Goal: Task Accomplishment & Management: Manage account settings

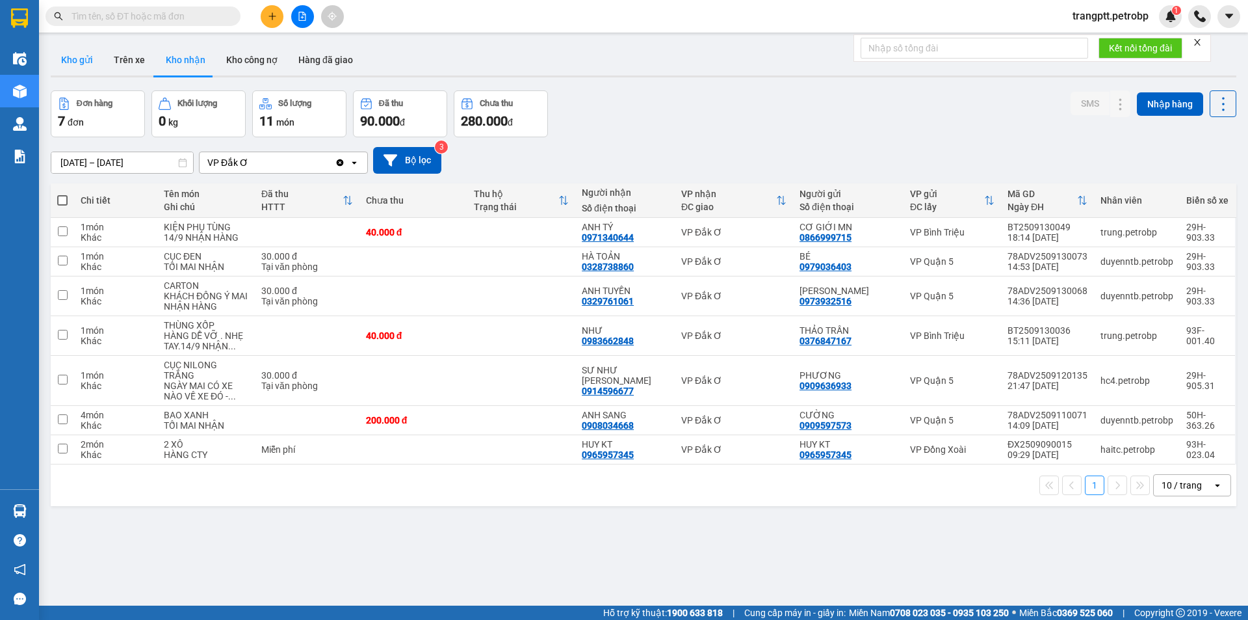
click at [70, 55] on button "Kho gửi" at bounding box center [77, 59] width 53 height 31
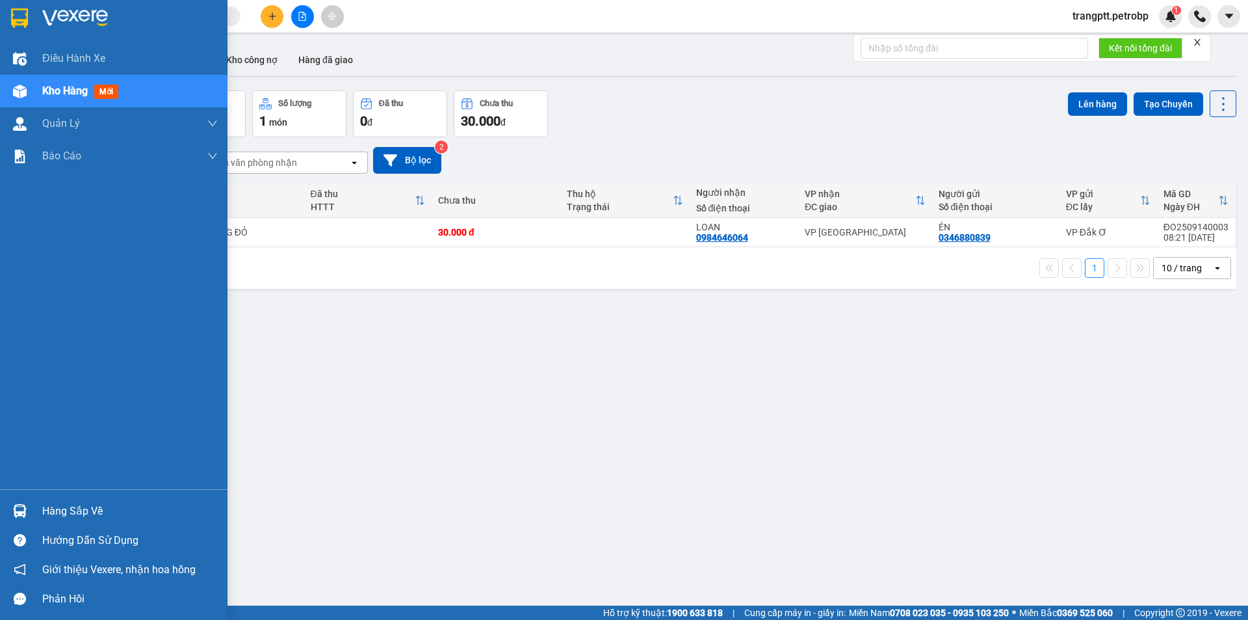
drag, startPoint x: 63, startPoint y: 505, endPoint x: 147, endPoint y: 551, distance: 96.1
click at [64, 505] on div "Hàng sắp về" at bounding box center [130, 511] width 176 height 20
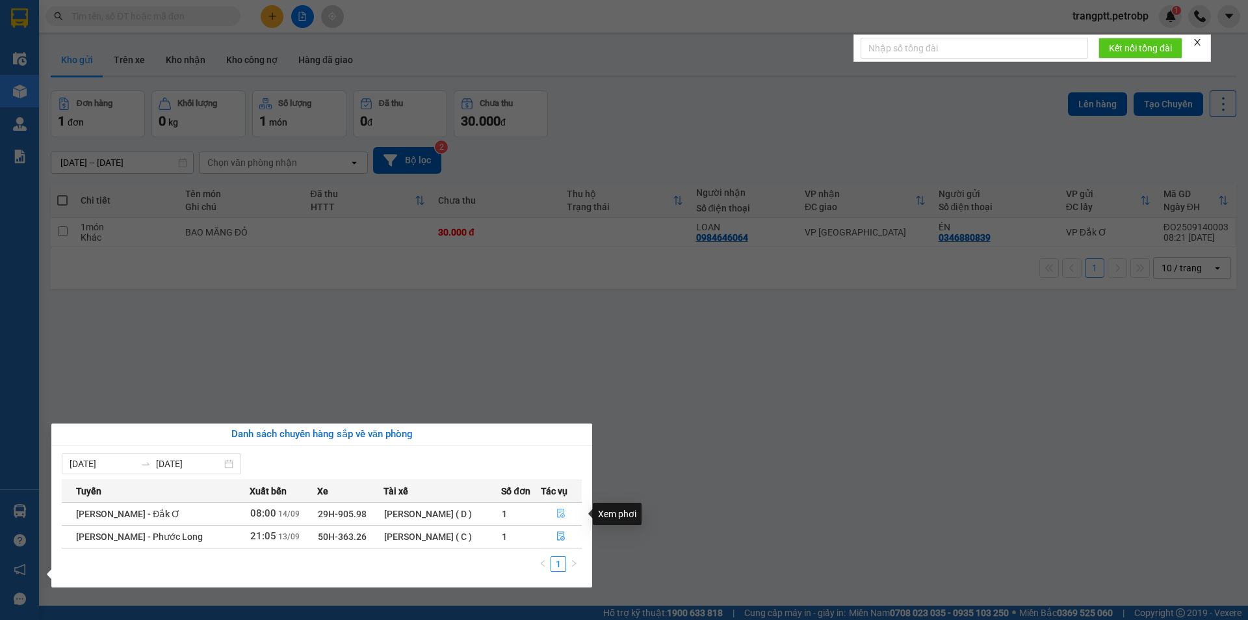
click at [563, 514] on icon "file-done" at bounding box center [561, 513] width 9 height 9
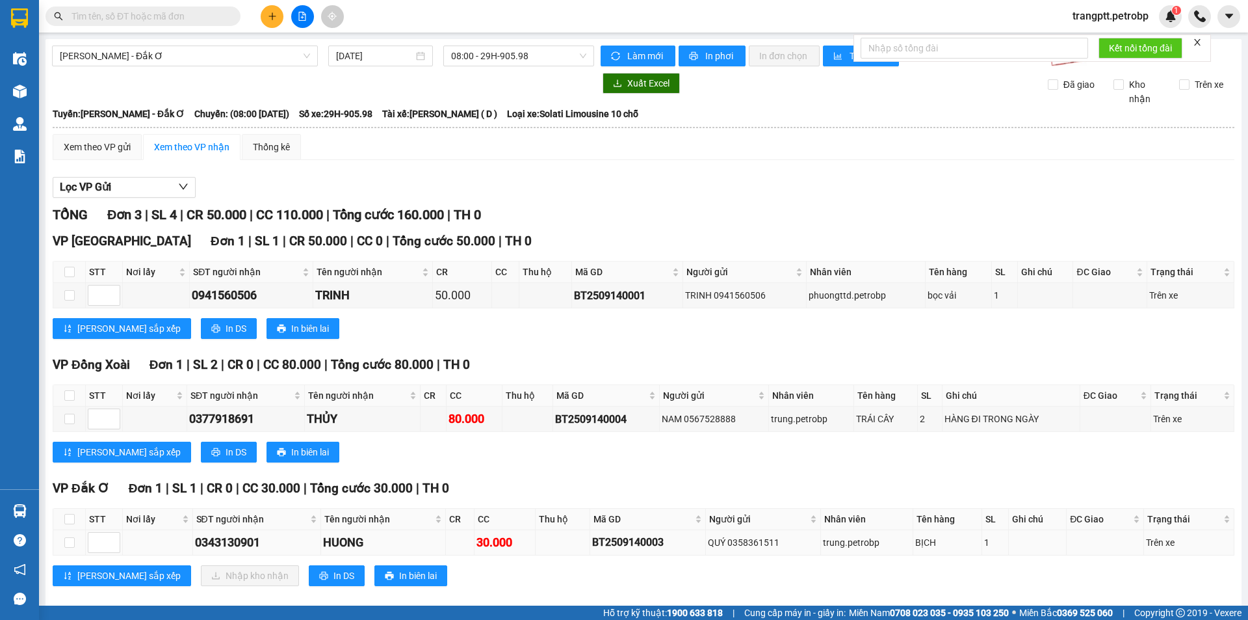
scroll to position [17, 0]
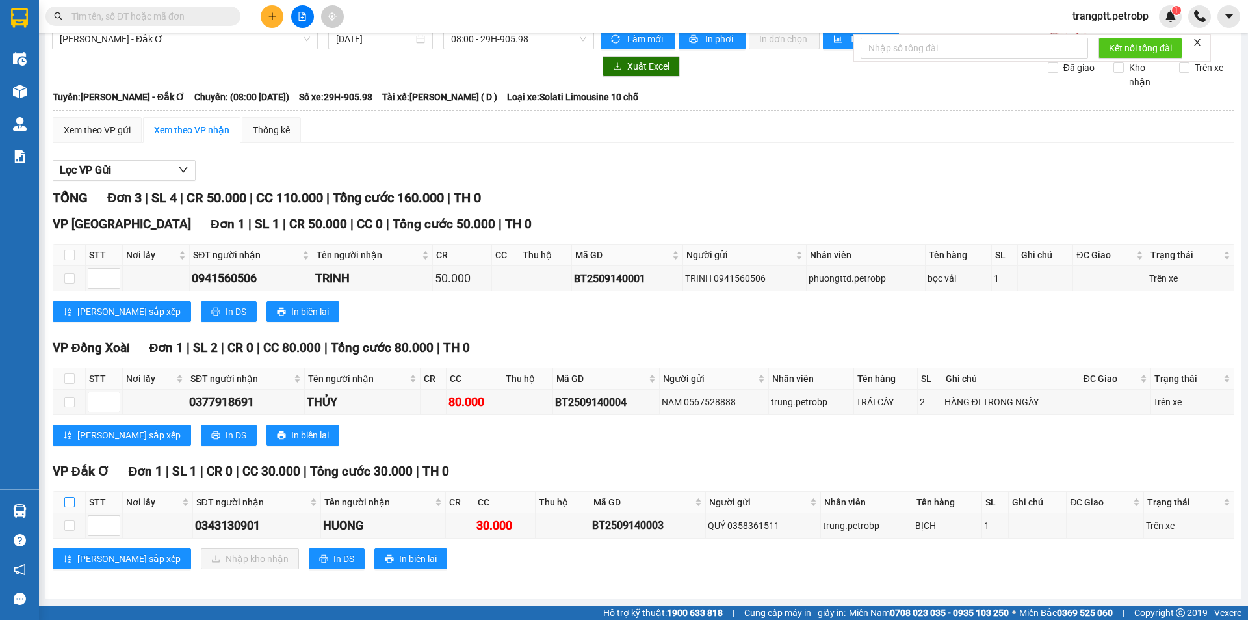
click at [65, 499] on input "checkbox" at bounding box center [69, 502] width 10 height 10
checkbox input "true"
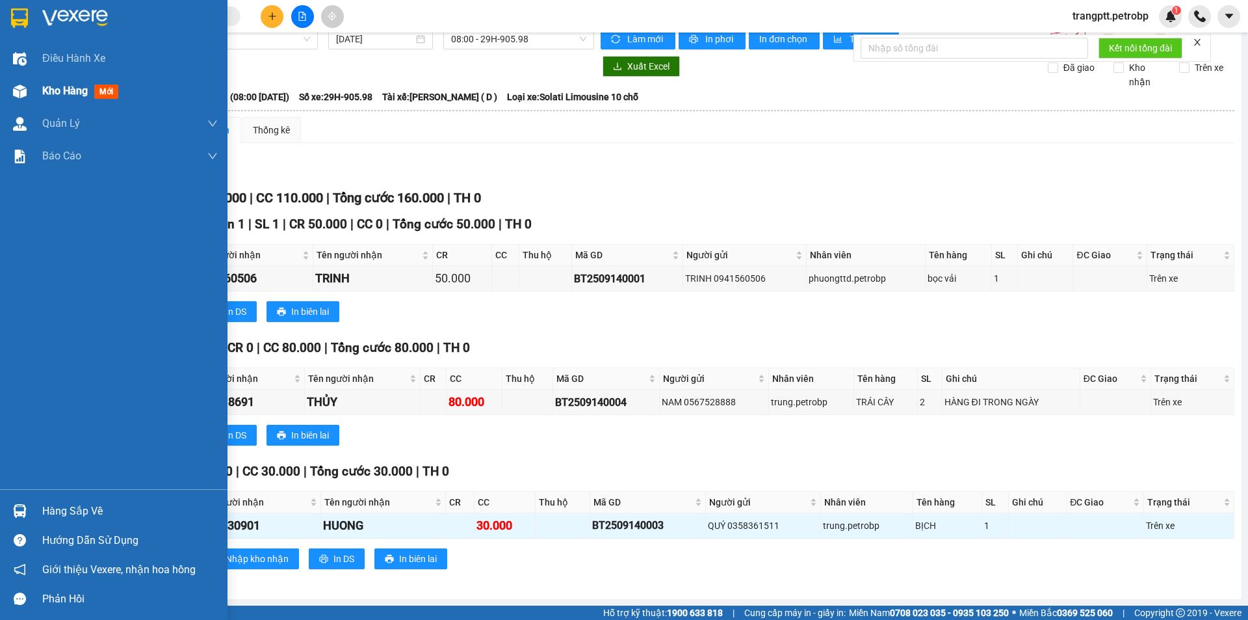
click at [36, 83] on div "Kho hàng mới" at bounding box center [114, 91] width 228 height 33
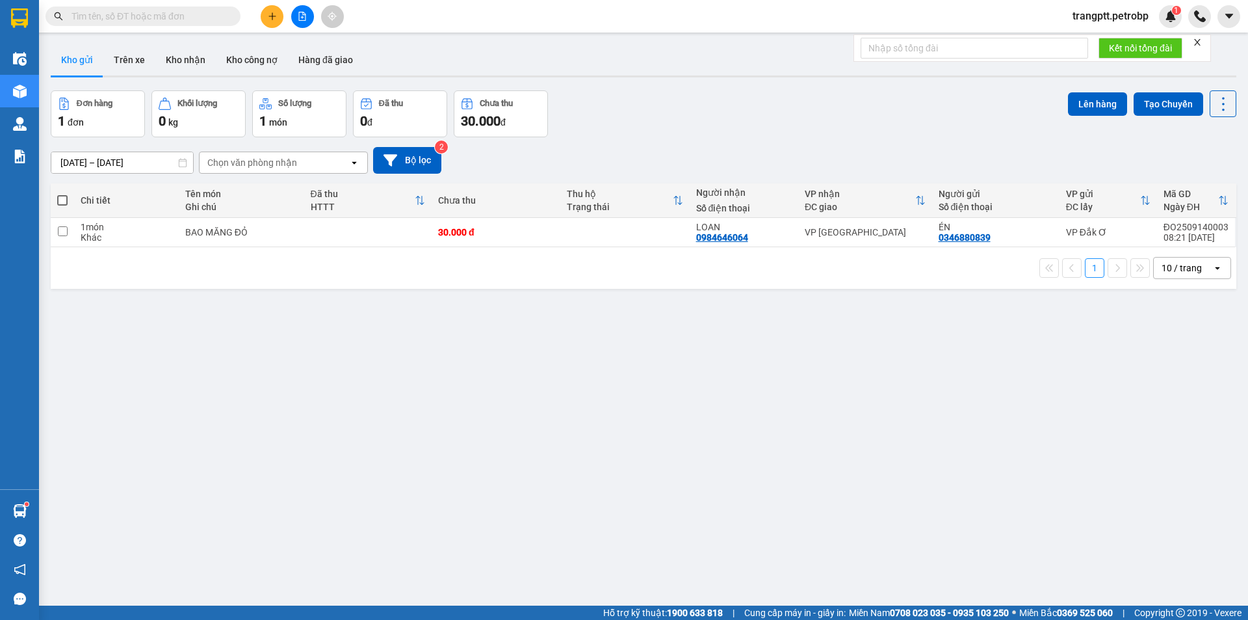
click at [1105, 20] on span "trangptt.petrobp" at bounding box center [1111, 16] width 97 height 16
click at [1096, 37] on span "Đăng xuất" at bounding box center [1115, 40] width 72 height 14
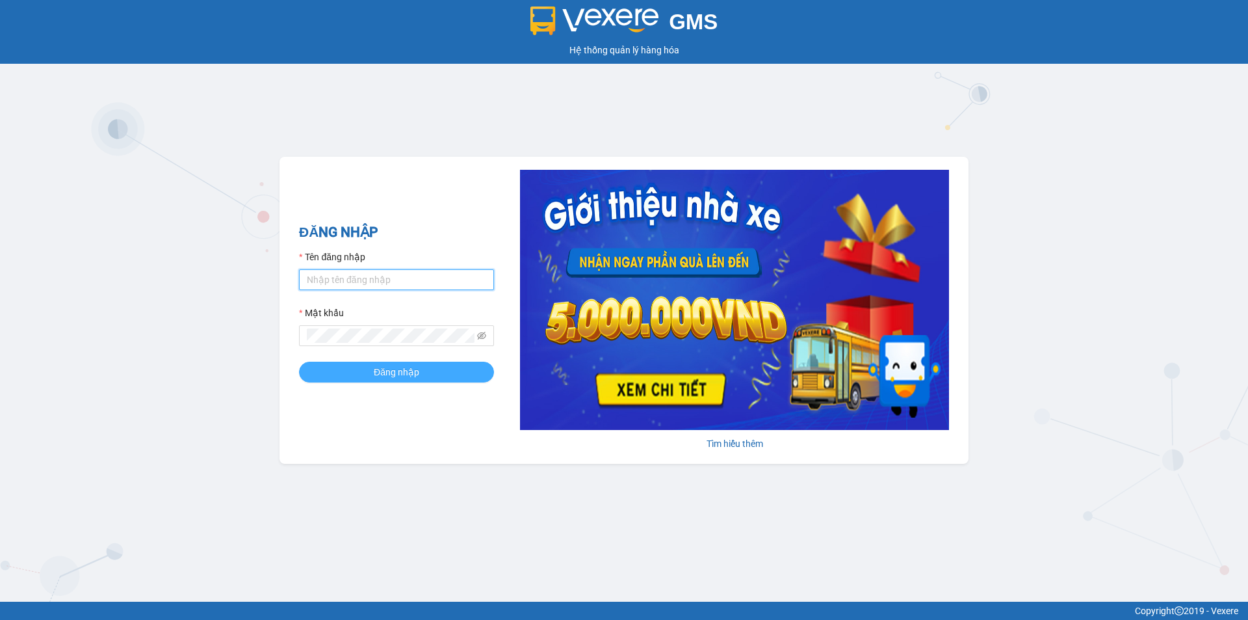
type input "trangptt.petrobp"
click at [370, 375] on button "Đăng nhập" at bounding box center [396, 372] width 195 height 21
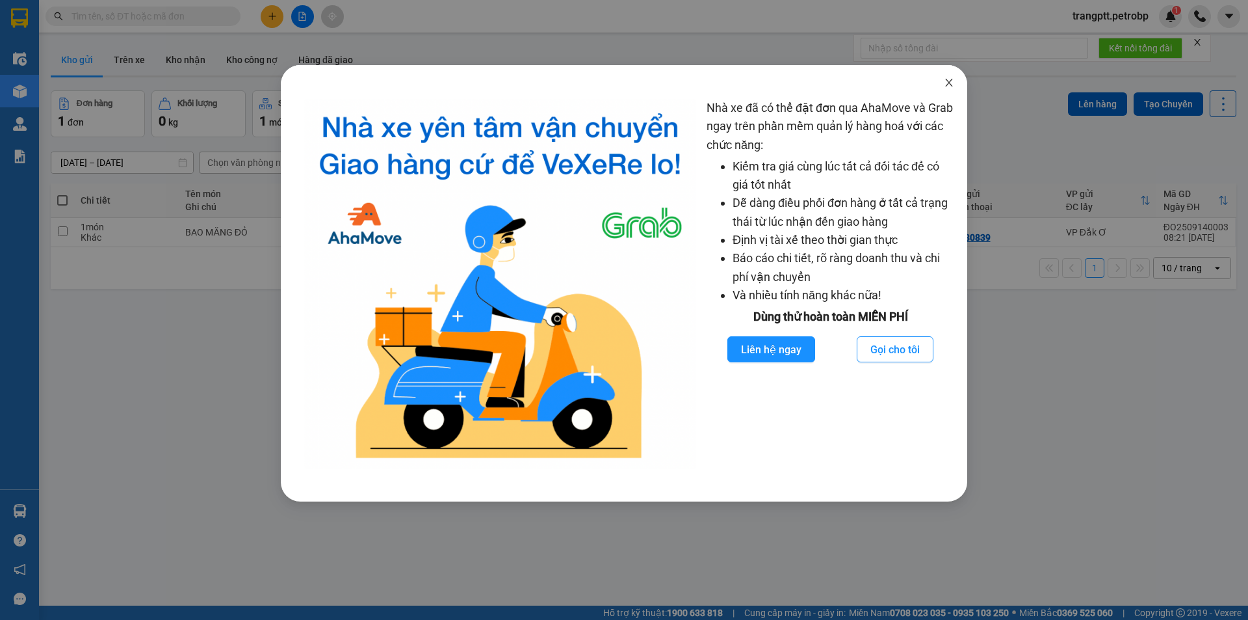
click at [952, 77] on span "Close" at bounding box center [949, 83] width 36 height 36
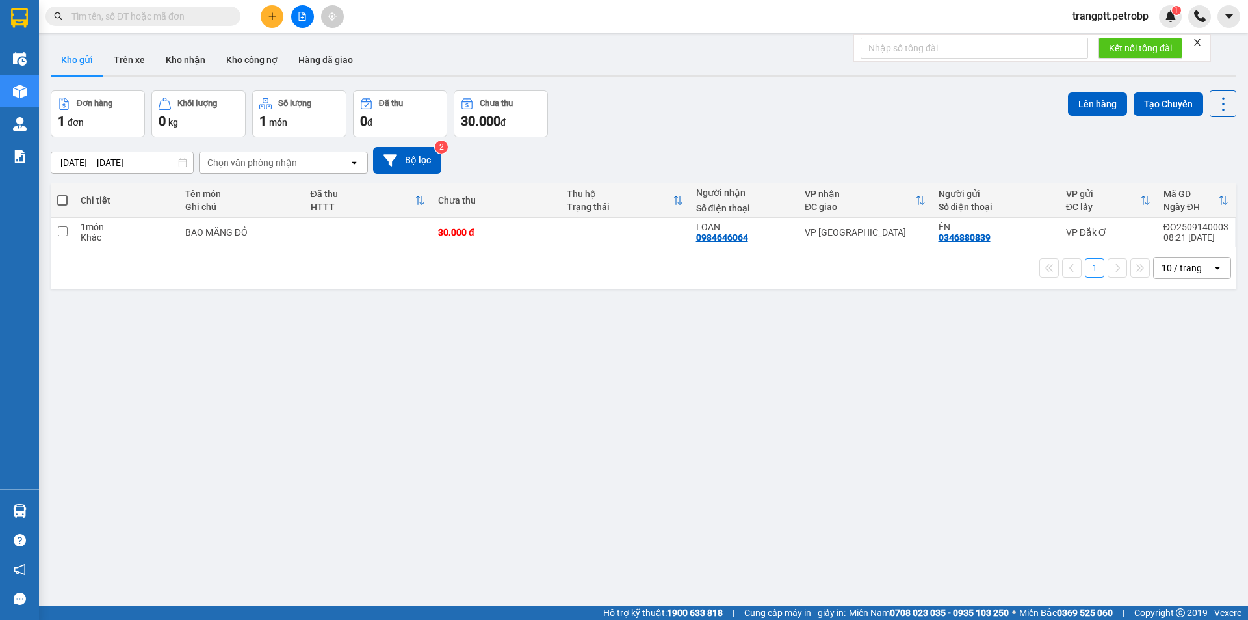
drag, startPoint x: 181, startPoint y: 57, endPoint x: 201, endPoint y: 77, distance: 28.5
click at [180, 57] on button "Kho nhận" at bounding box center [185, 59] width 60 height 31
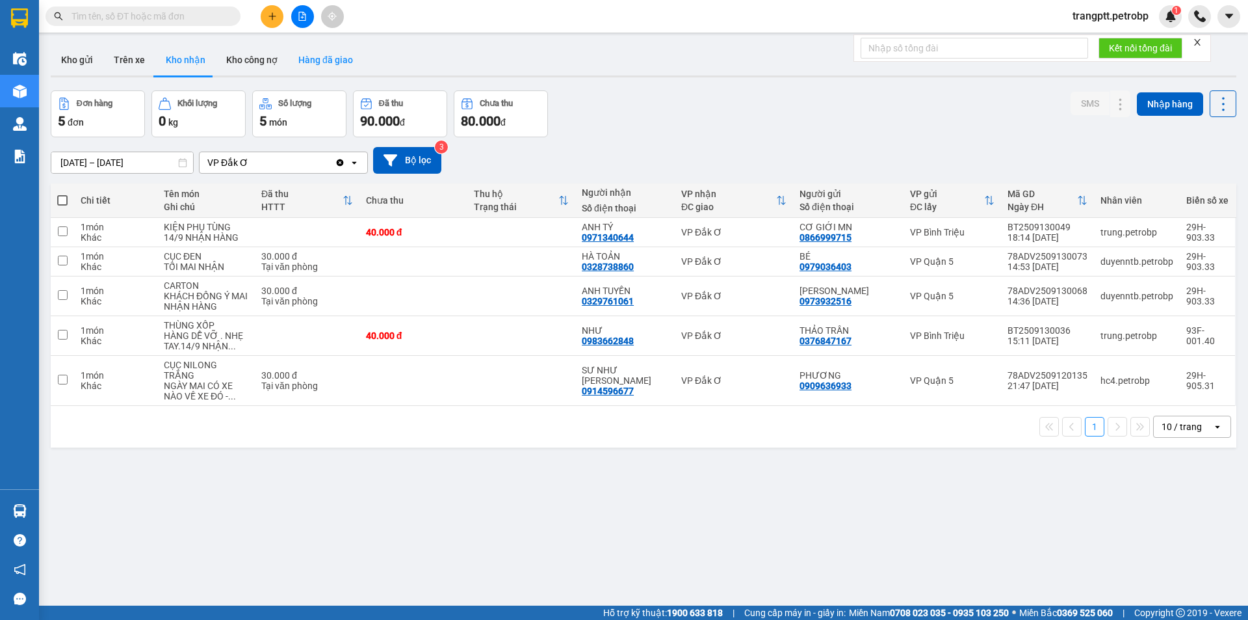
click at [304, 53] on button "Hàng đã giao" at bounding box center [325, 59] width 75 height 31
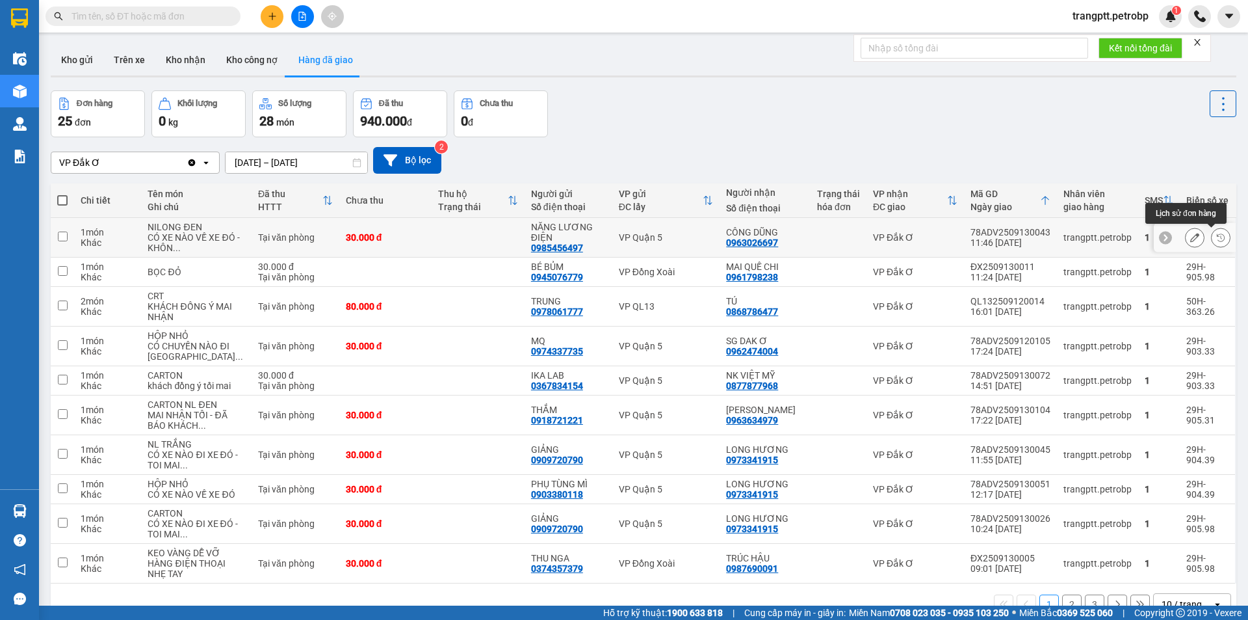
click at [1217, 240] on icon at bounding box center [1221, 237] width 9 height 9
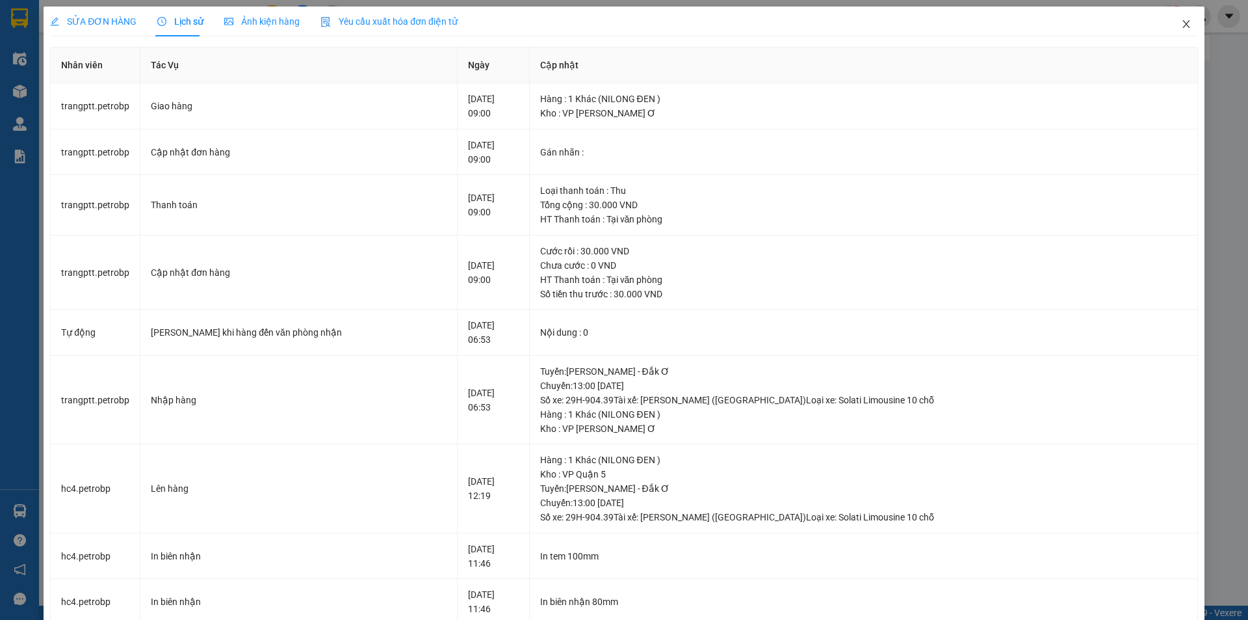
click at [1182, 23] on icon "close" at bounding box center [1187, 24] width 10 height 10
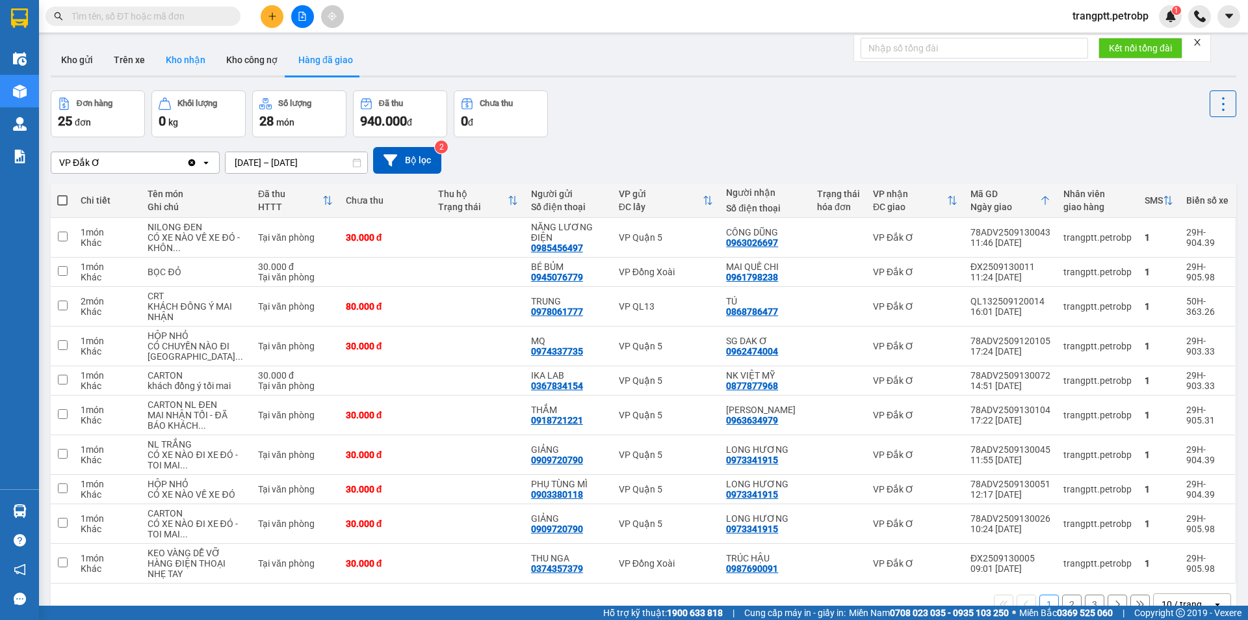
click at [181, 60] on button "Kho nhận" at bounding box center [185, 59] width 60 height 31
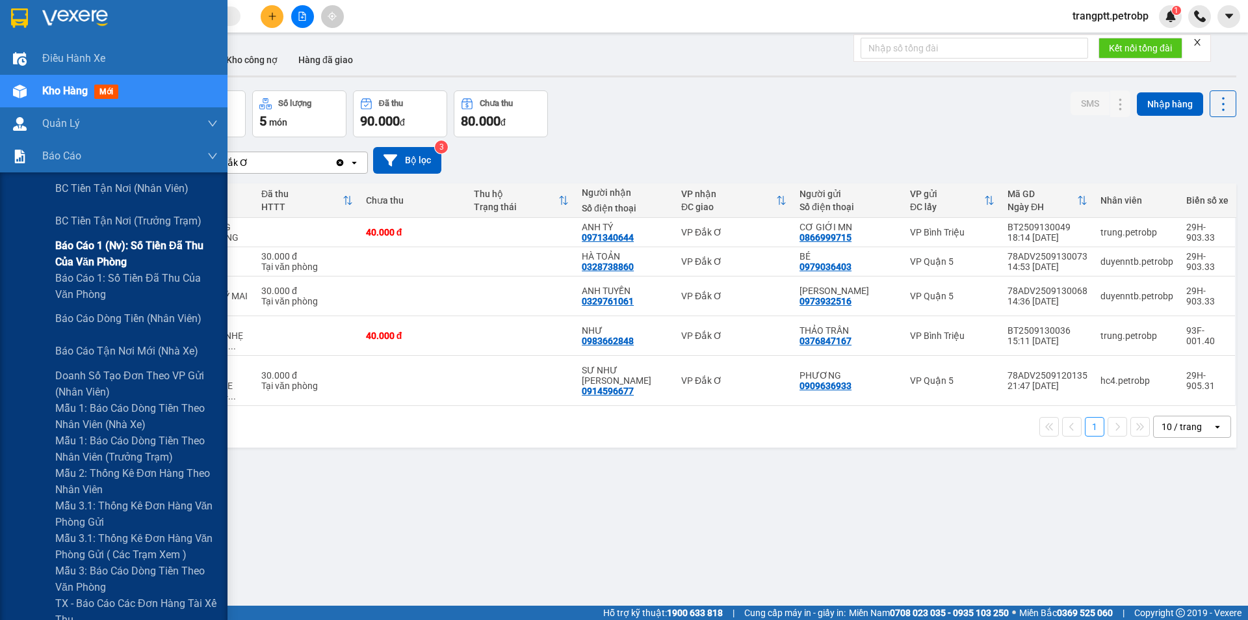
click at [101, 247] on span "Báo cáo 1 (nv): Số tiền đã thu của văn phòng" at bounding box center [136, 253] width 163 height 33
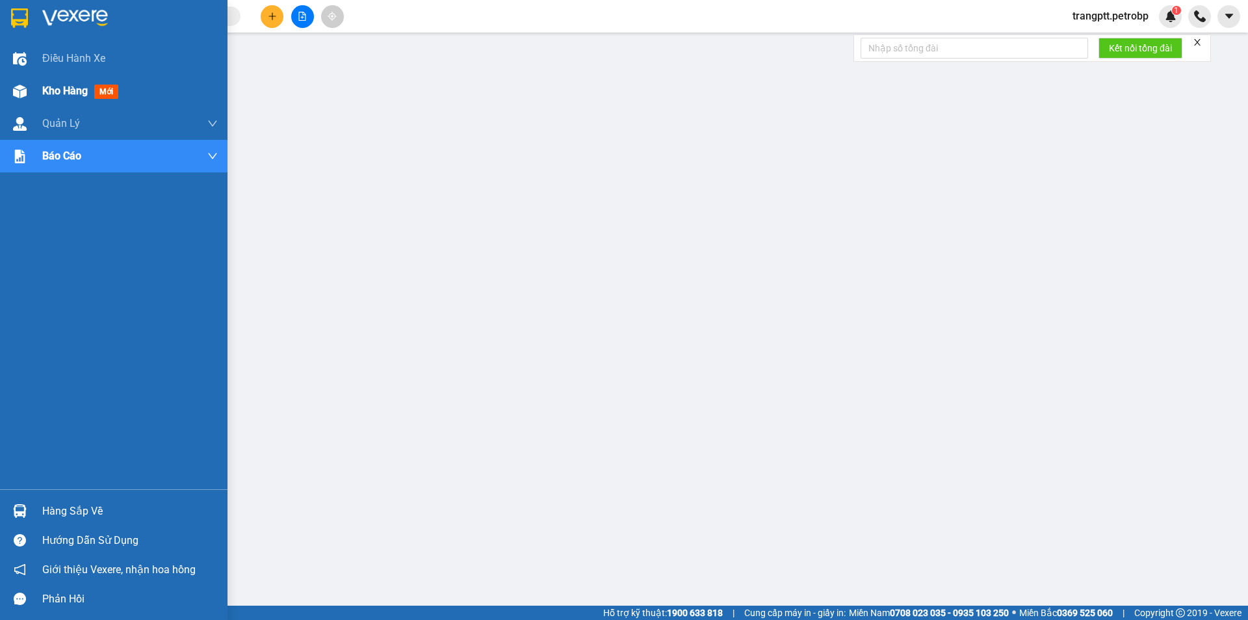
click at [63, 90] on span "Kho hàng" at bounding box center [65, 91] width 46 height 12
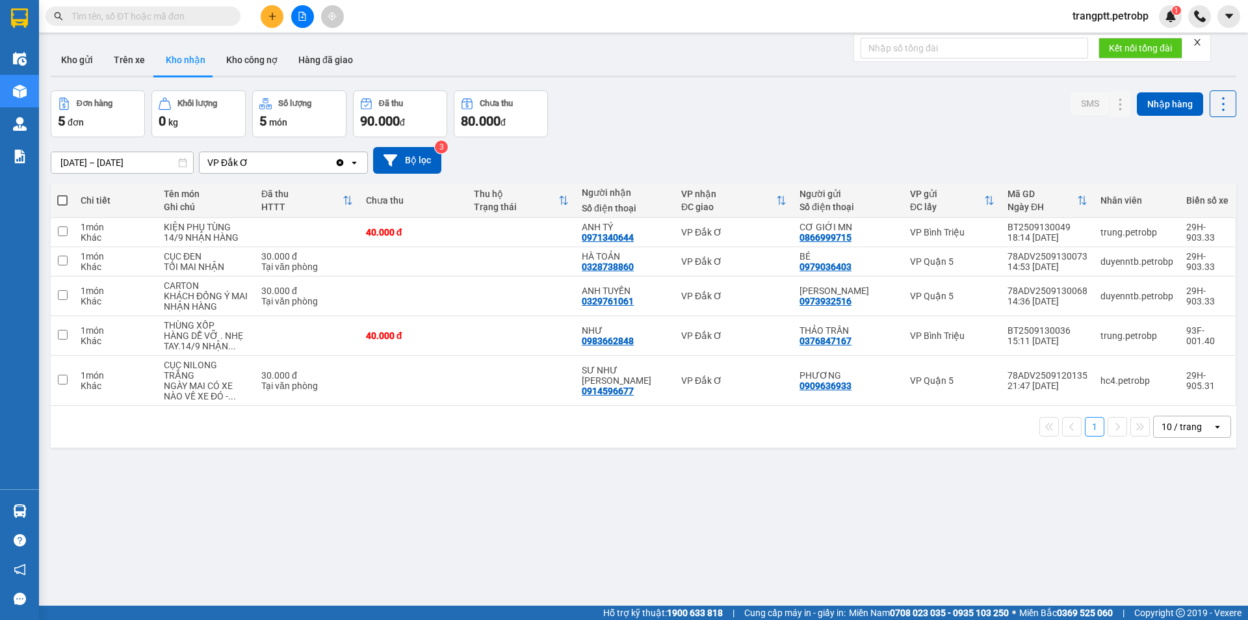
click at [181, 60] on button "Kho nhận" at bounding box center [185, 59] width 60 height 31
click at [89, 162] on input "[DATE] – [DATE]" at bounding box center [122, 162] width 142 height 21
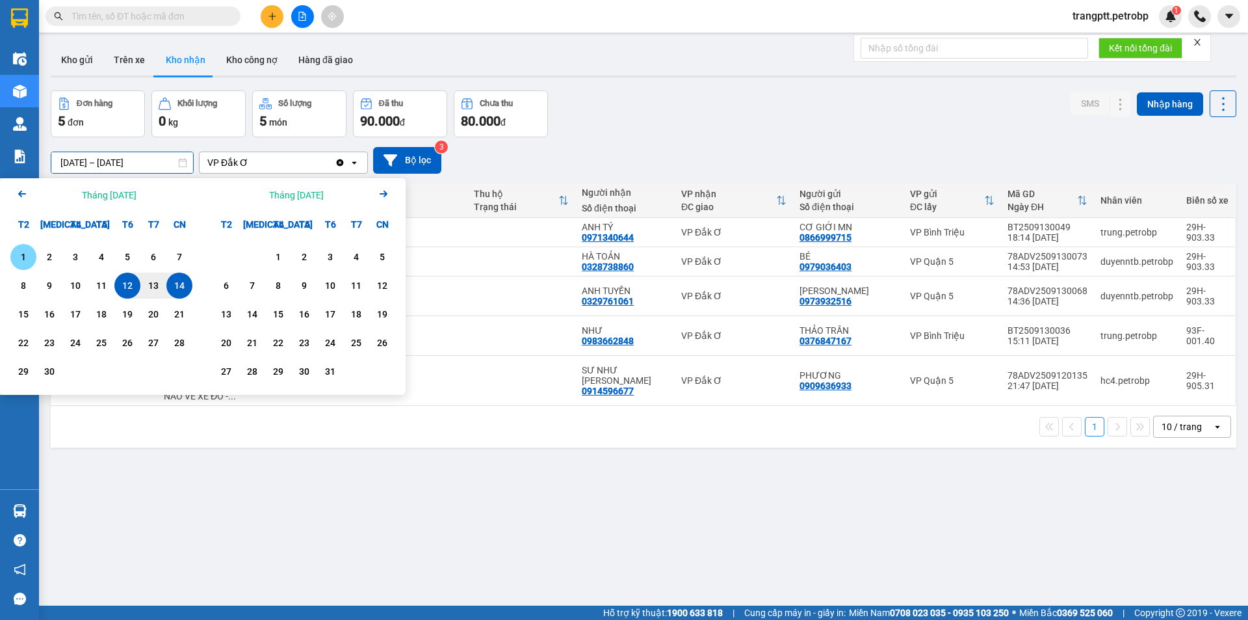
drag, startPoint x: 16, startPoint y: 254, endPoint x: 154, endPoint y: 269, distance: 138.7
click at [20, 254] on div "1" at bounding box center [23, 257] width 18 height 16
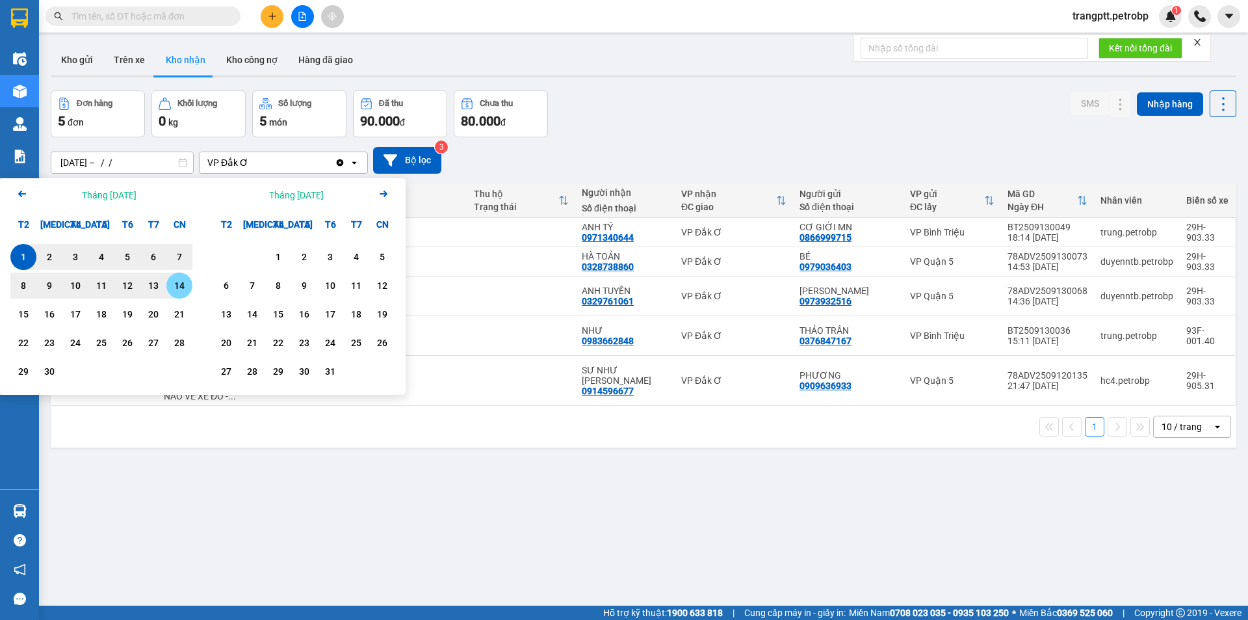
click at [180, 286] on div "14" at bounding box center [179, 286] width 18 height 16
type input "[DATE] – [DATE]"
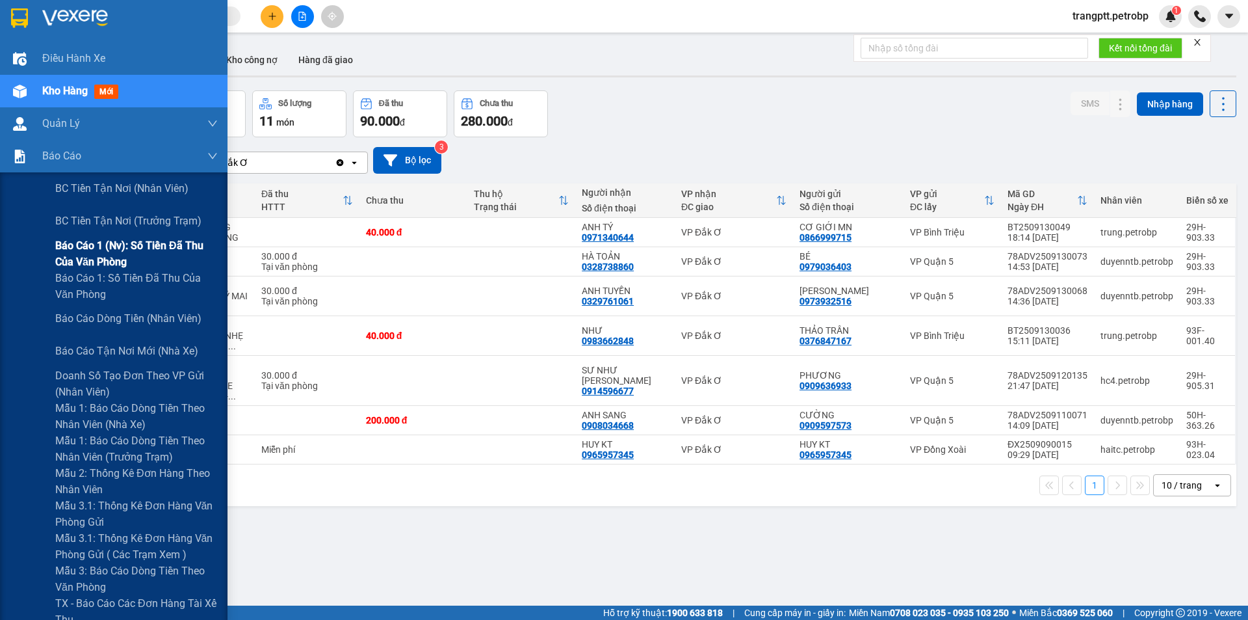
click at [86, 243] on span "Báo cáo 1 (nv): Số tiền đã thu của văn phòng" at bounding box center [136, 253] width 163 height 33
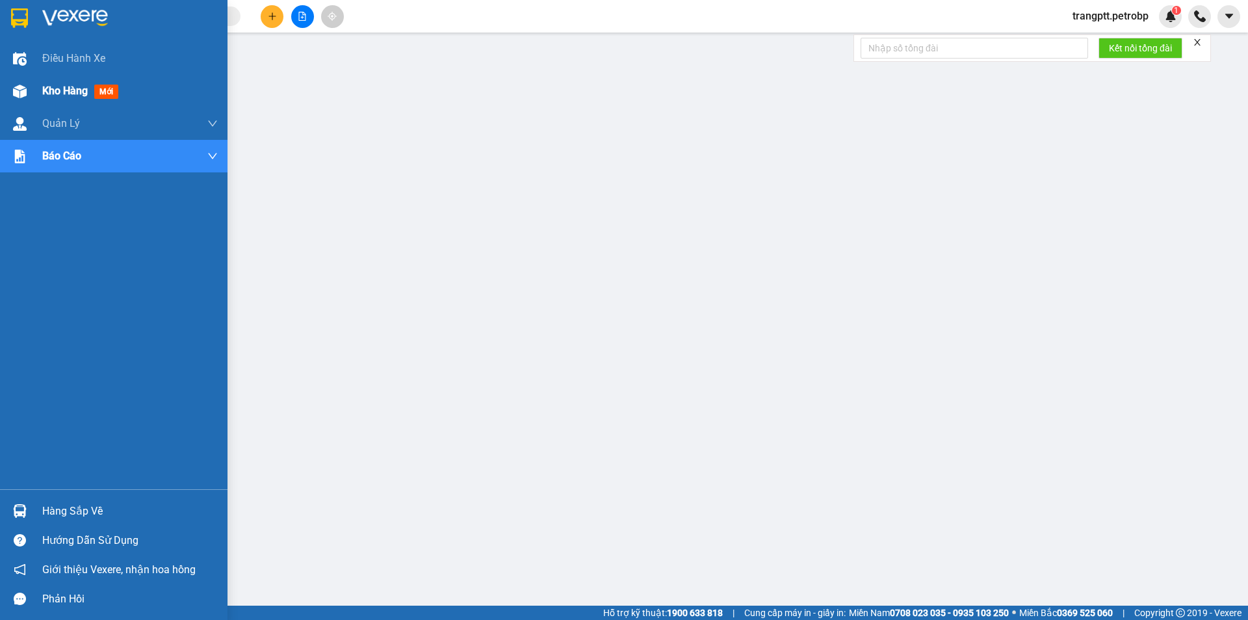
click at [66, 86] on span "Kho hàng" at bounding box center [65, 91] width 46 height 12
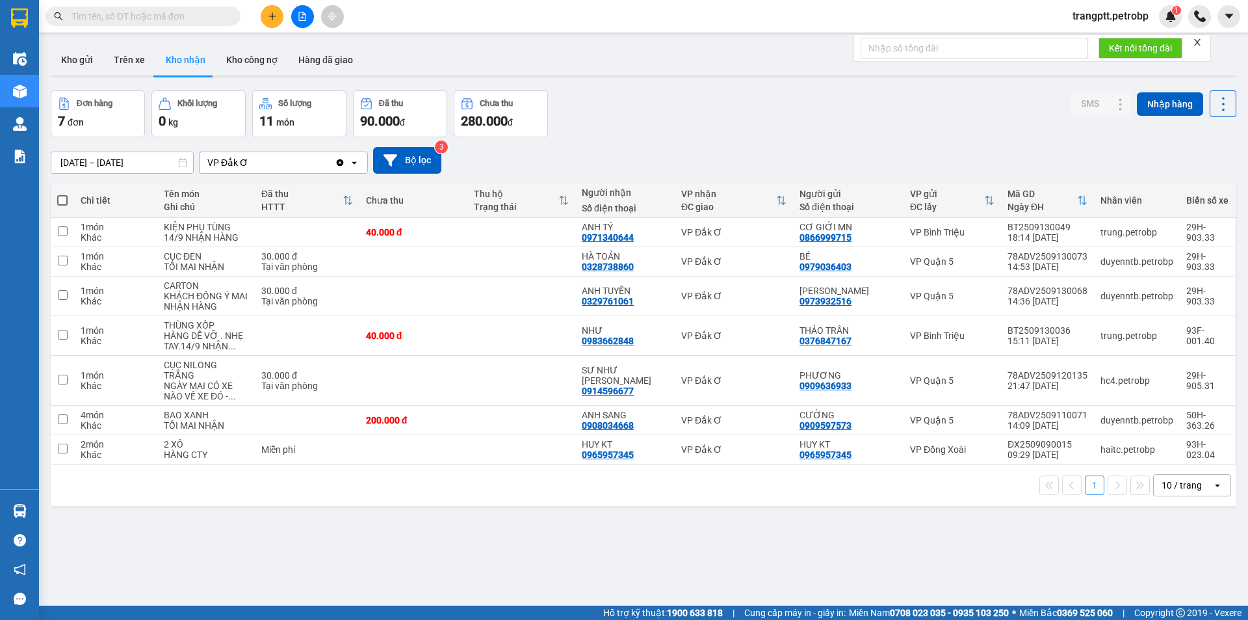
click at [176, 56] on button "Kho nhận" at bounding box center [185, 59] width 60 height 31
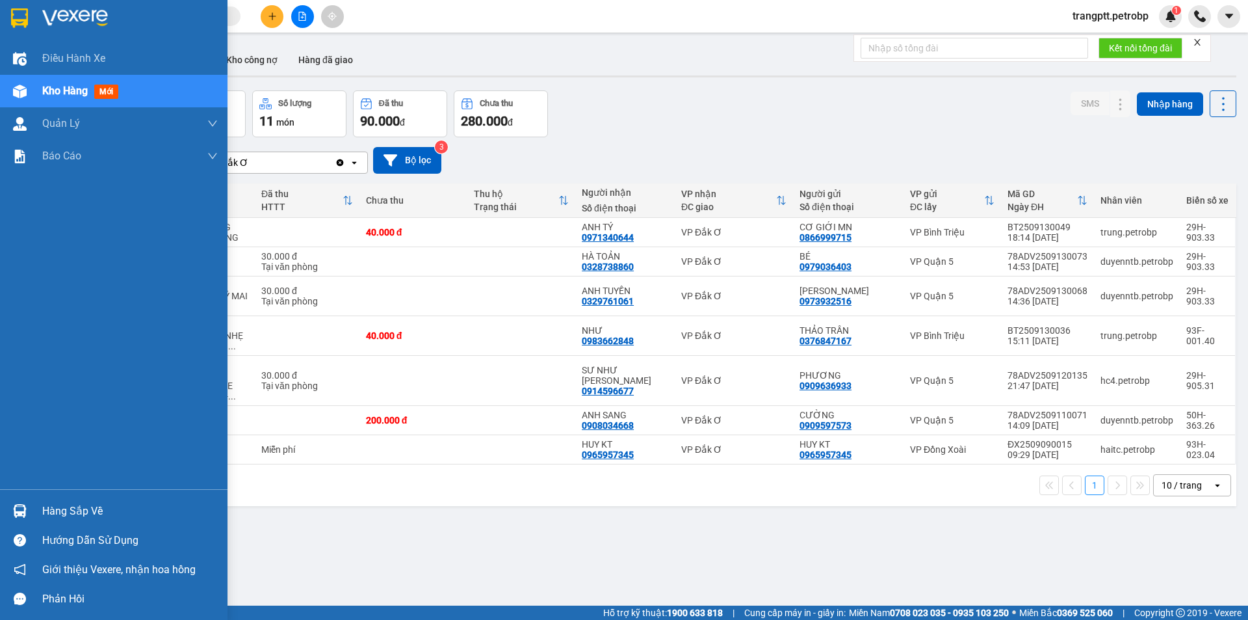
click at [63, 505] on div "Hàng sắp về" at bounding box center [130, 511] width 176 height 20
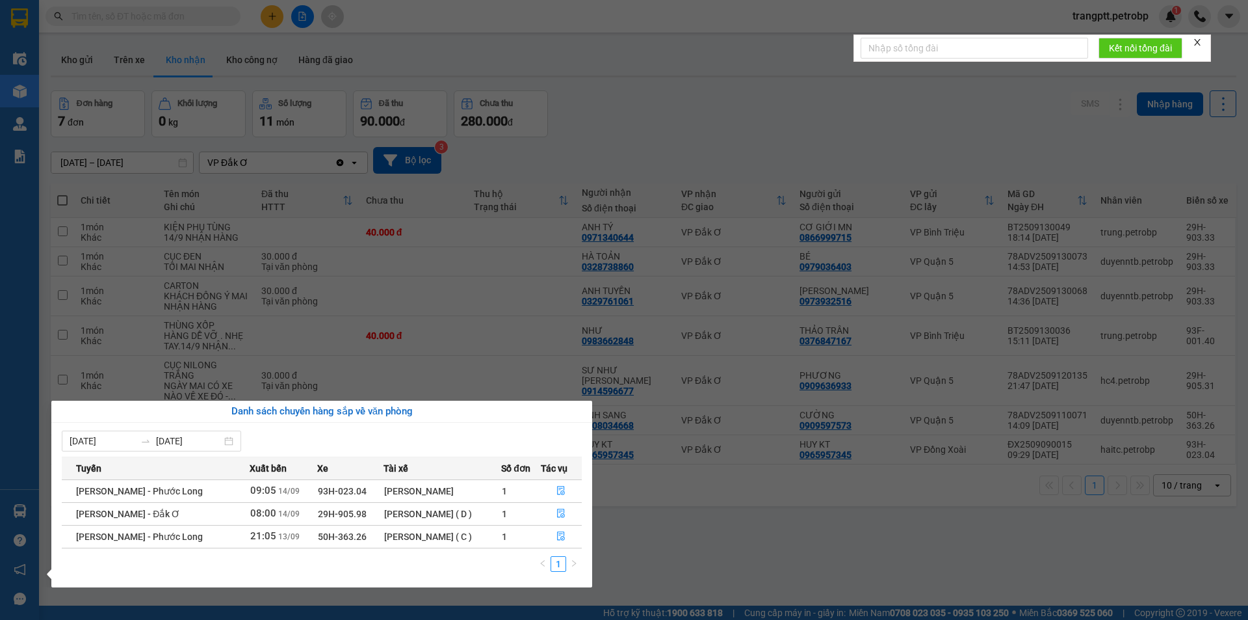
click at [733, 570] on section "Kết quả tìm kiếm ( 0 ) Bộ lọc No Data trangptt.petrobp 1 Điều hành xe Kho hàng …" at bounding box center [624, 310] width 1248 height 620
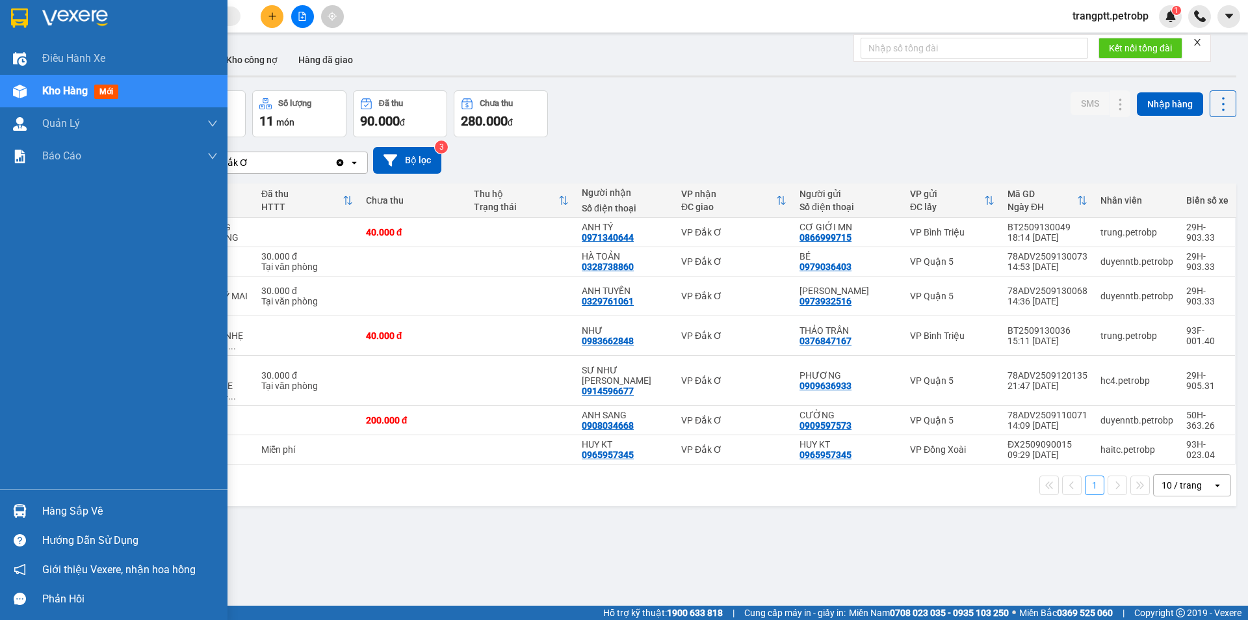
drag, startPoint x: 66, startPoint y: 506, endPoint x: 178, endPoint y: 512, distance: 112.0
click at [73, 507] on div "Hàng sắp về" at bounding box center [130, 511] width 176 height 20
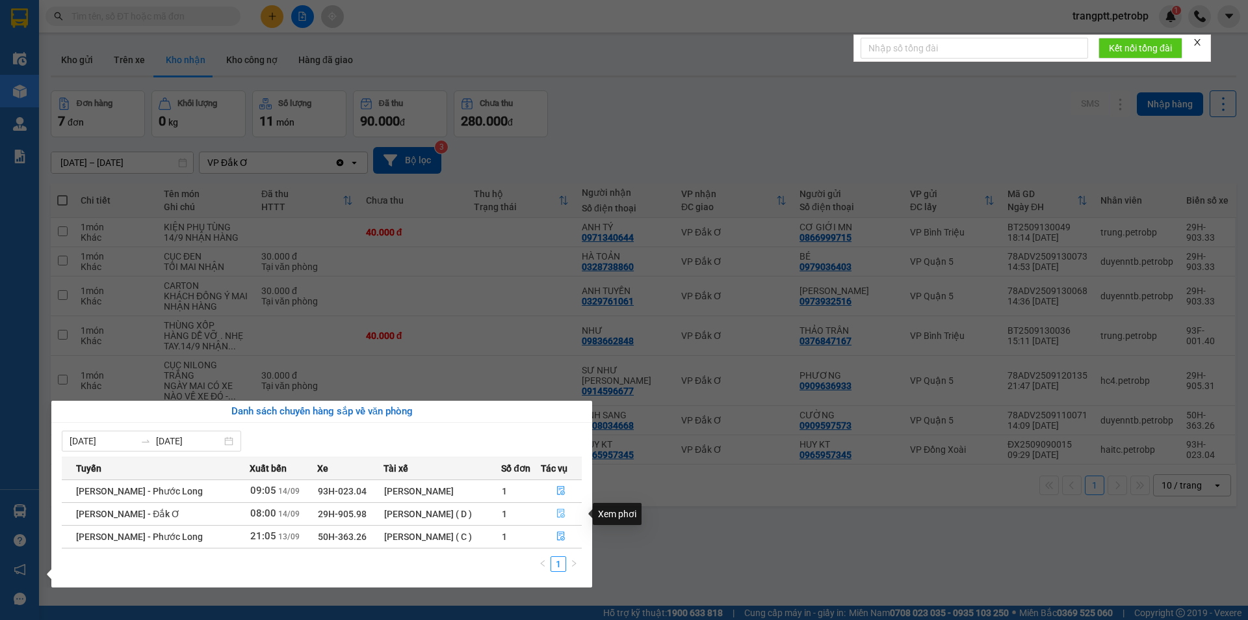
click at [561, 515] on icon "file-done" at bounding box center [561, 513] width 9 height 9
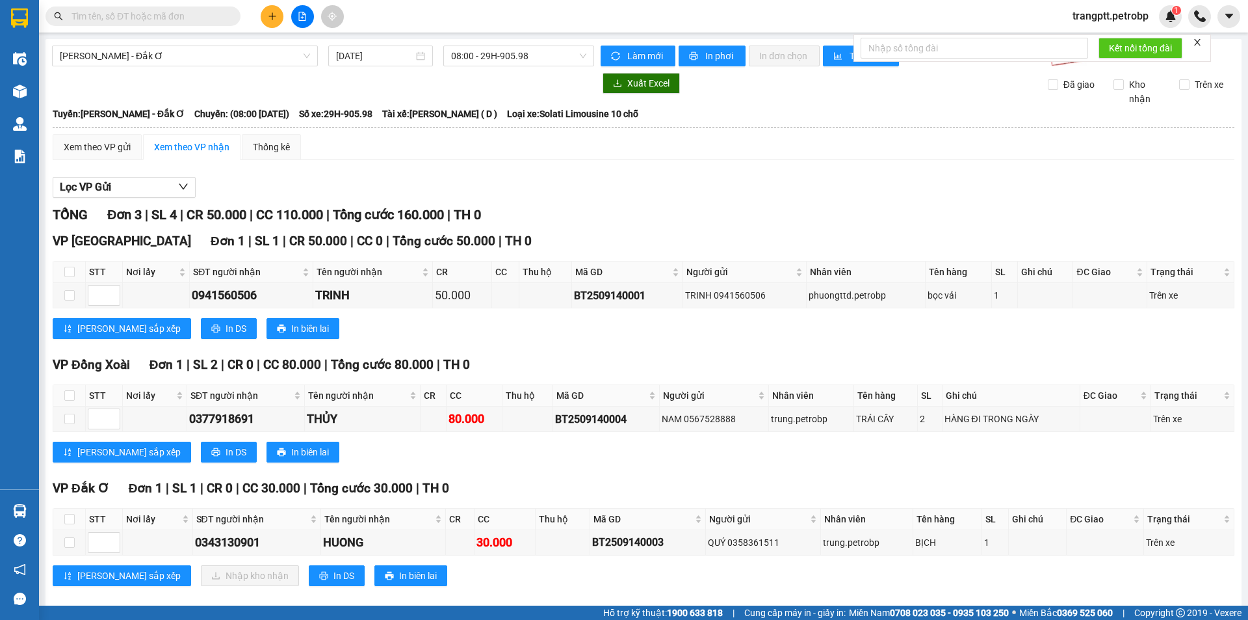
scroll to position [17, 0]
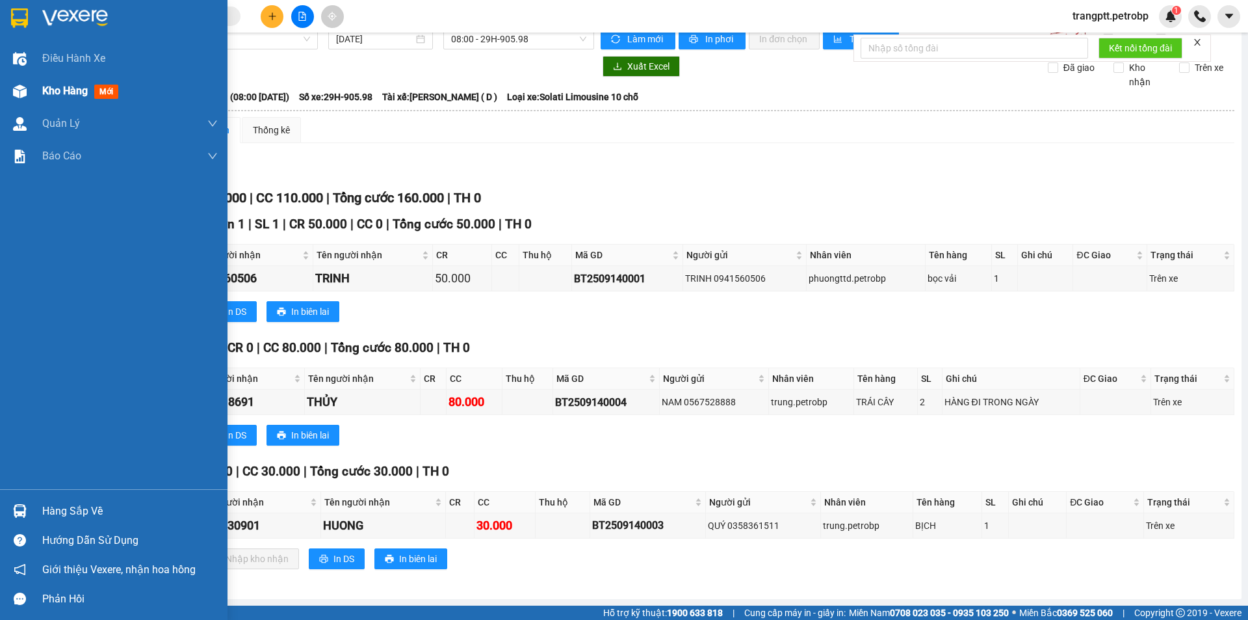
click at [57, 88] on span "Kho hàng" at bounding box center [65, 91] width 46 height 12
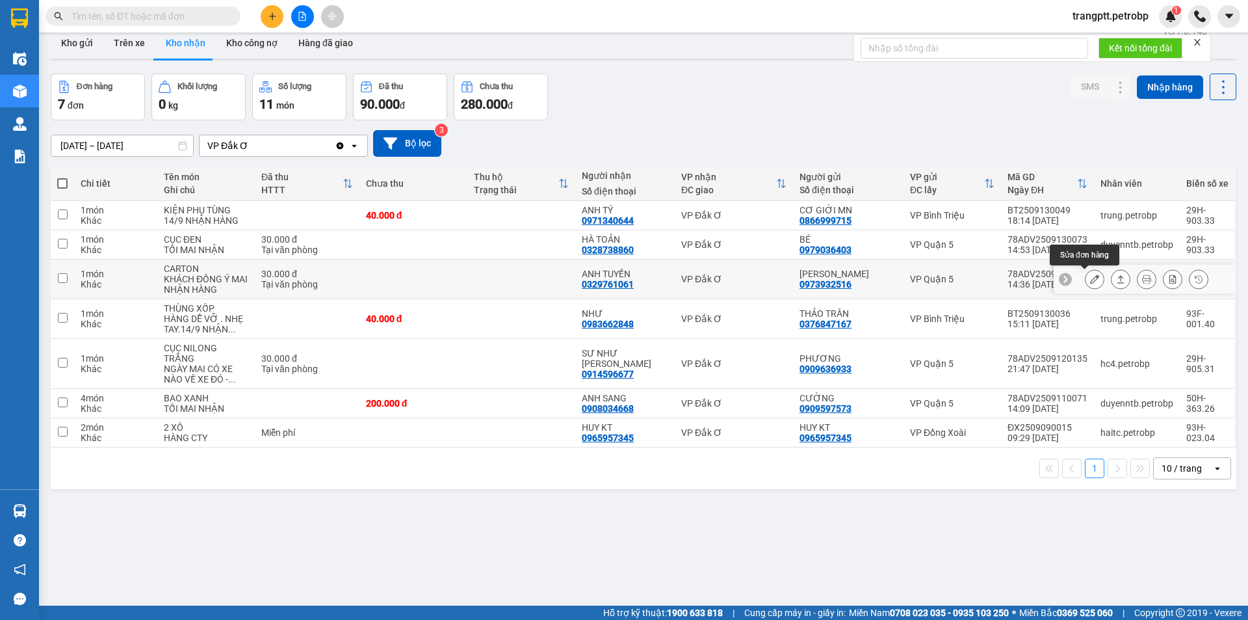
click at [1090, 276] on icon at bounding box center [1094, 278] width 9 height 9
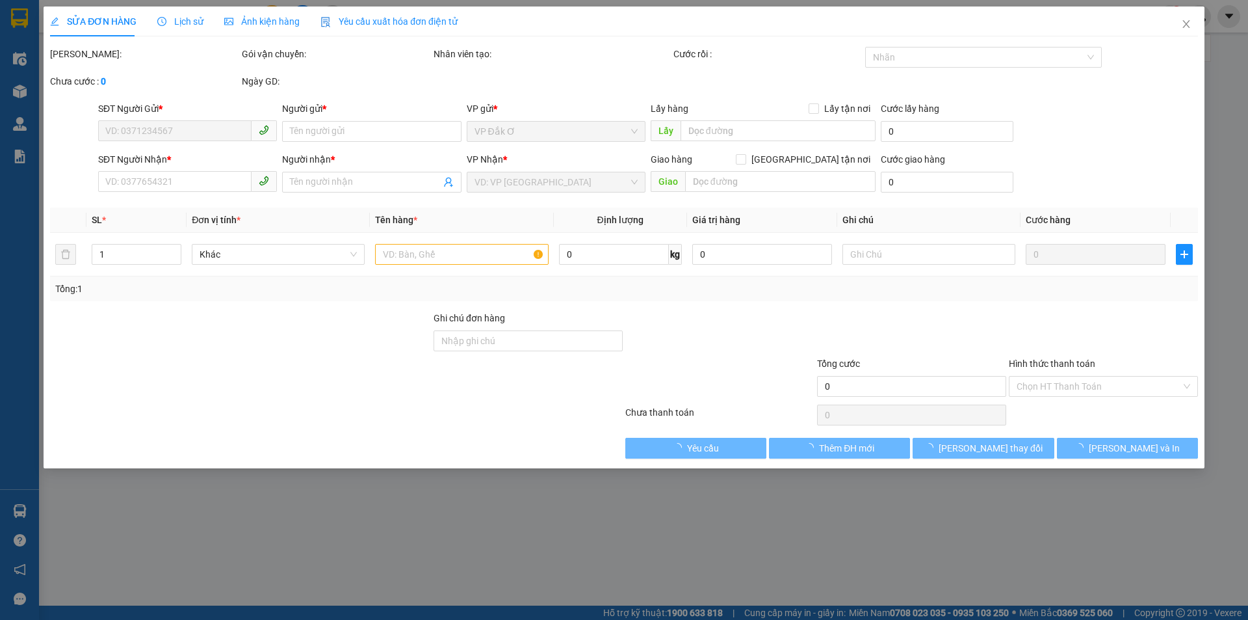
type input "0973932516"
type input "[PERSON_NAME]"
type input "0329761061"
type input "ANH TUYỀN"
type input "30.000"
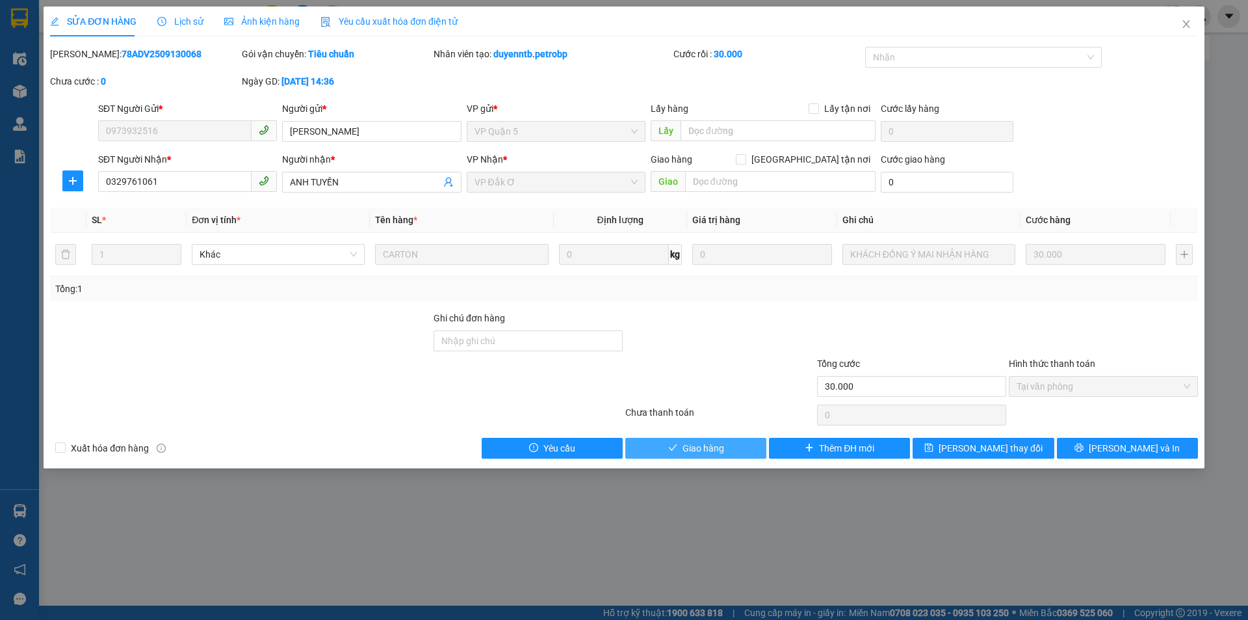
click at [725, 445] on button "Giao hàng" at bounding box center [696, 448] width 141 height 21
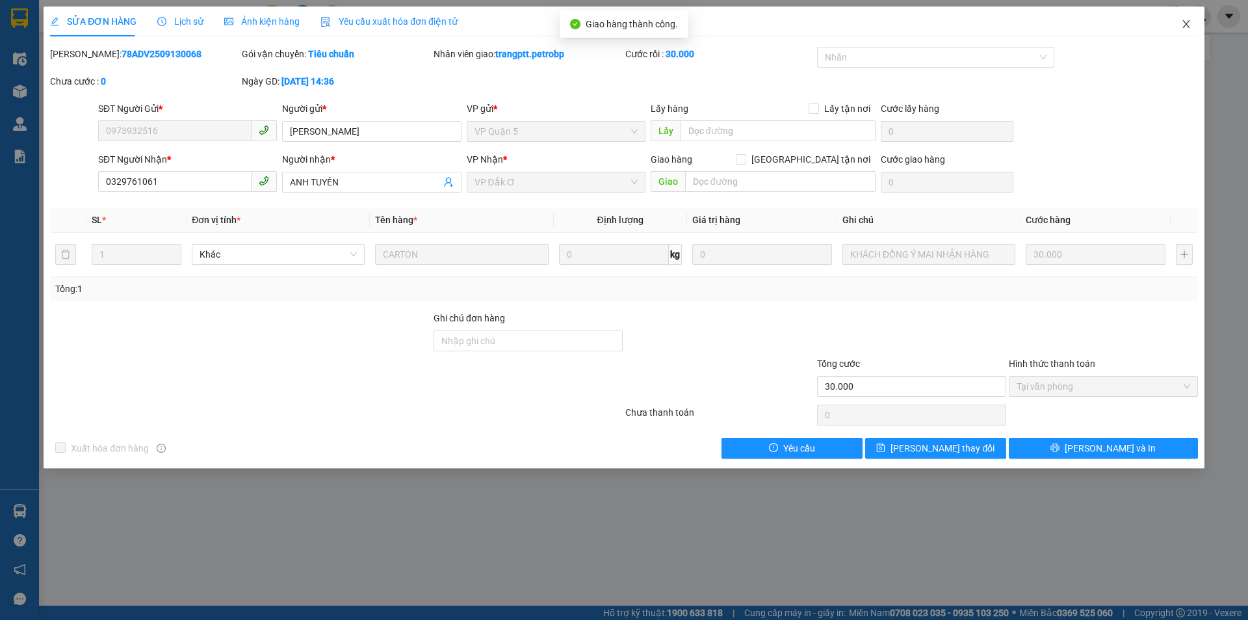
click at [1187, 20] on icon "close" at bounding box center [1187, 24] width 10 height 10
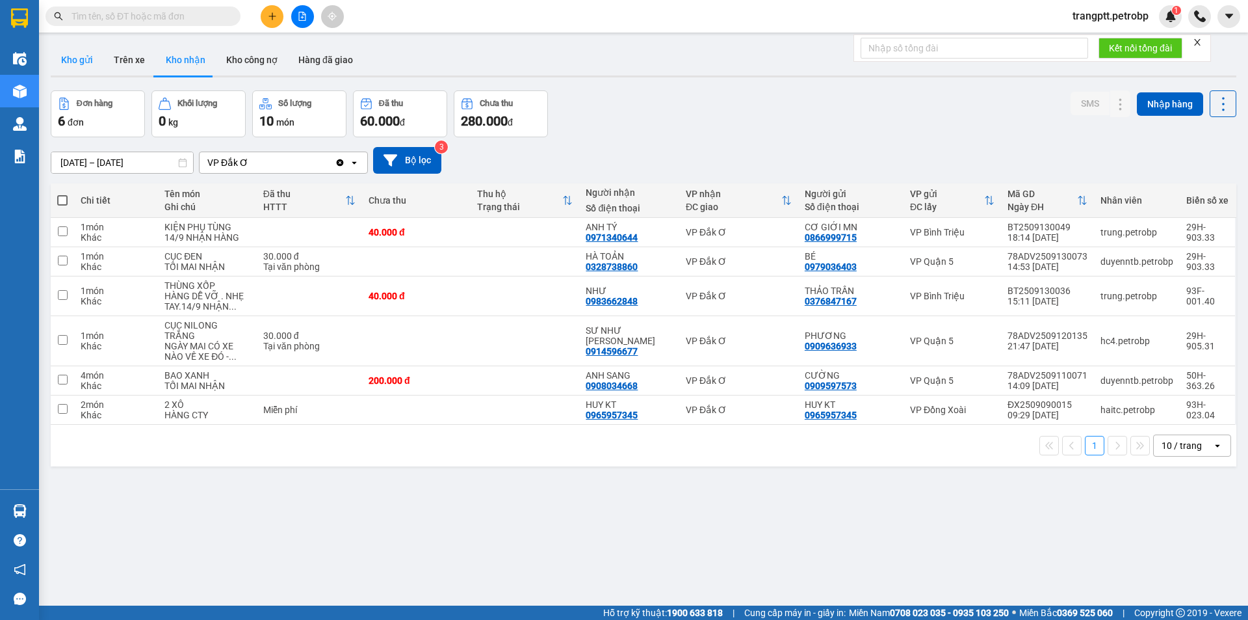
click at [75, 56] on button "Kho gửi" at bounding box center [77, 59] width 53 height 31
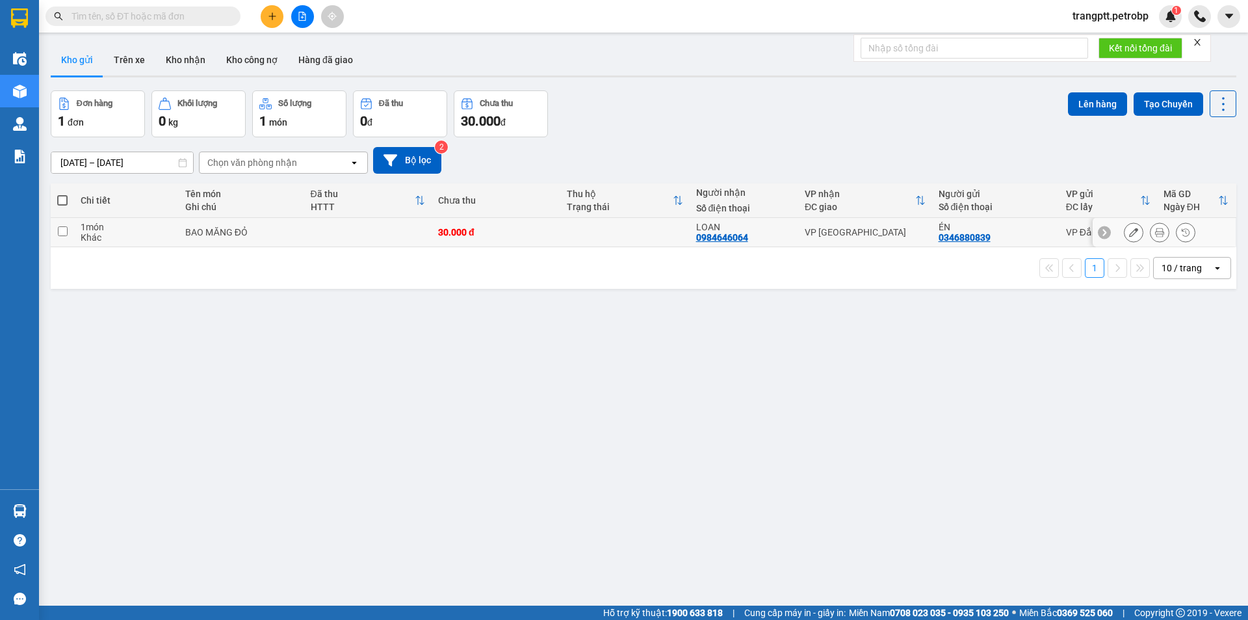
drag, startPoint x: 59, startPoint y: 230, endPoint x: 116, endPoint y: 211, distance: 60.2
click at [60, 230] on input "checkbox" at bounding box center [63, 231] width 10 height 10
checkbox input "true"
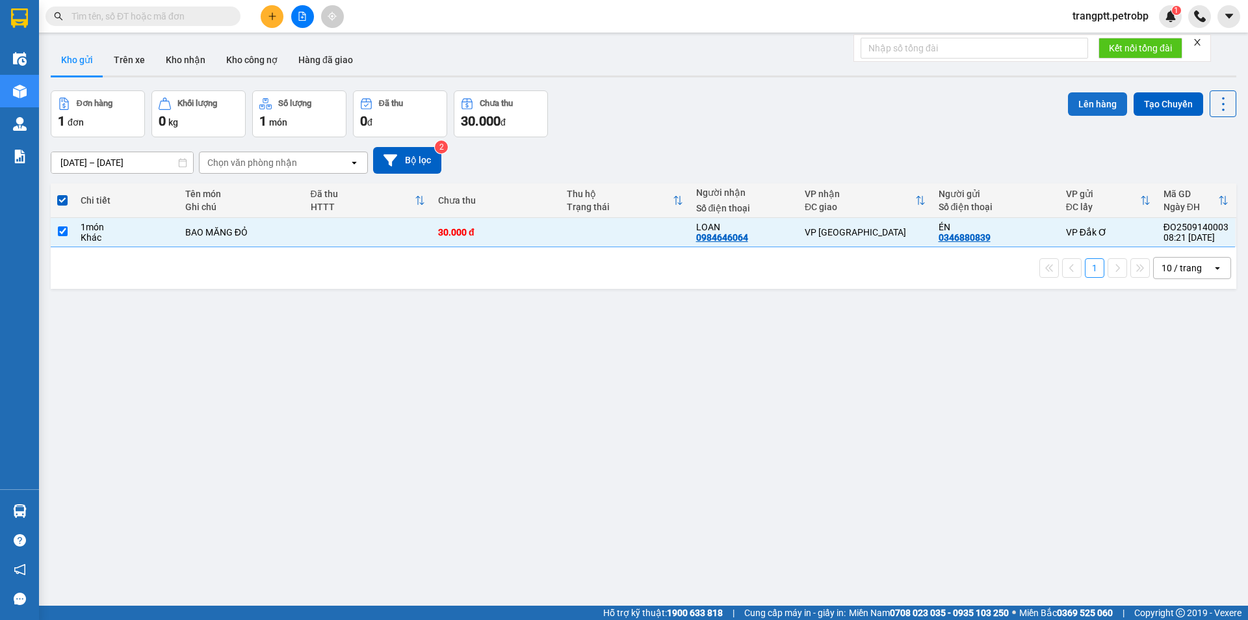
click at [1087, 96] on button "Lên hàng" at bounding box center [1097, 103] width 59 height 23
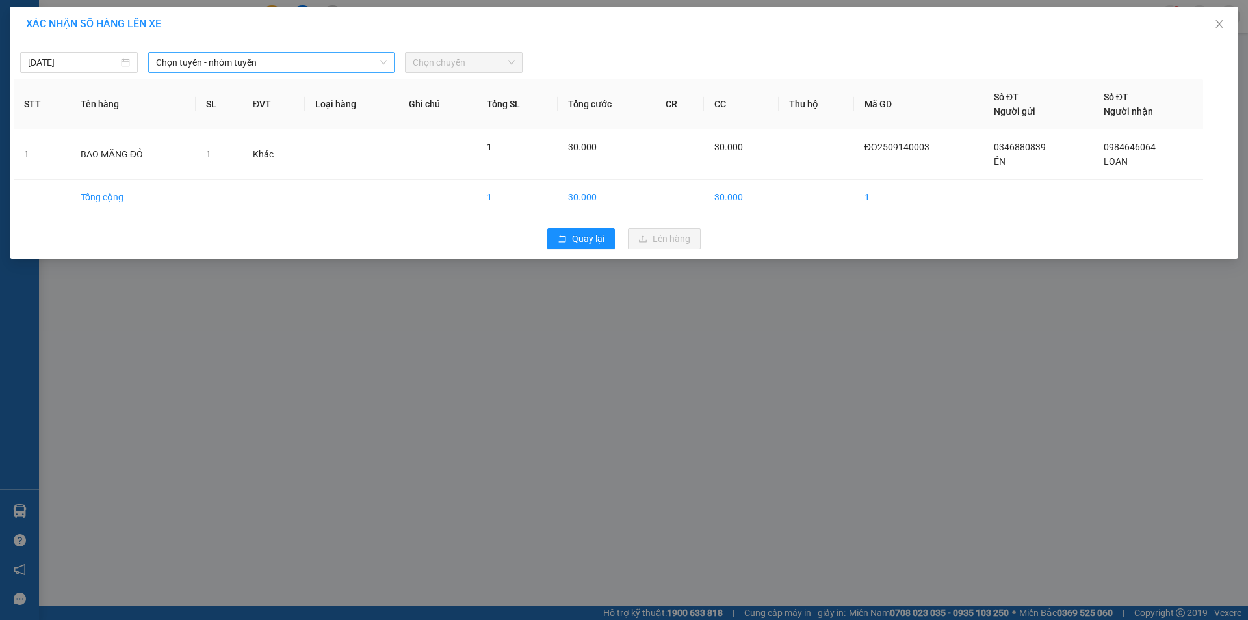
click at [209, 60] on span "Chọn tuyến - nhóm tuyến" at bounding box center [271, 63] width 231 height 20
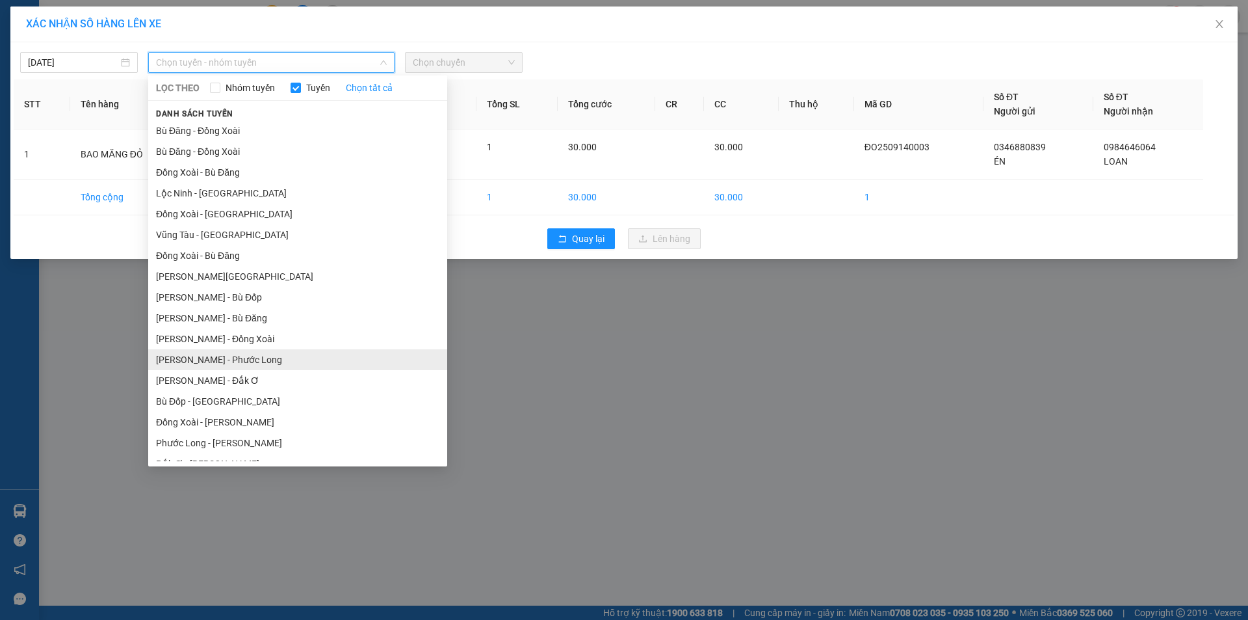
scroll to position [75, 0]
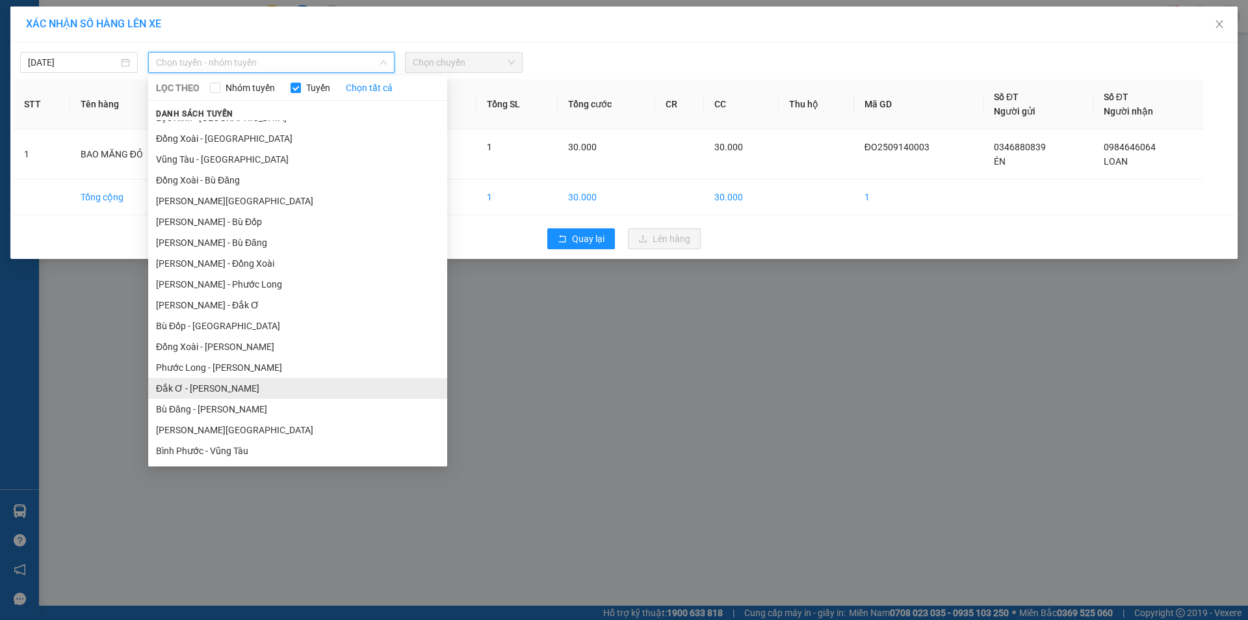
click at [196, 388] on li "Đắk Ơ - [PERSON_NAME]" at bounding box center [297, 388] width 299 height 21
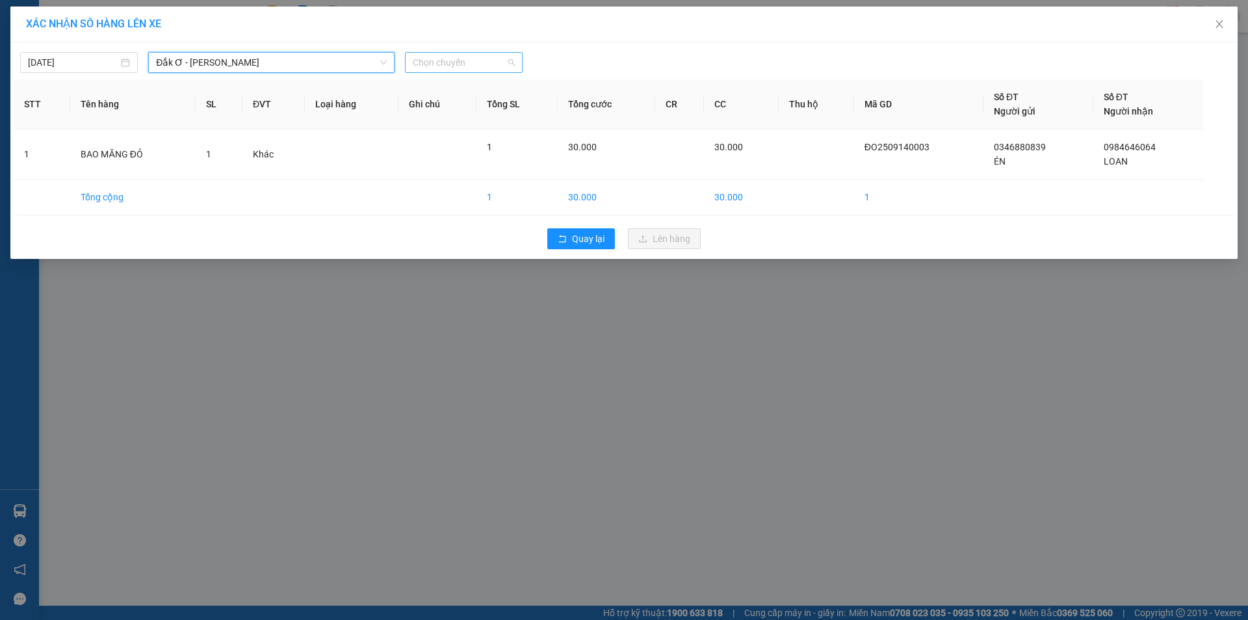
click at [451, 59] on span "Chọn chuyến" at bounding box center [464, 63] width 102 height 20
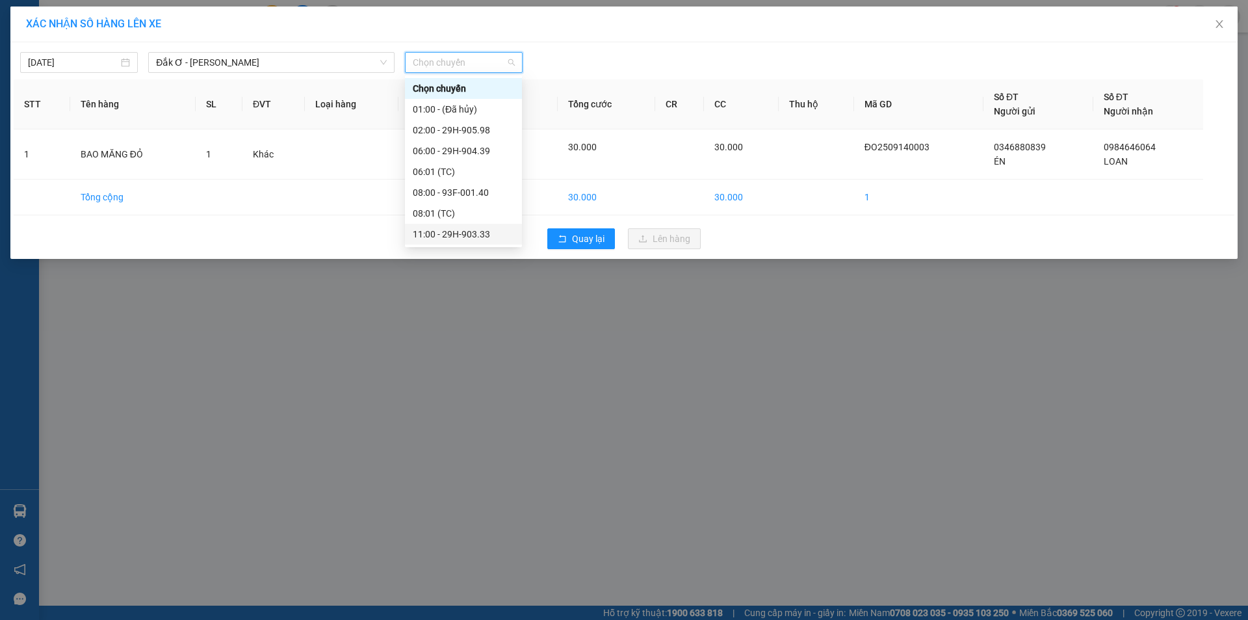
click at [471, 233] on div "11:00 - 29H-903.33" at bounding box center [463, 234] width 101 height 14
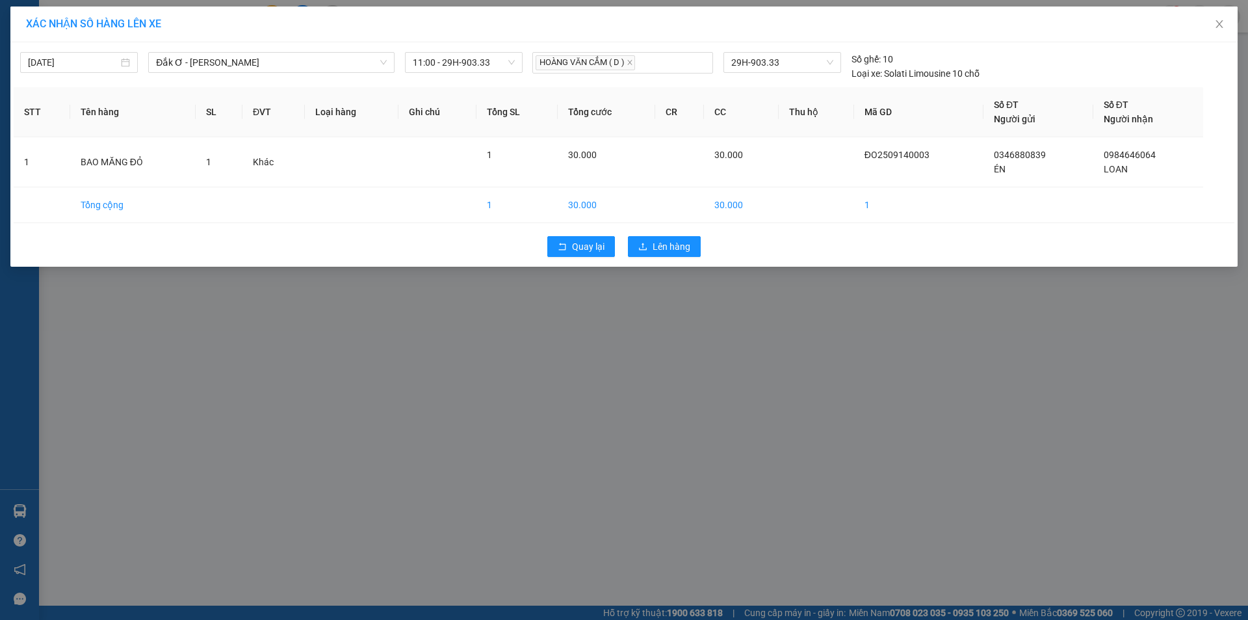
click at [698, 343] on div "XÁC NHẬN SỐ HÀNG LÊN XE [DATE] [GEOGRAPHIC_DATA] - [GEOGRAPHIC_DATA] LỌC THEO N…" at bounding box center [624, 310] width 1248 height 620
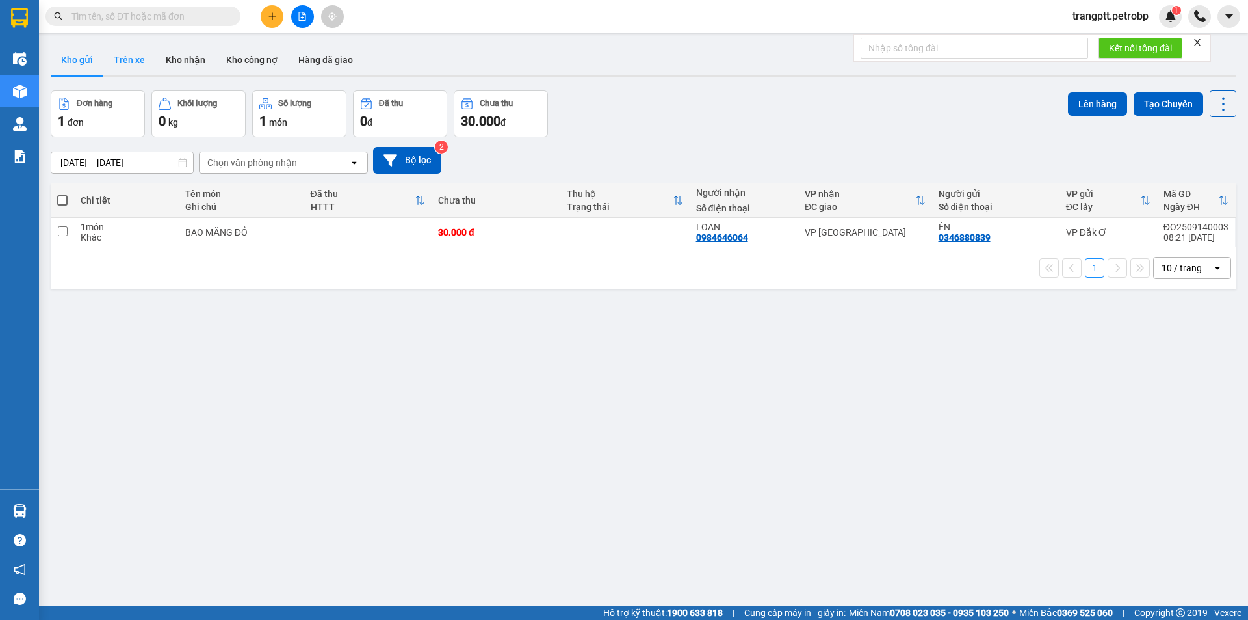
click at [127, 55] on button "Trên xe" at bounding box center [129, 59] width 52 height 31
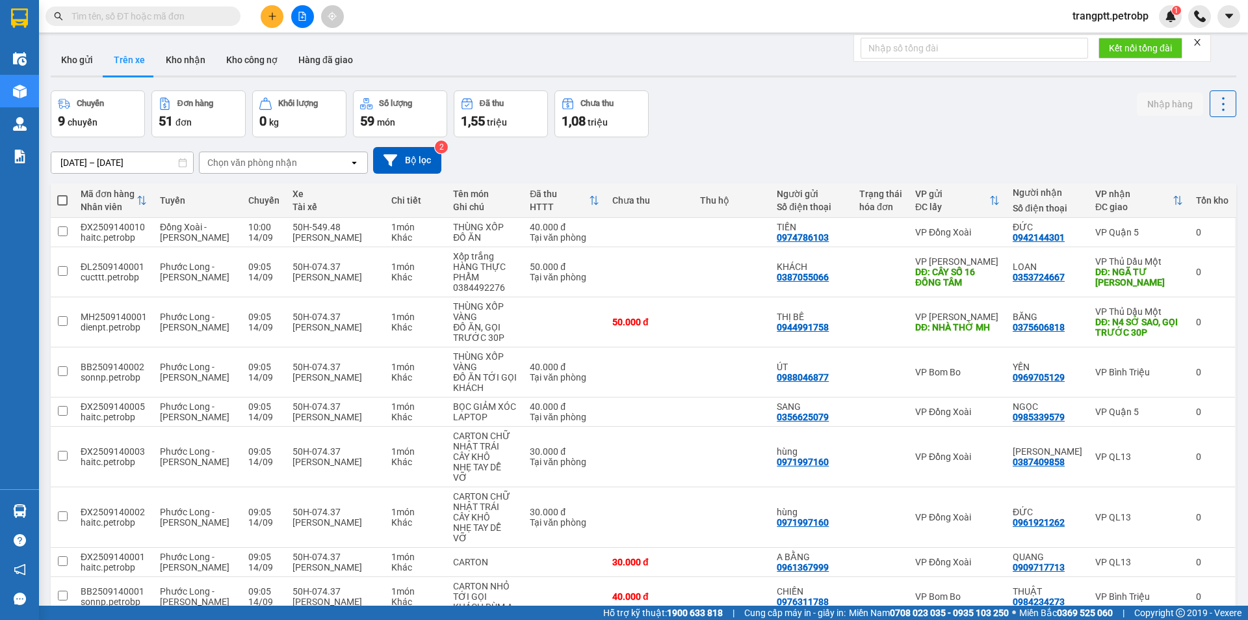
click at [255, 163] on div "Chọn văn phòng nhận" at bounding box center [252, 162] width 90 height 13
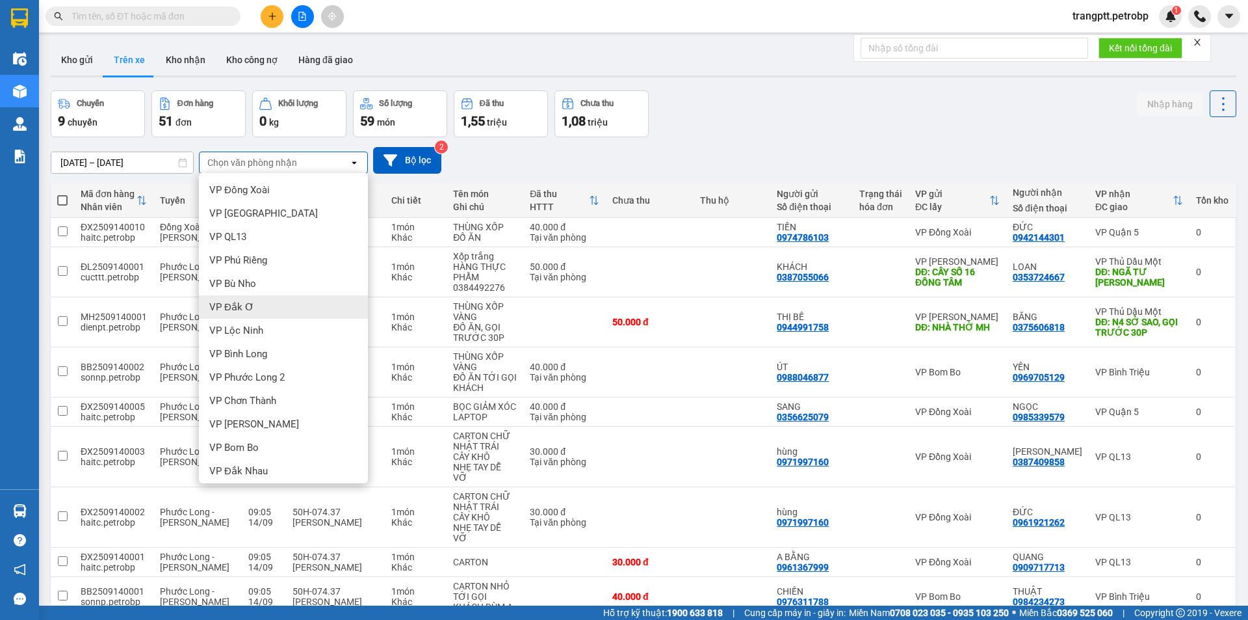
click at [242, 306] on span "VP Đắk Ơ" at bounding box center [231, 306] width 45 height 13
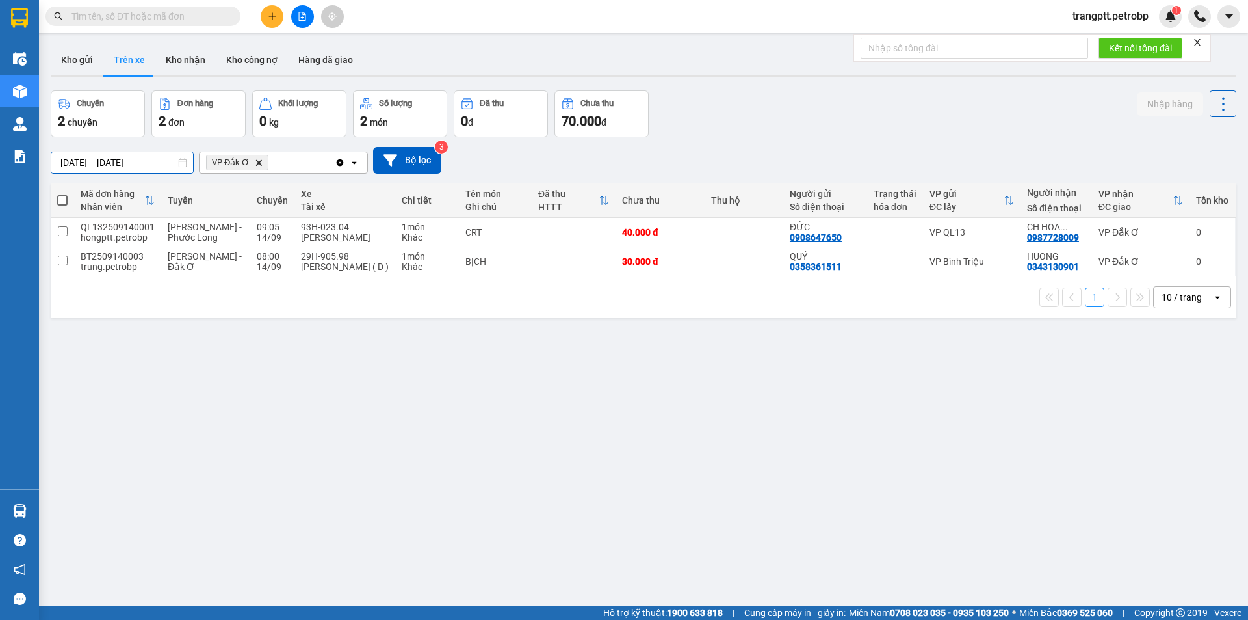
click at [90, 156] on input "[DATE] – [DATE]" at bounding box center [122, 162] width 142 height 21
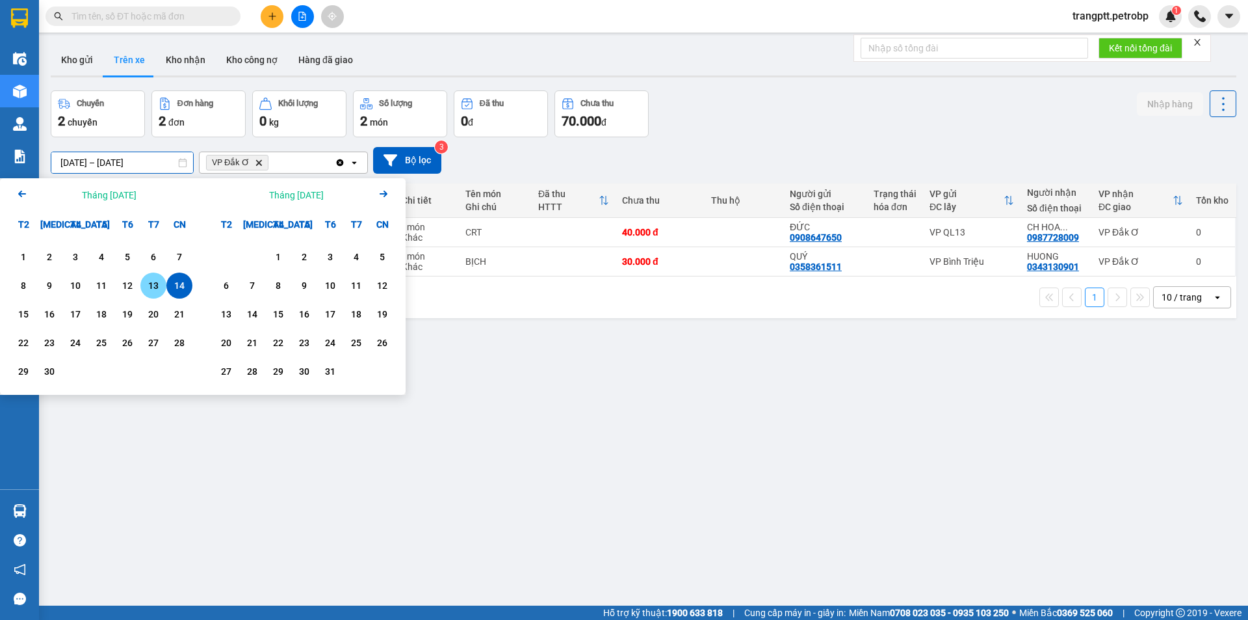
click at [151, 283] on div "13" at bounding box center [153, 286] width 18 height 16
click at [181, 285] on div "14" at bounding box center [179, 286] width 18 height 16
type input "[DATE] – [DATE]"
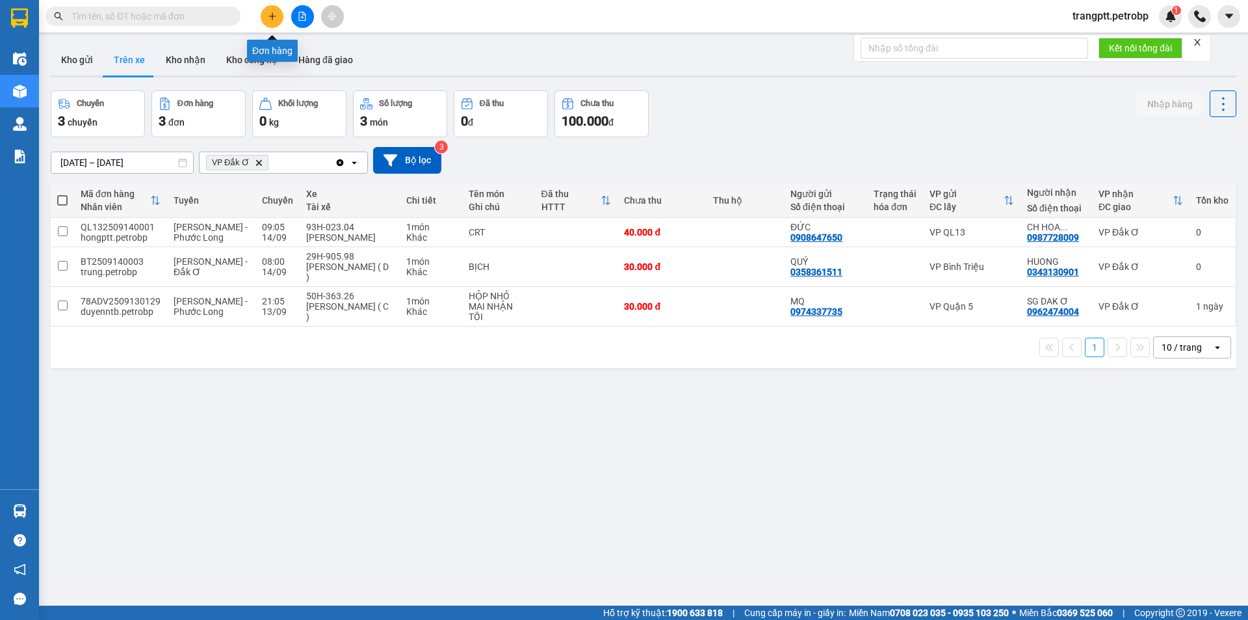
click at [265, 18] on button at bounding box center [272, 16] width 23 height 23
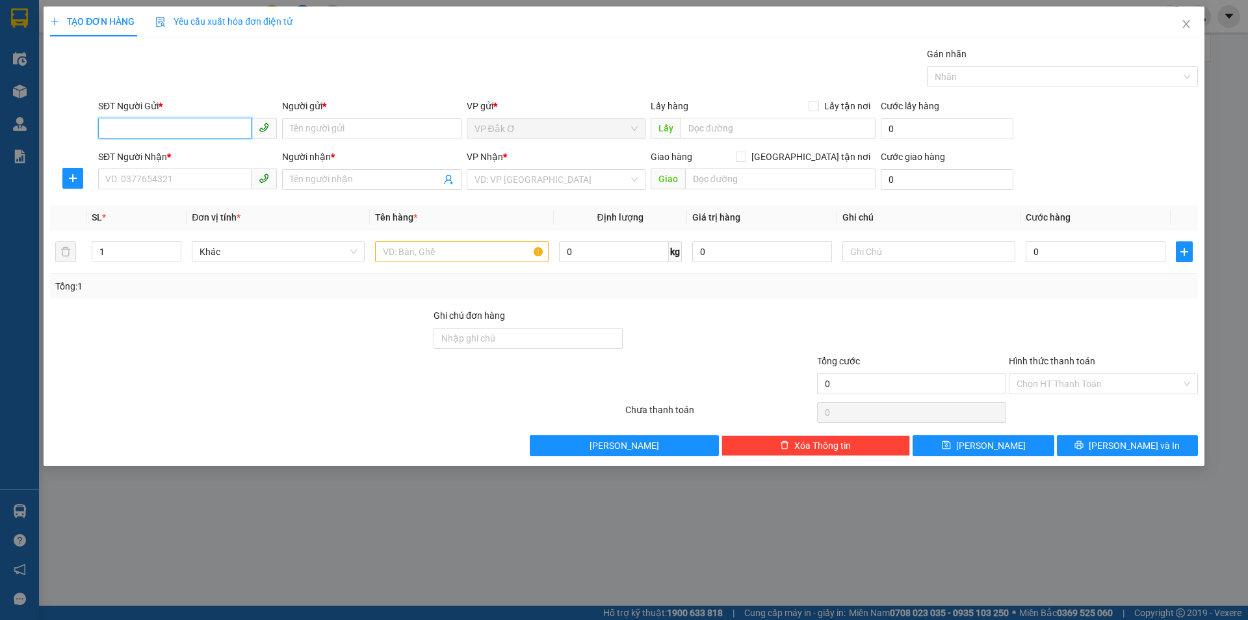
click at [196, 130] on input "SĐT Người Gửi *" at bounding box center [174, 128] width 153 height 21
click at [180, 151] on div "0973341915 - LONG HƯƠNG" at bounding box center [187, 155] width 163 height 14
type input "0973341915"
type input "LONG HƯƠNG"
type input "0909720790"
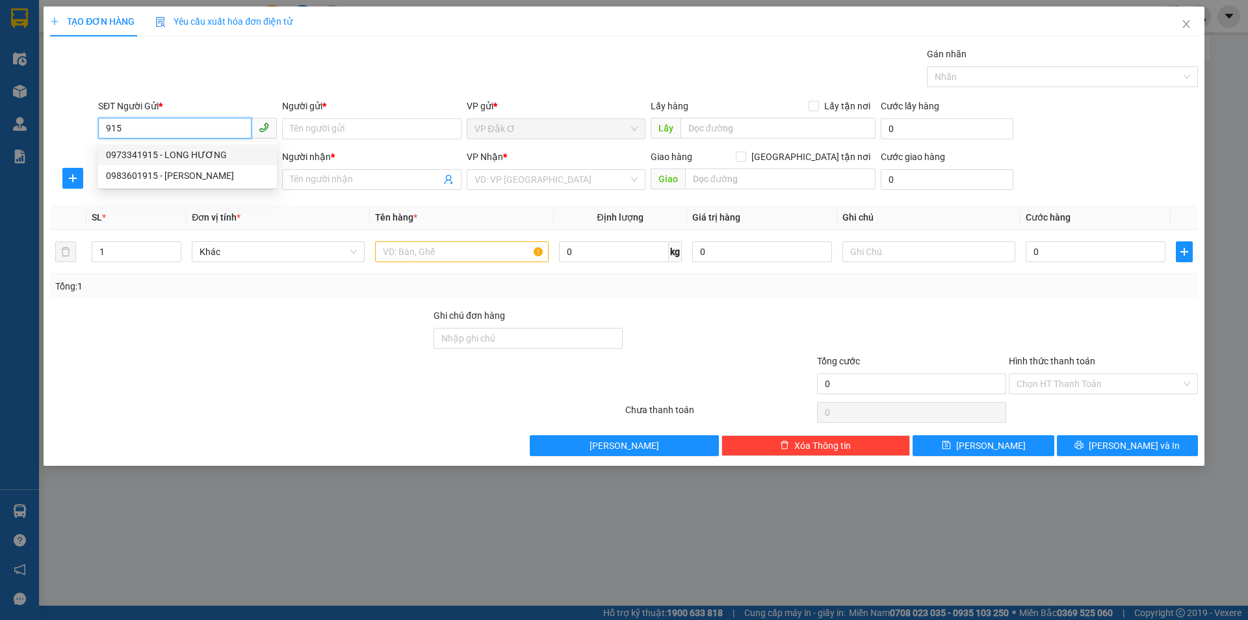
type input "GIẢNG"
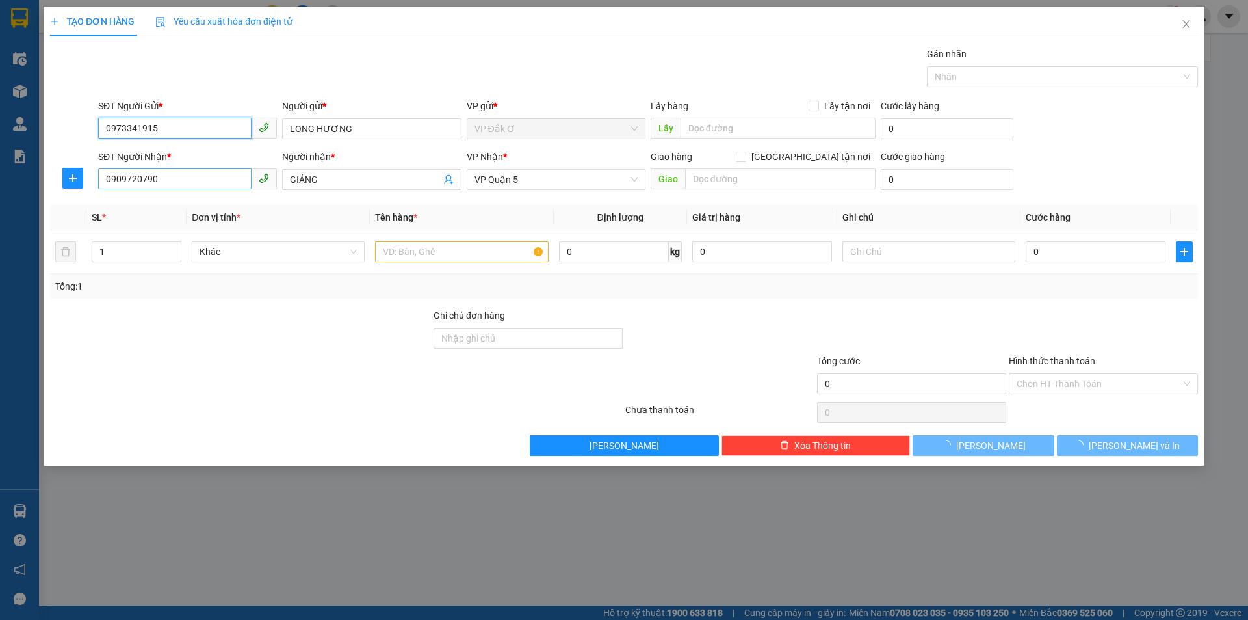
type input "30.000"
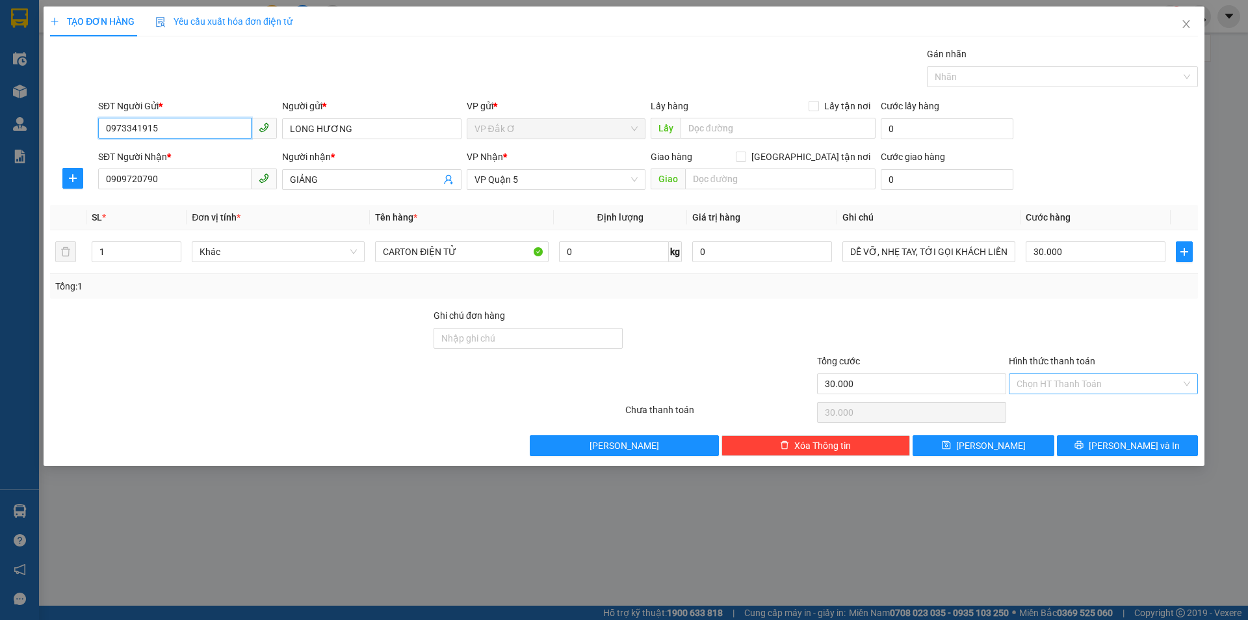
type input "0973341915"
click at [1068, 384] on input "Hình thức thanh toán" at bounding box center [1099, 384] width 165 height 20
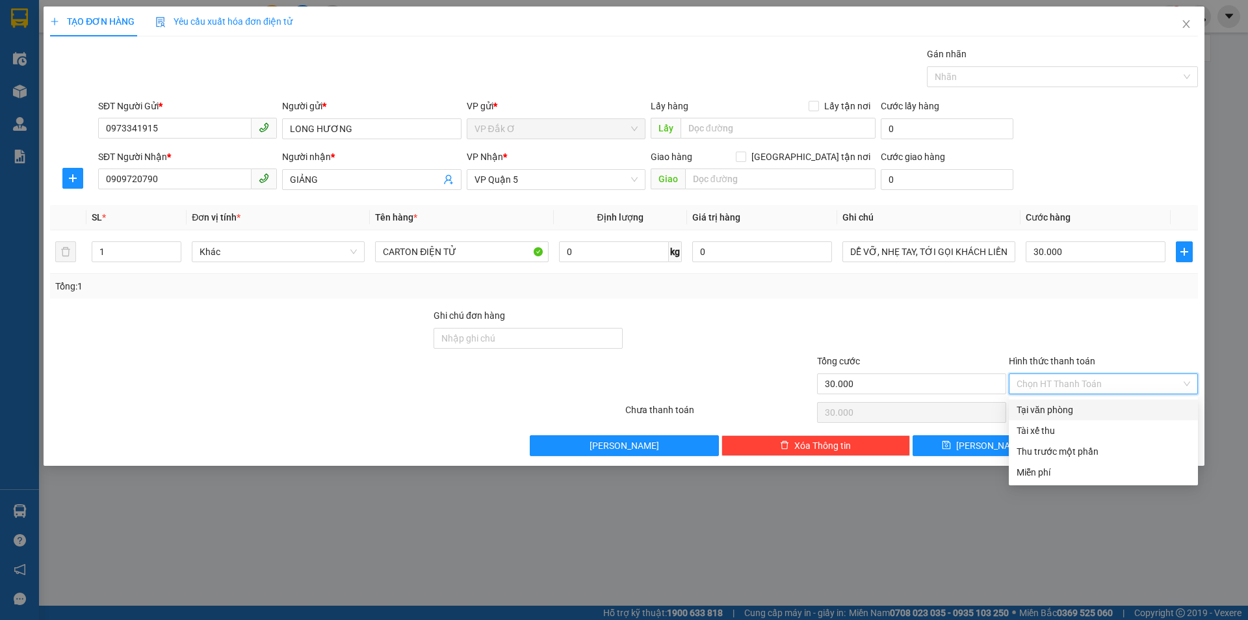
click at [1057, 410] on div "Tại văn phòng" at bounding box center [1104, 410] width 174 height 14
type input "0"
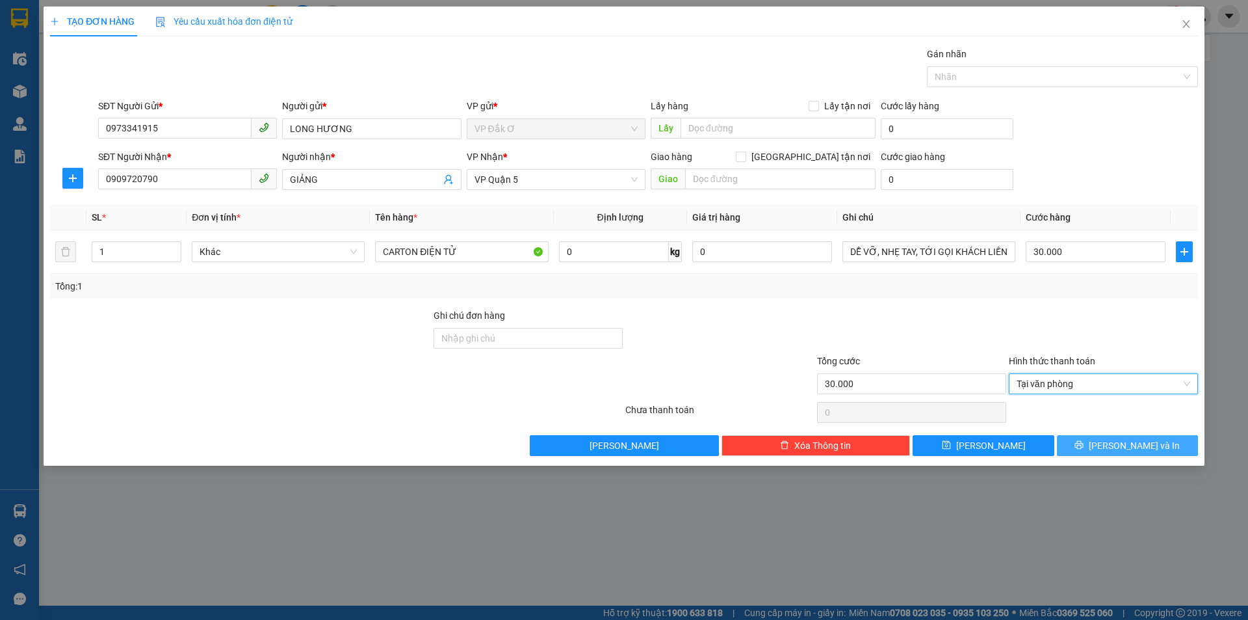
click at [1115, 450] on button "[PERSON_NAME] và In" at bounding box center [1127, 445] width 141 height 21
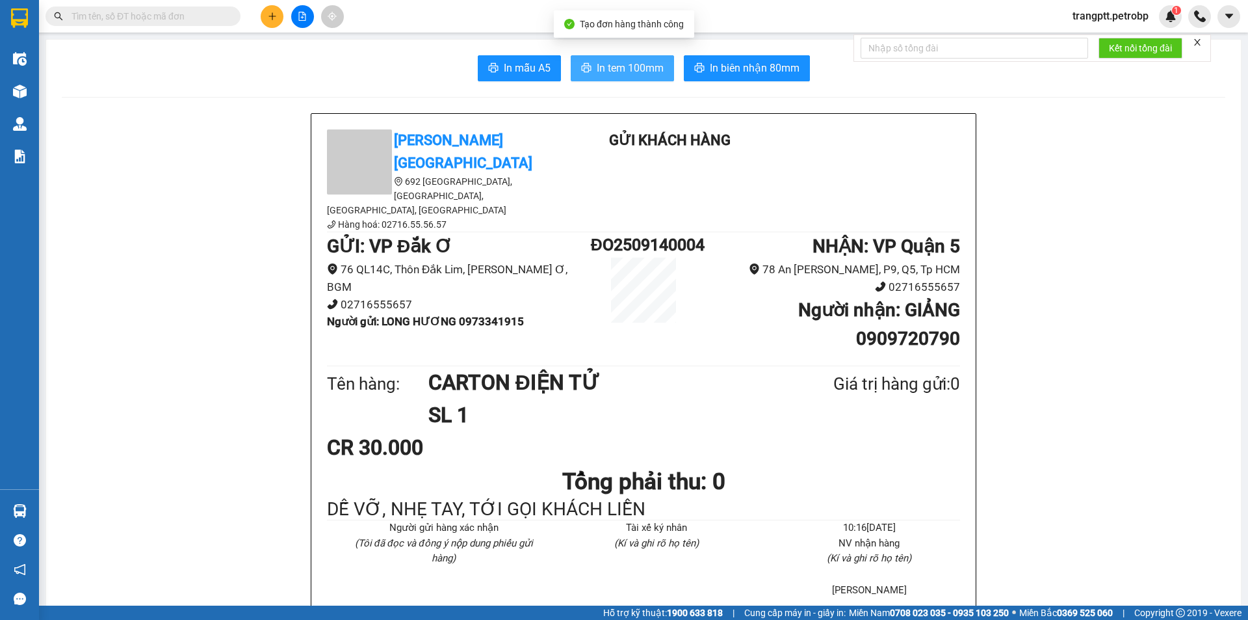
click at [626, 65] on span "In tem 100mm" at bounding box center [630, 68] width 67 height 16
click at [274, 15] on icon "plus" at bounding box center [272, 16] width 9 height 9
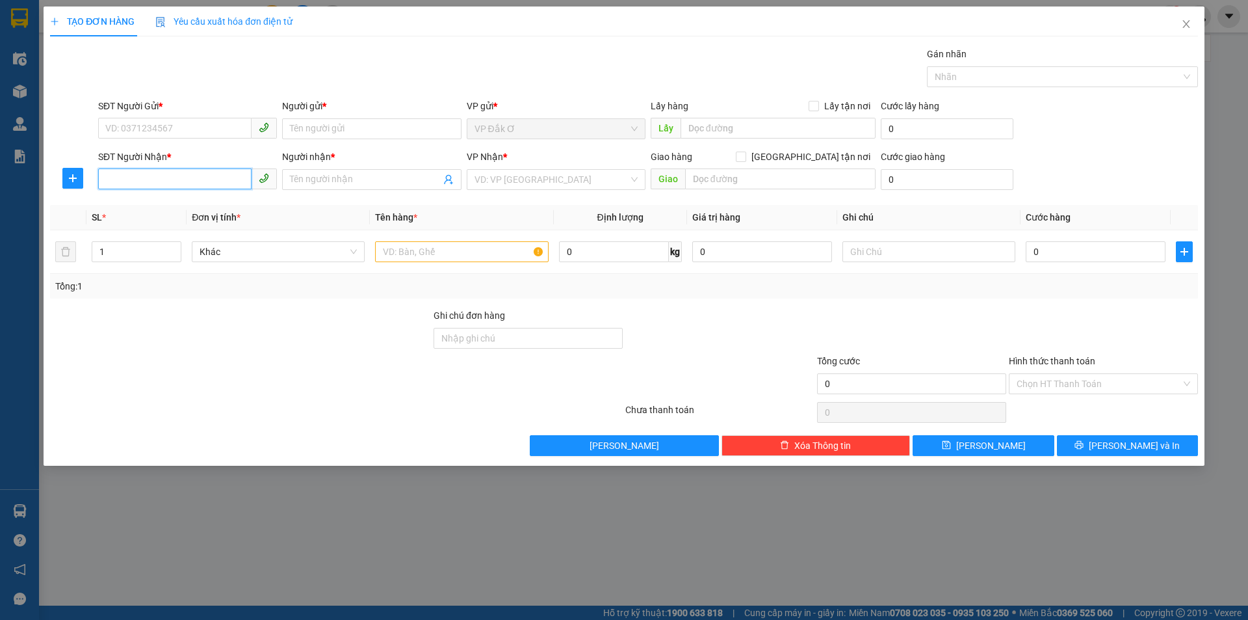
click at [168, 180] on input "SĐT Người Nhận *" at bounding box center [174, 178] width 153 height 21
click at [135, 201] on div "0989255316 - GIANG" at bounding box center [187, 205] width 163 height 14
type input "0989255316"
type input "GIANG"
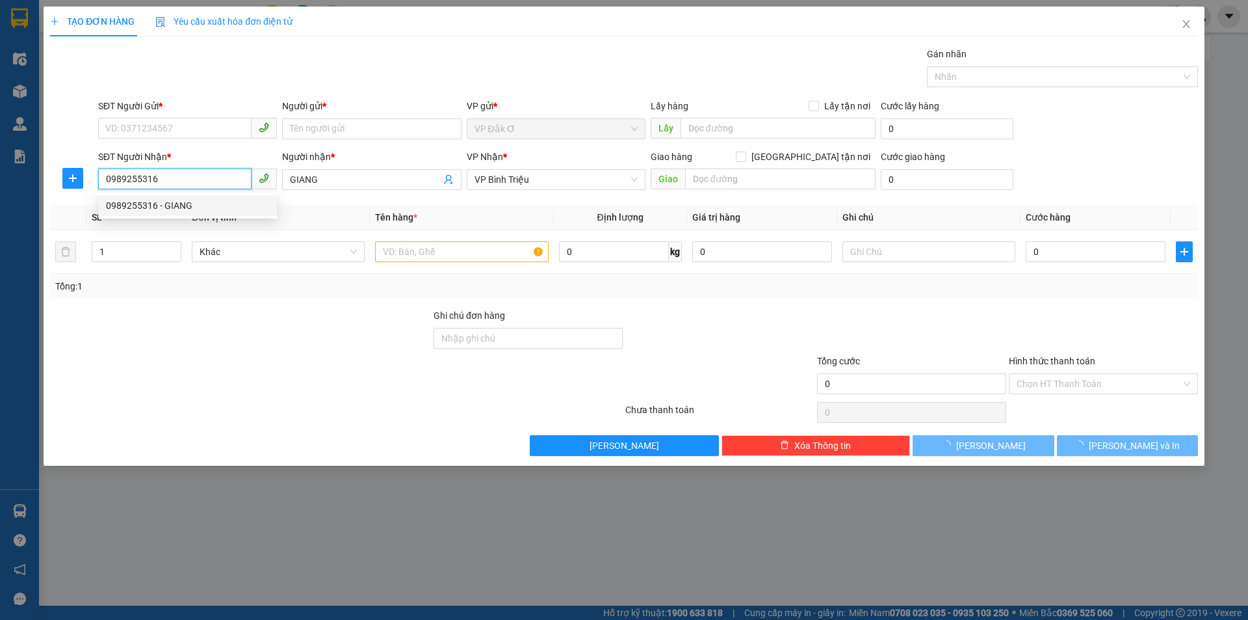
type input "100.000"
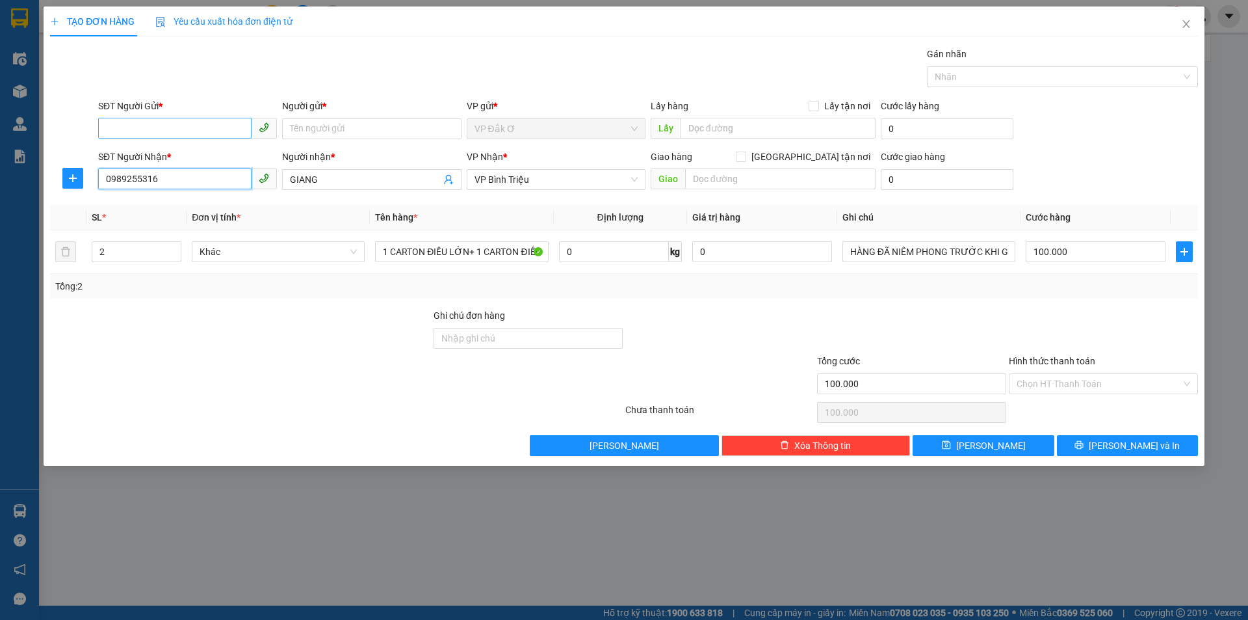
type input "0989255316"
click at [189, 124] on input "SĐT Người Gửi *" at bounding box center [174, 128] width 153 height 21
click at [180, 152] on div "0362563918 - NAM" at bounding box center [187, 155] width 163 height 14
type input "0362563918"
type input "NAM"
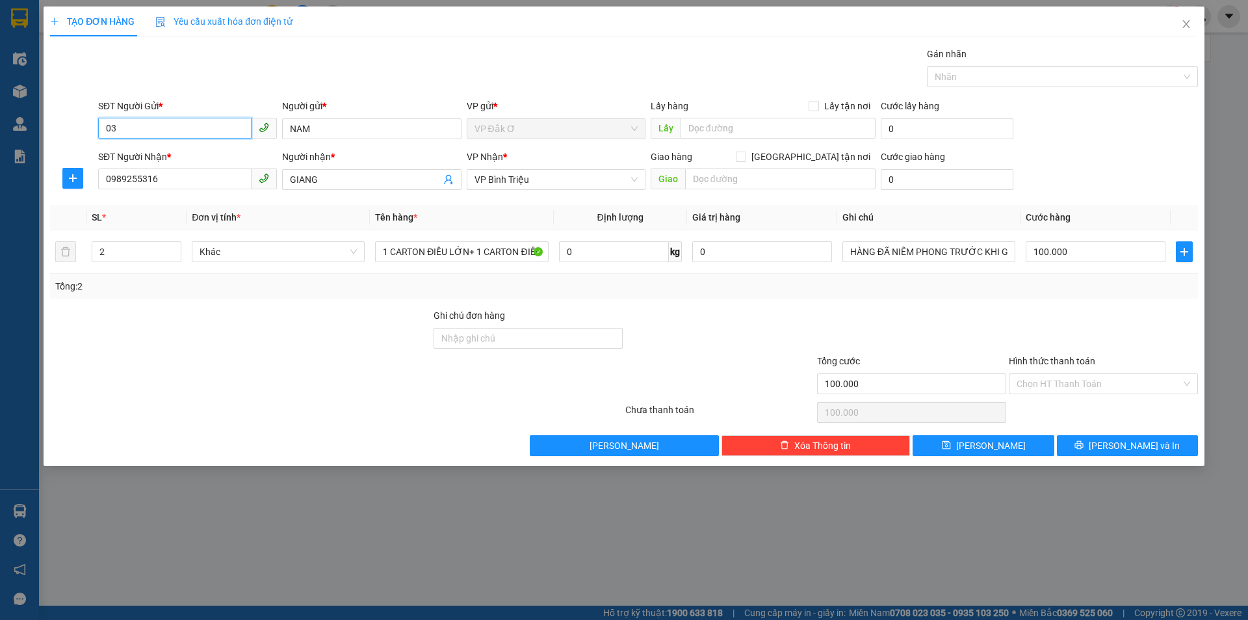
type input "0"
click at [148, 156] on div "0362563918 - NAM" at bounding box center [187, 155] width 163 height 14
type input "0362563918"
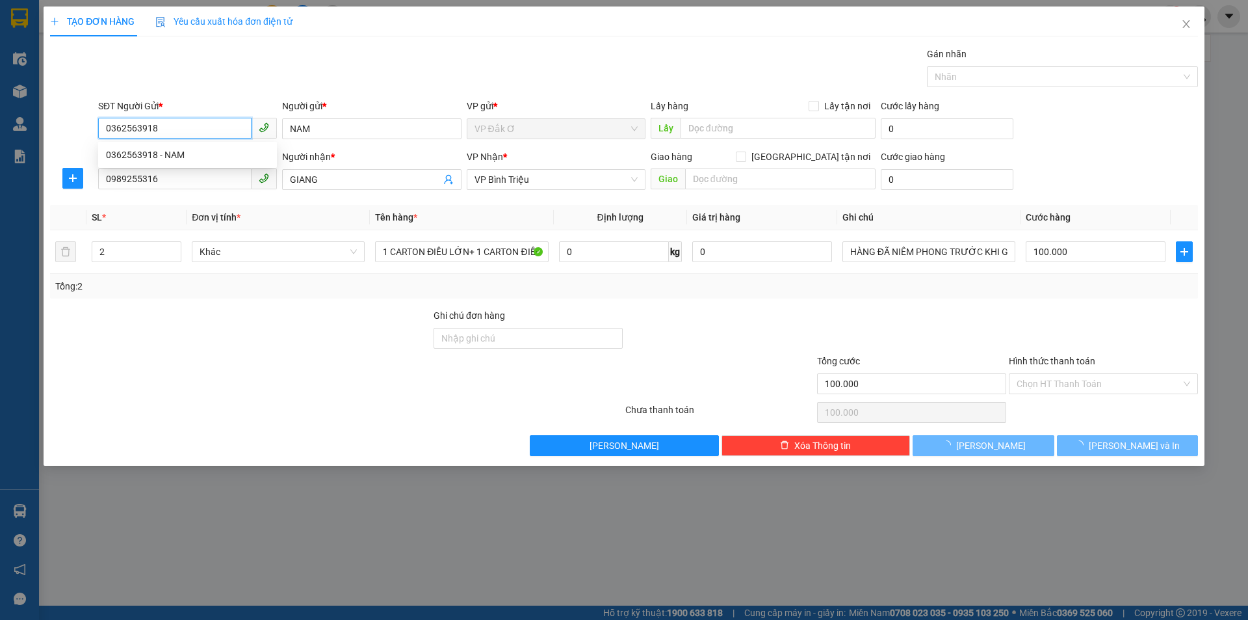
type input "120.000"
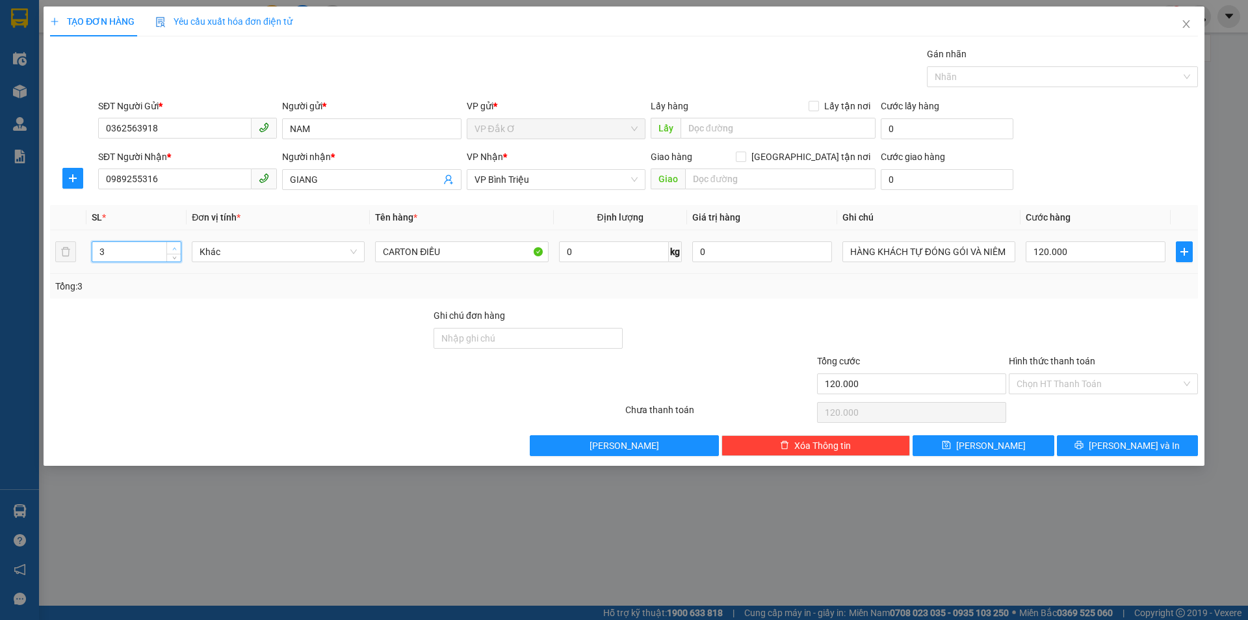
click at [174, 244] on span "up" at bounding box center [174, 248] width 8 height 8
type input "4"
click at [174, 244] on span "up" at bounding box center [174, 248] width 8 height 8
click at [1076, 248] on input "120.000" at bounding box center [1096, 251] width 140 height 21
type input "0"
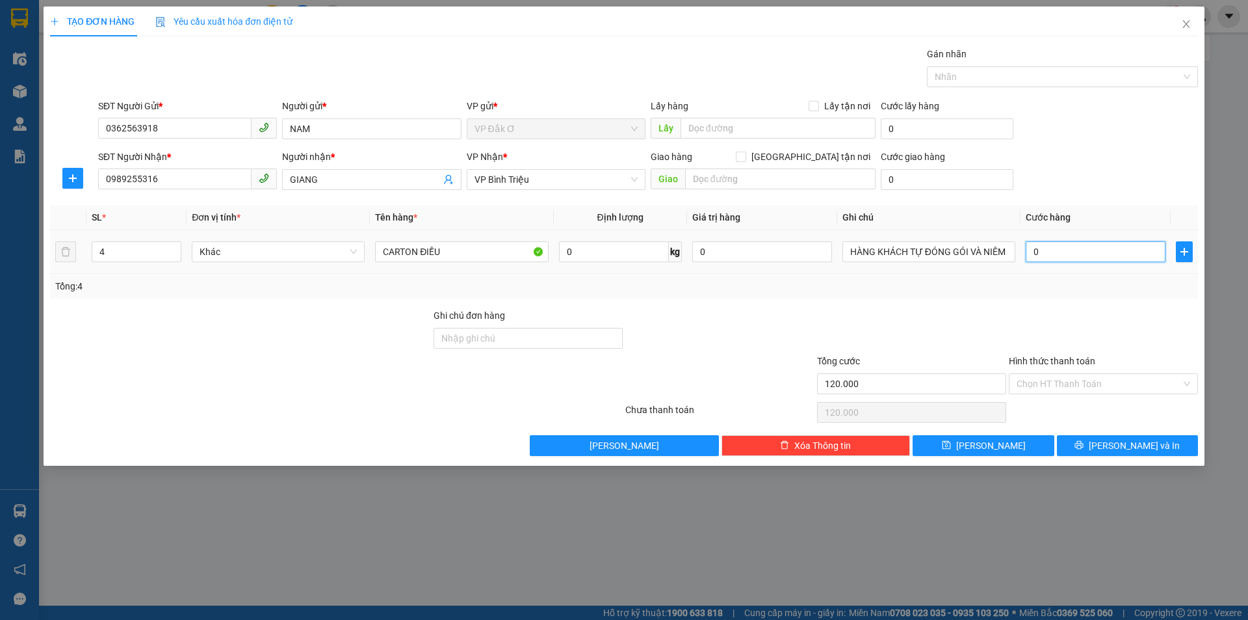
type input "0"
type input "2"
type input "02"
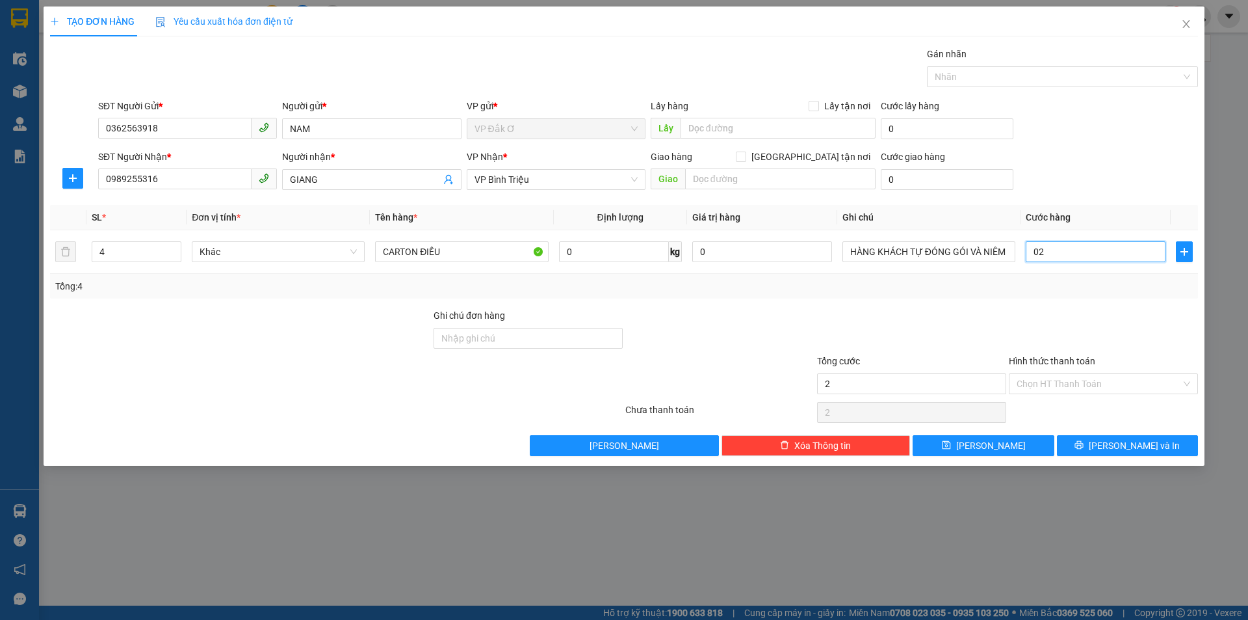
type input "20"
type input "020"
type input "200"
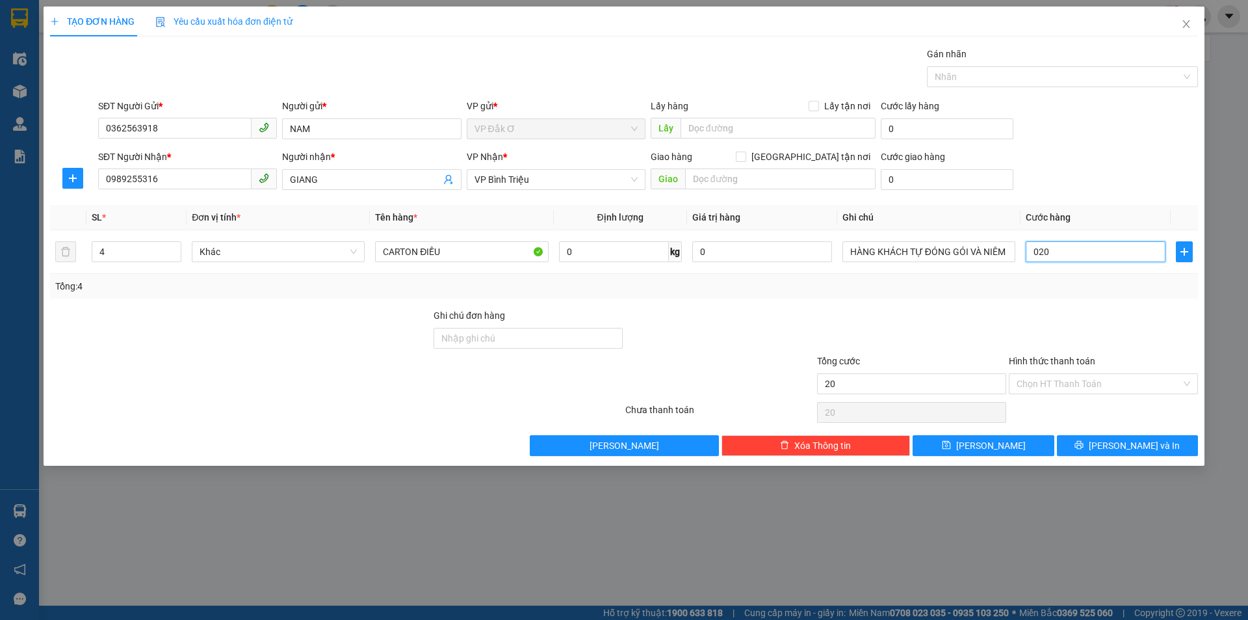
type input "0.200"
type input "2.000"
type input "02.000"
type input "20.000"
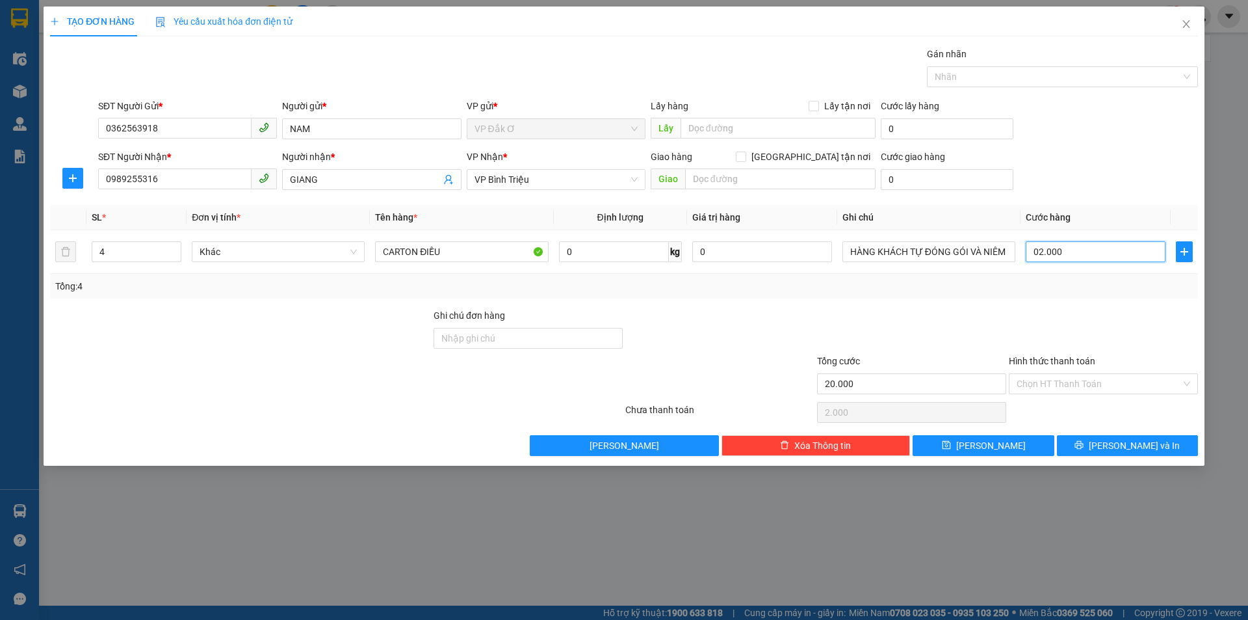
type input "20.000"
type input "020.000"
type input "200.000"
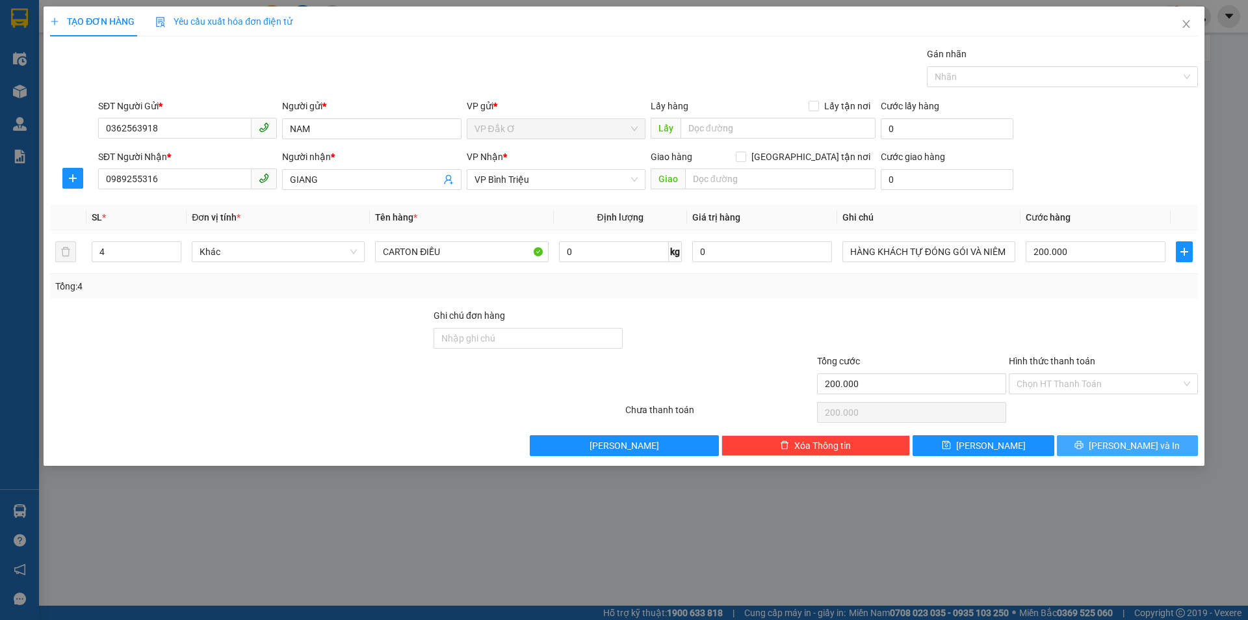
click at [1124, 448] on span "[PERSON_NAME] và In" at bounding box center [1134, 445] width 91 height 14
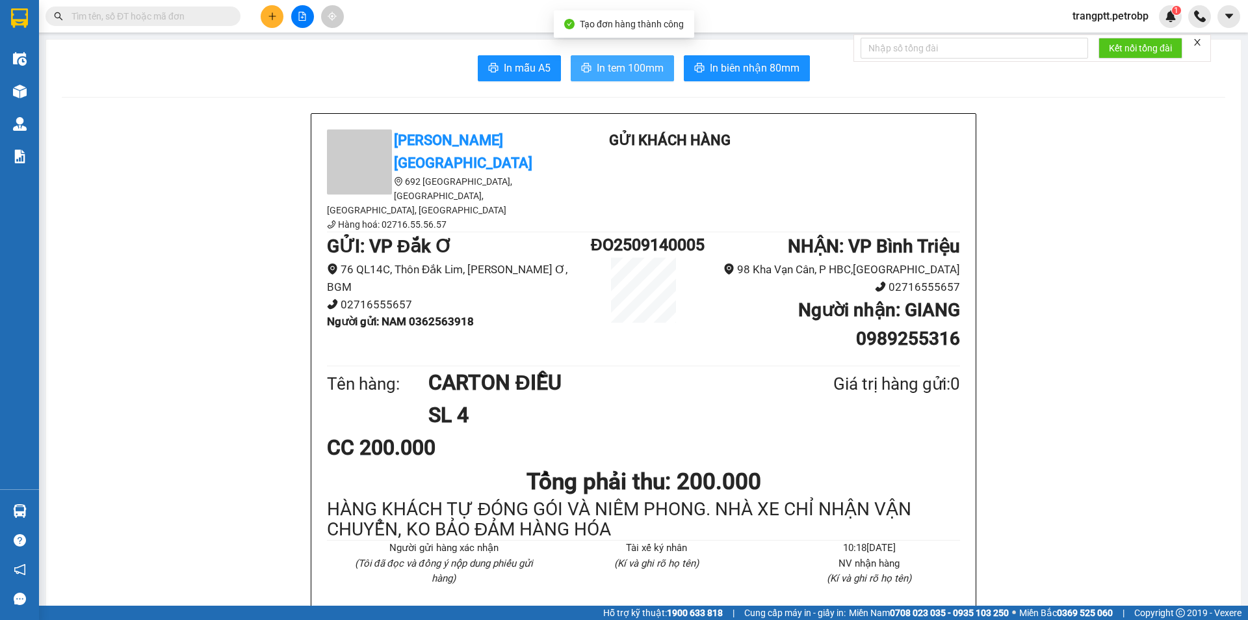
click at [629, 63] on span "In tem 100mm" at bounding box center [630, 68] width 67 height 16
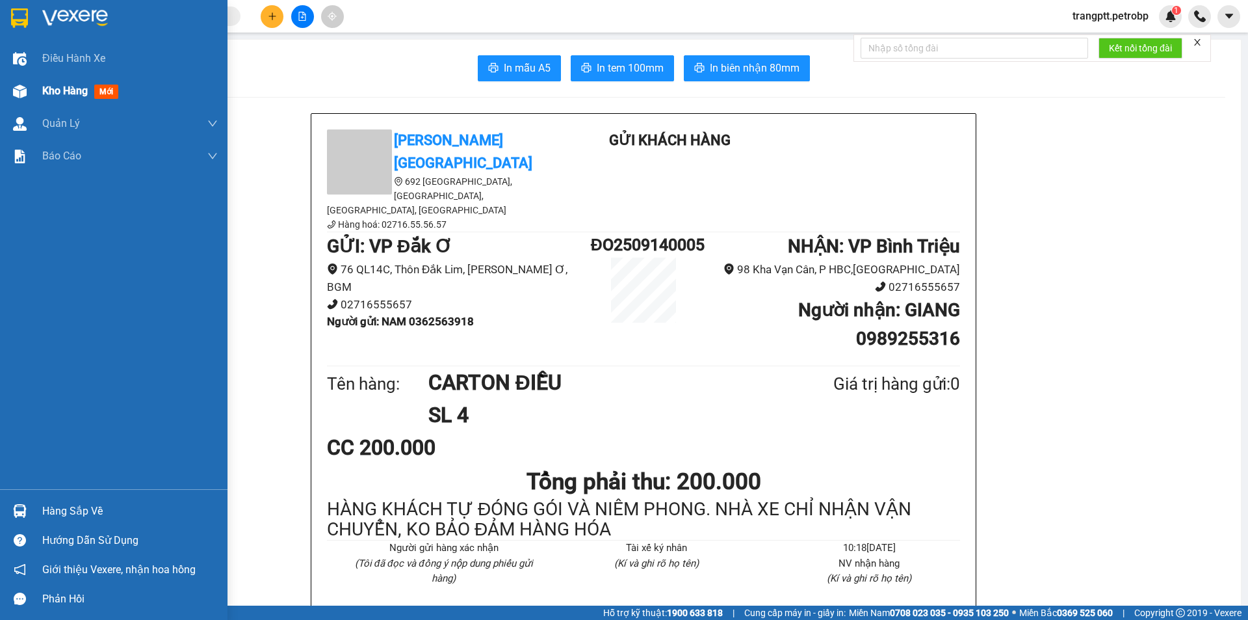
click at [52, 92] on span "Kho hàng" at bounding box center [65, 91] width 46 height 12
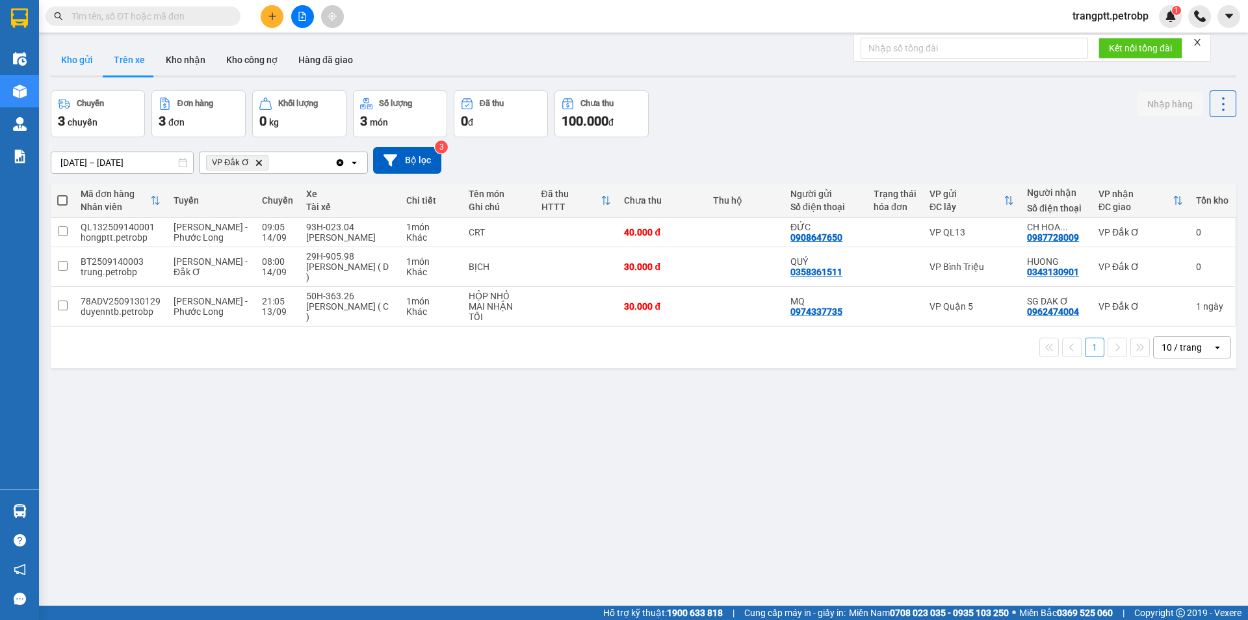
click at [77, 63] on button "Kho gửi" at bounding box center [77, 59] width 53 height 31
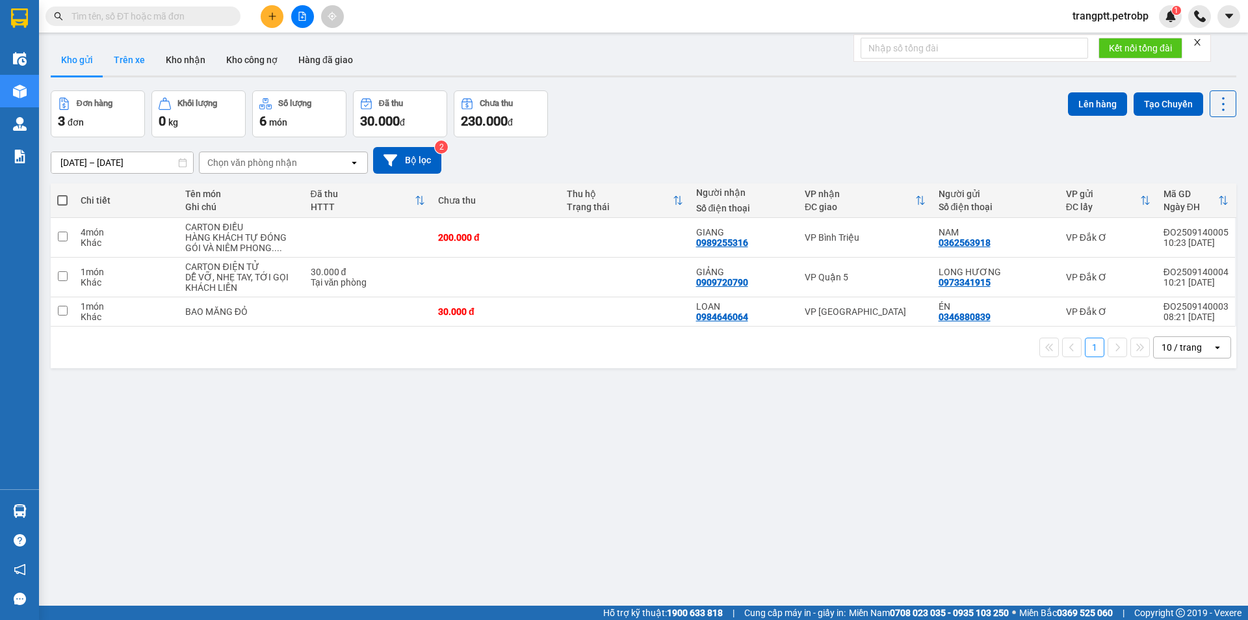
click at [127, 55] on button "Trên xe" at bounding box center [129, 59] width 52 height 31
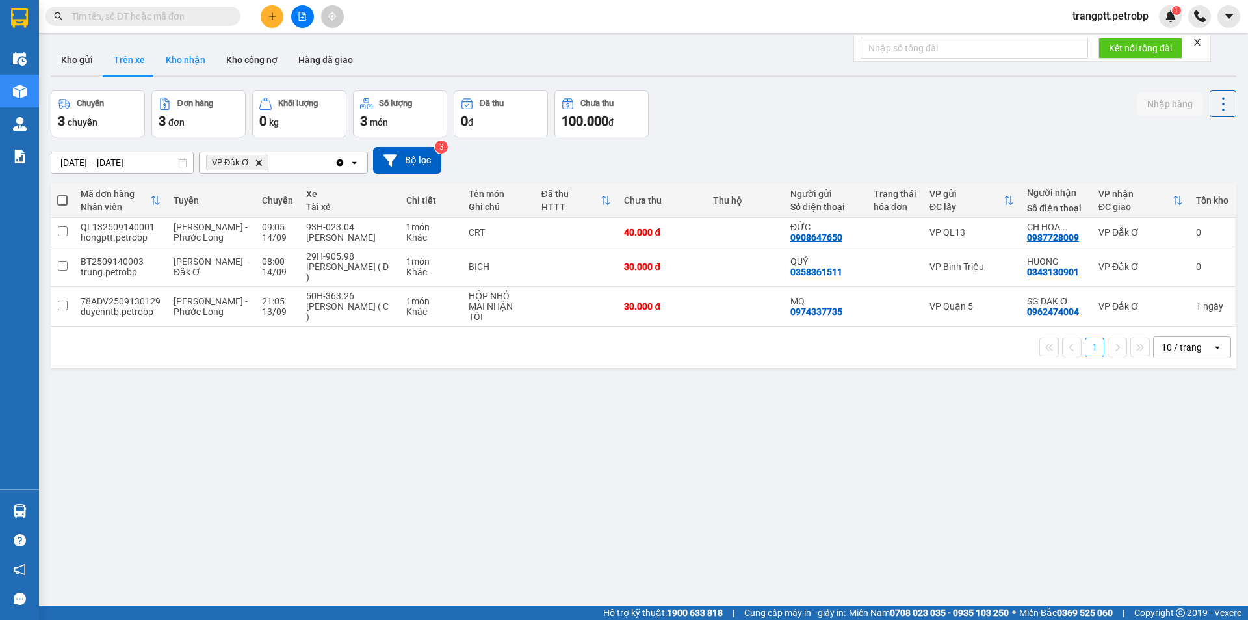
click at [187, 59] on button "Kho nhận" at bounding box center [185, 59] width 60 height 31
type input "[DATE] – [DATE]"
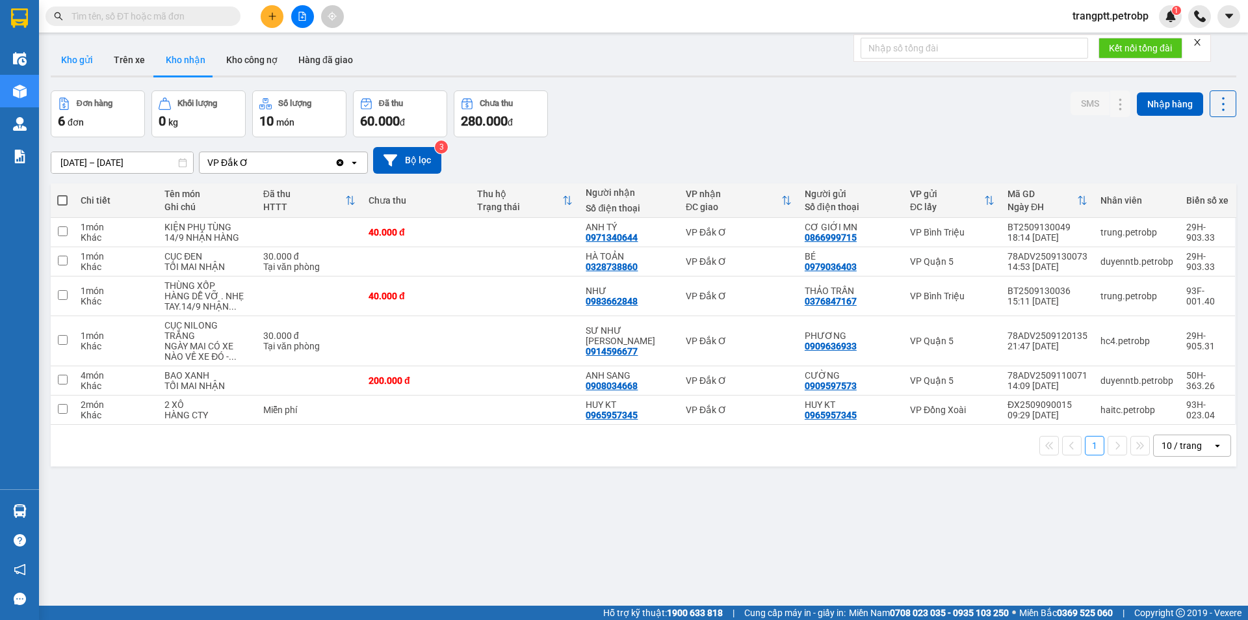
click at [75, 57] on button "Kho gửi" at bounding box center [77, 59] width 53 height 31
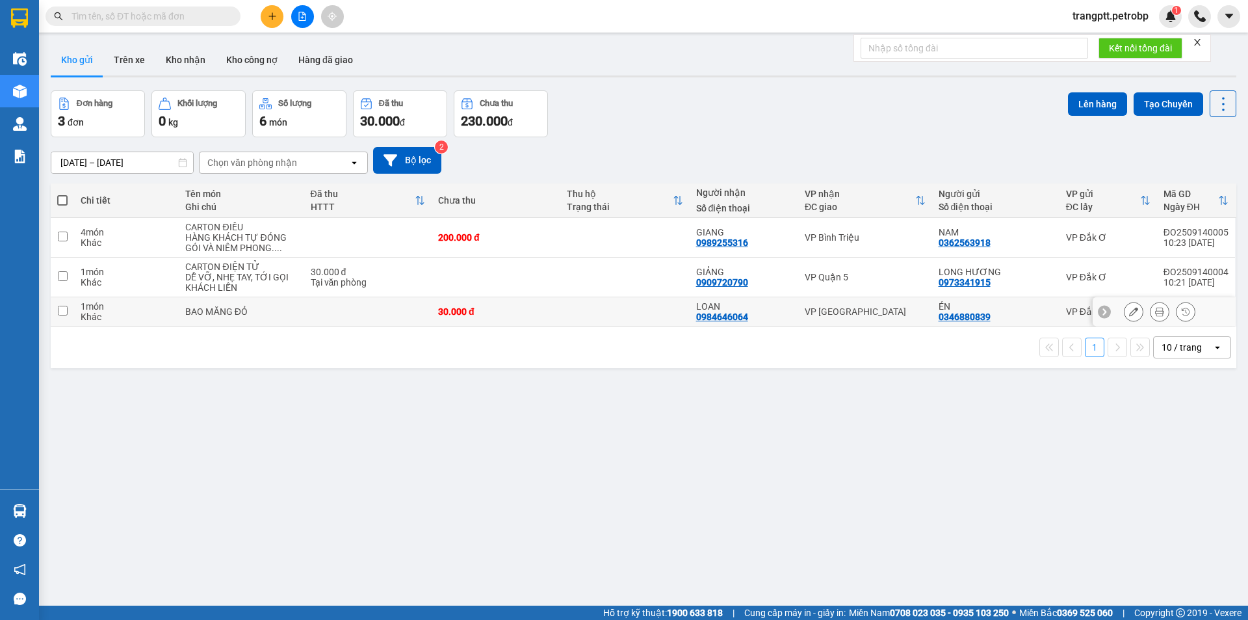
click at [1156, 311] on icon at bounding box center [1160, 311] width 9 height 9
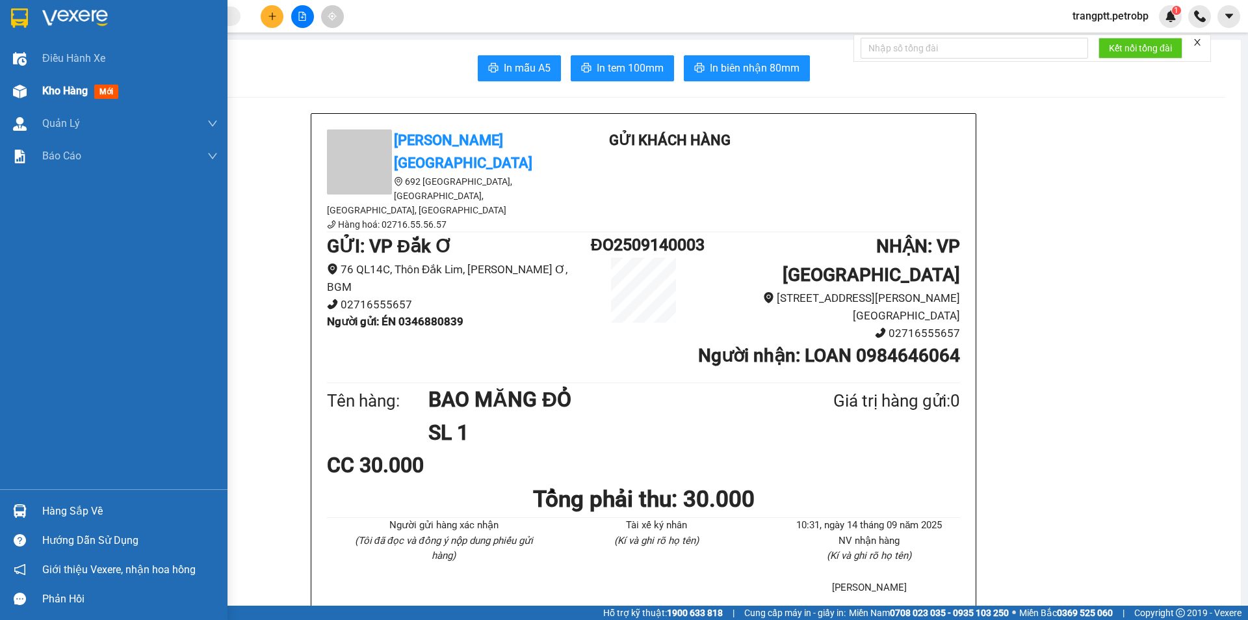
click at [56, 90] on span "Kho hàng" at bounding box center [65, 91] width 46 height 12
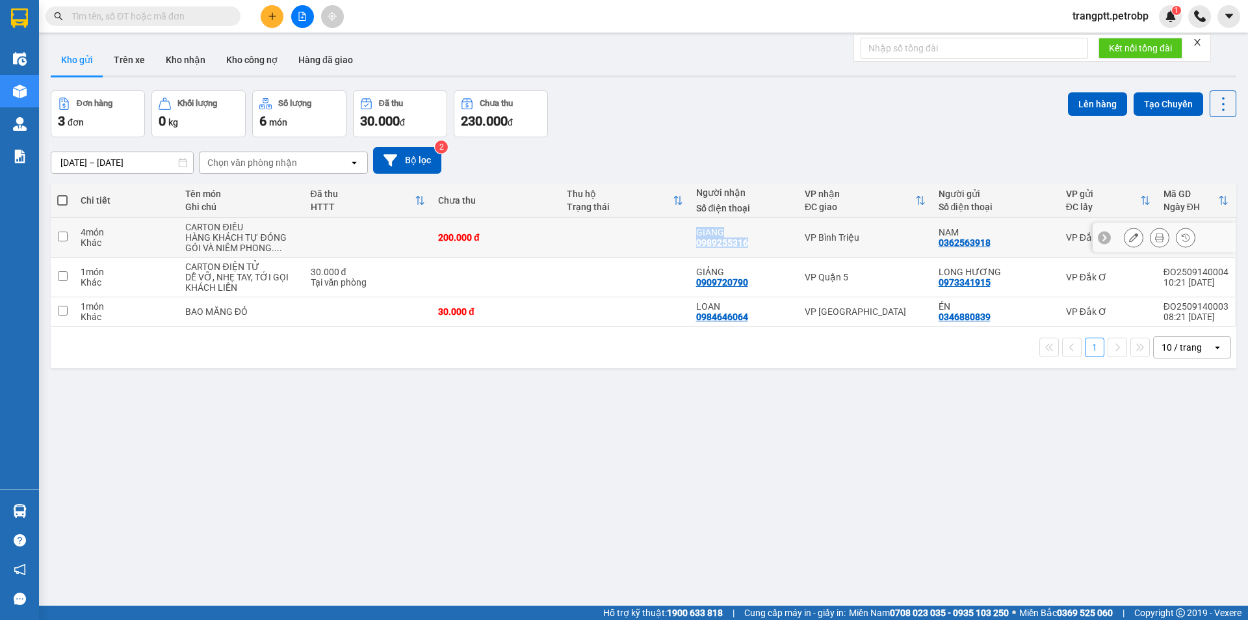
drag, startPoint x: 687, startPoint y: 227, endPoint x: 750, endPoint y: 256, distance: 69.5
click at [750, 256] on td "GIANG 0989255316" at bounding box center [744, 238] width 109 height 40
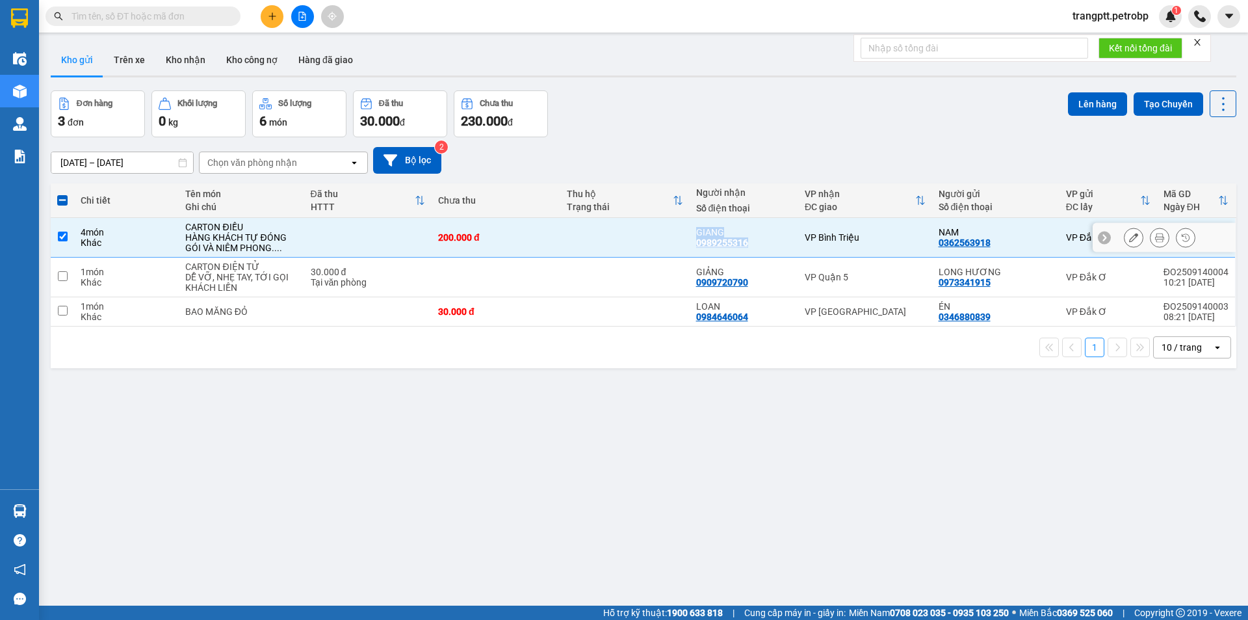
copy div "GIANG 0989255316"
click at [65, 233] on input "checkbox" at bounding box center [63, 236] width 10 height 10
checkbox input "false"
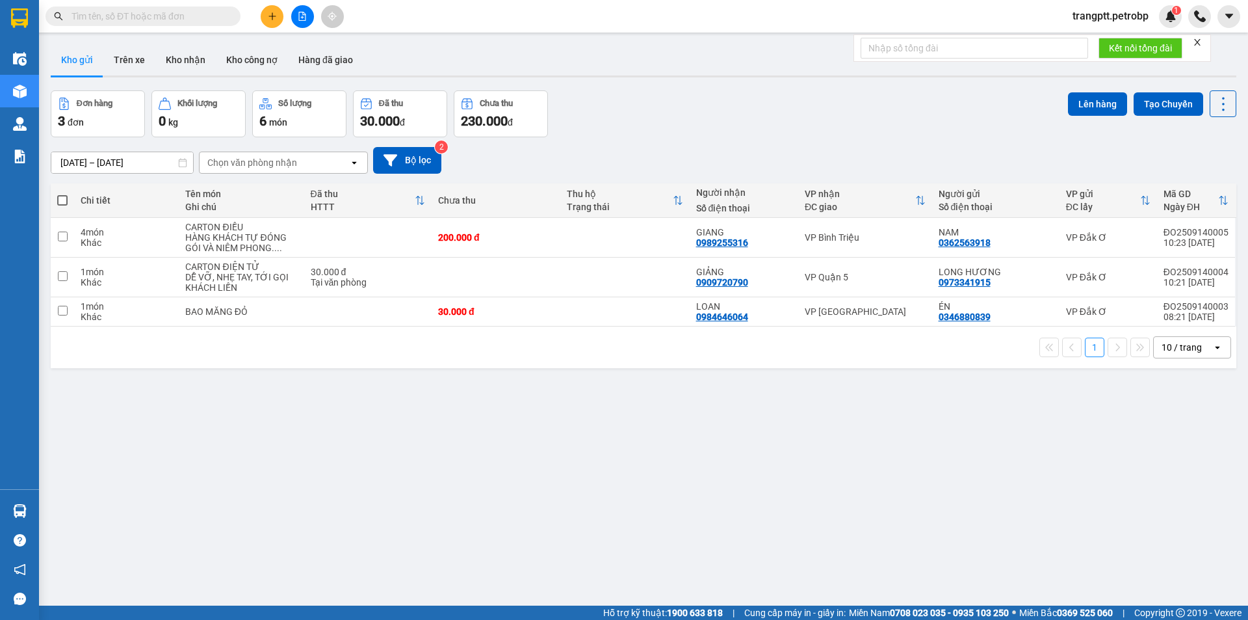
click at [404, 469] on div "ver 1.8.143 Kho gửi Trên xe Kho nhận Kho công nợ Hàng đã giao Đơn hàng 3 đơn Kh…" at bounding box center [644, 349] width 1196 height 620
click at [182, 57] on button "Kho nhận" at bounding box center [185, 59] width 60 height 31
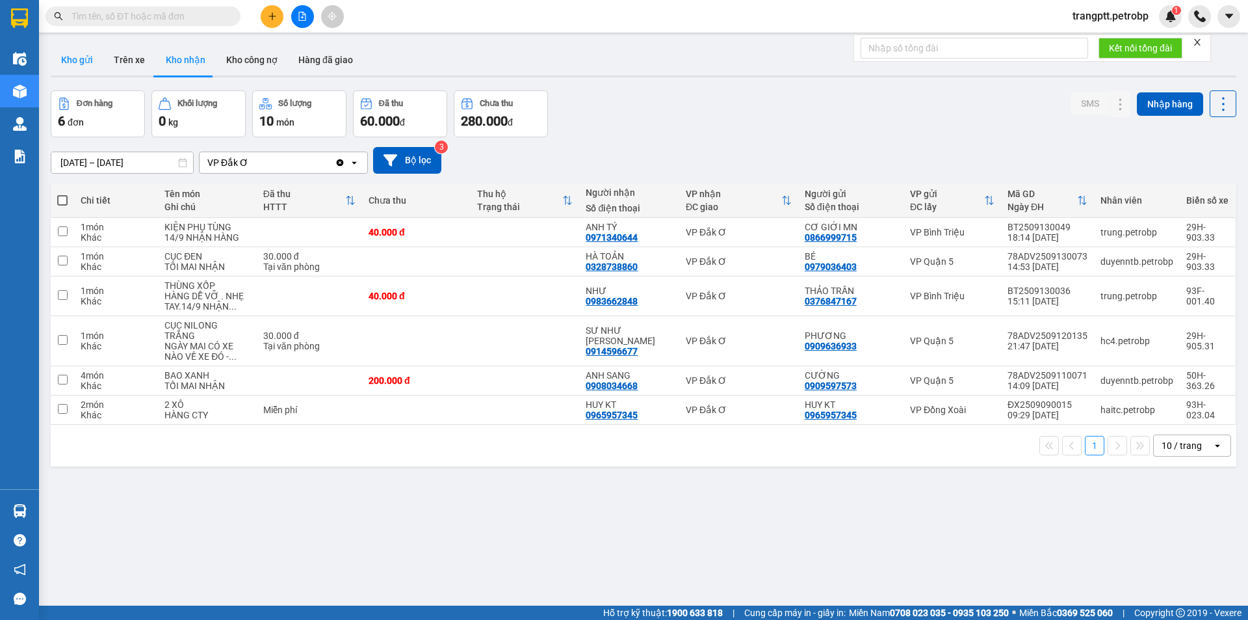
click at [77, 57] on button "Kho gửi" at bounding box center [77, 59] width 53 height 31
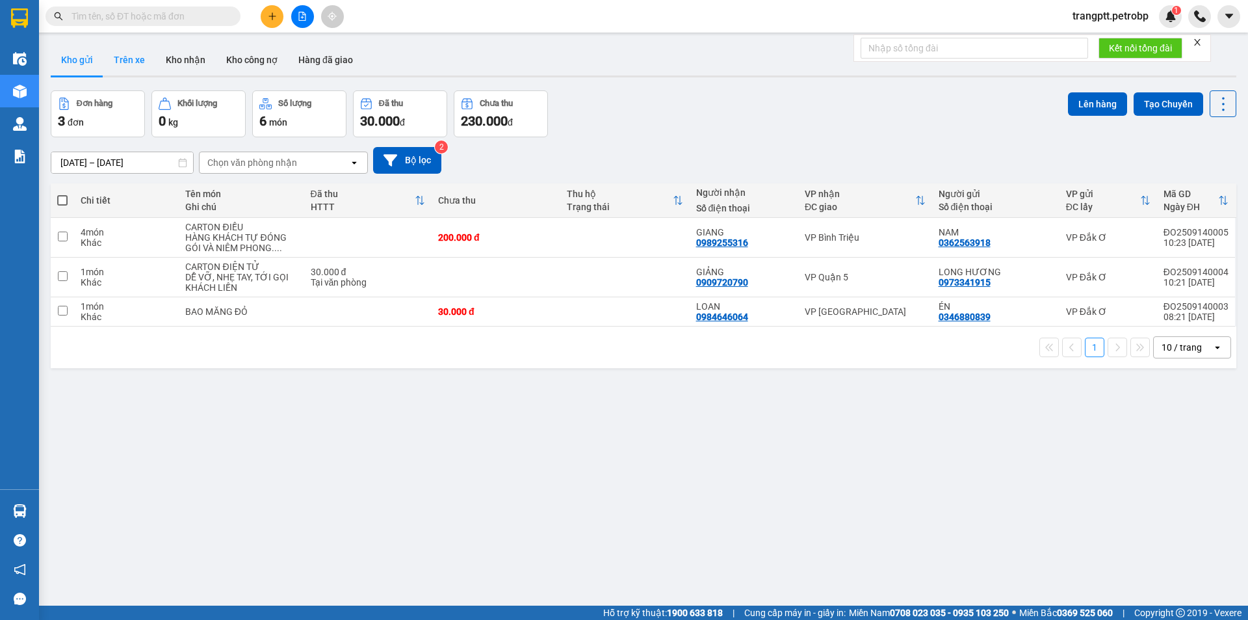
click at [121, 53] on button "Trên xe" at bounding box center [129, 59] width 52 height 31
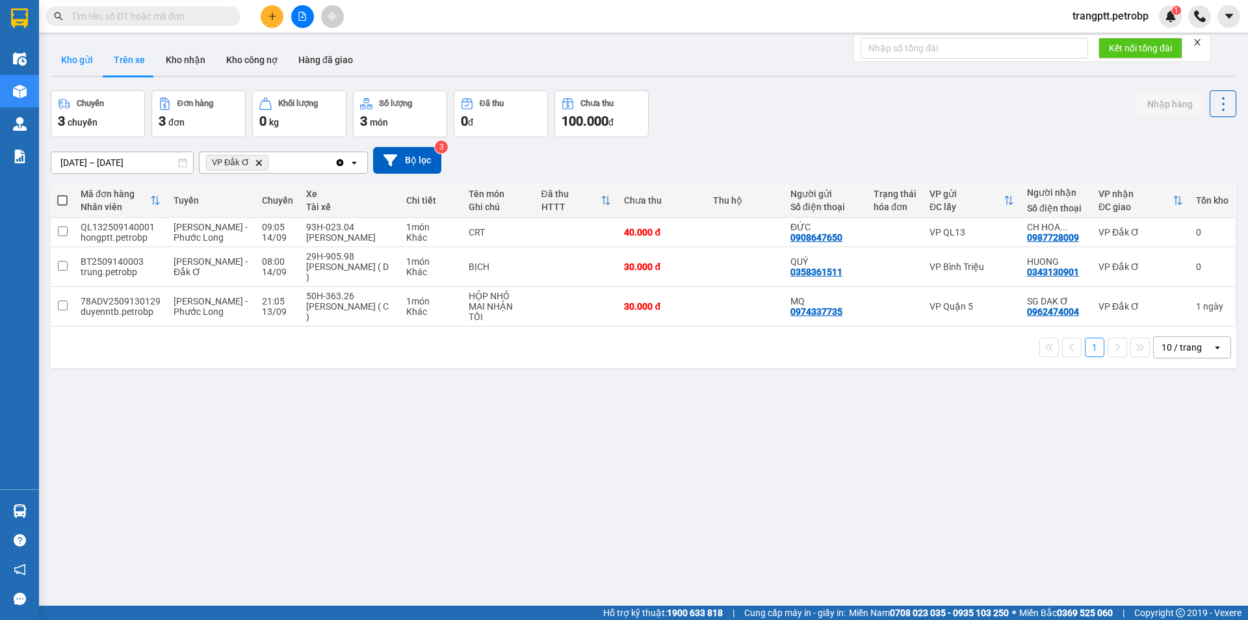
click at [71, 58] on button "Kho gửi" at bounding box center [77, 59] width 53 height 31
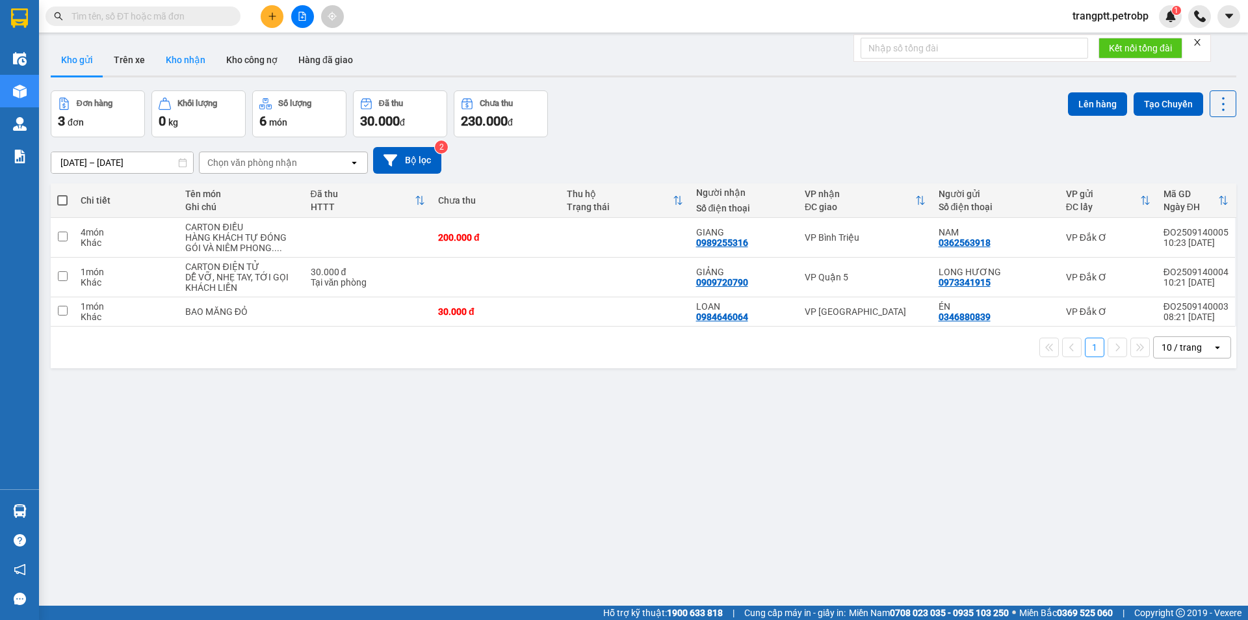
click at [178, 54] on button "Kho nhận" at bounding box center [185, 59] width 60 height 31
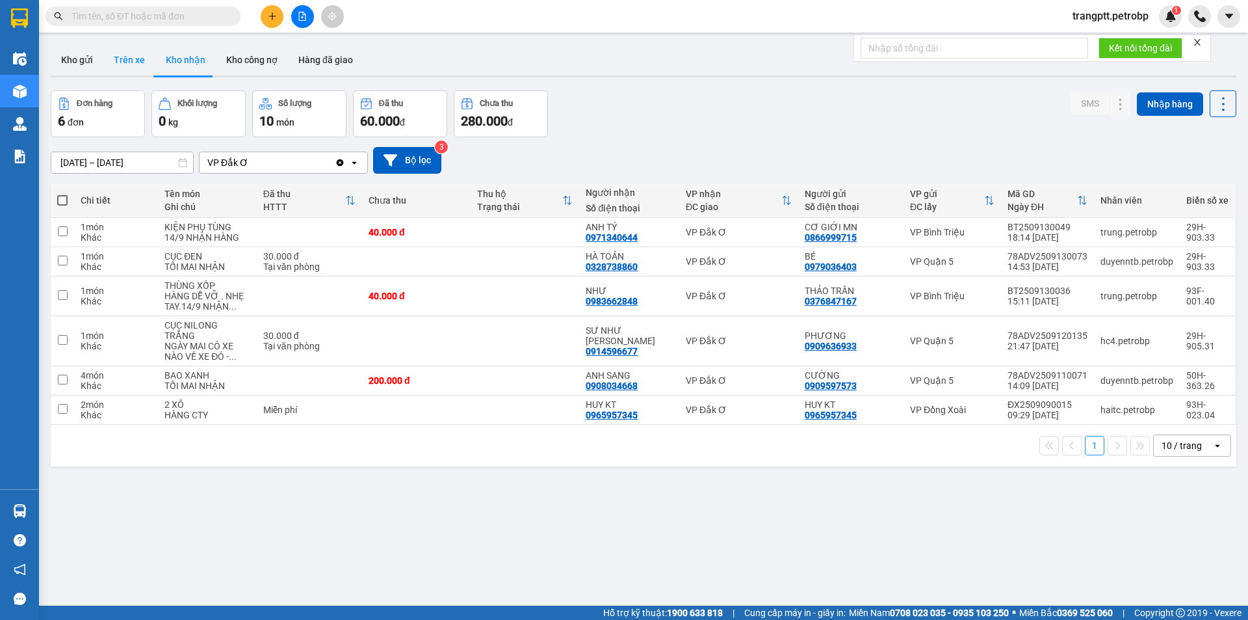
click at [127, 60] on button "Trên xe" at bounding box center [129, 59] width 52 height 31
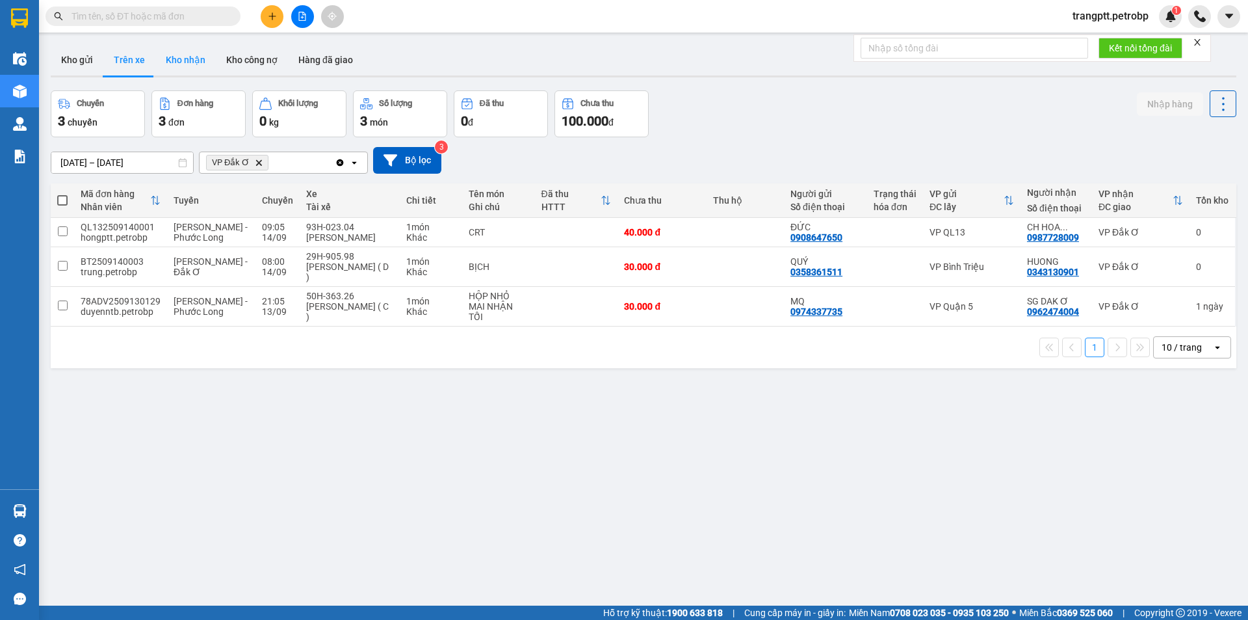
click at [172, 55] on button "Kho nhận" at bounding box center [185, 59] width 60 height 31
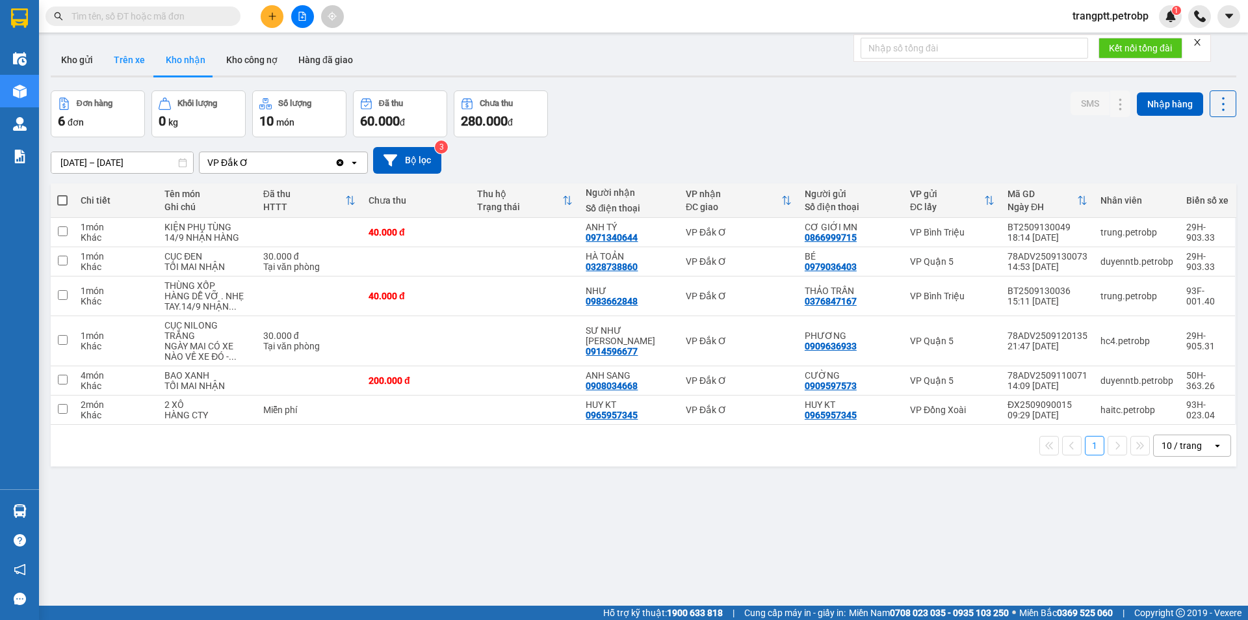
click at [127, 54] on button "Trên xe" at bounding box center [129, 59] width 52 height 31
type input "[DATE] – [DATE]"
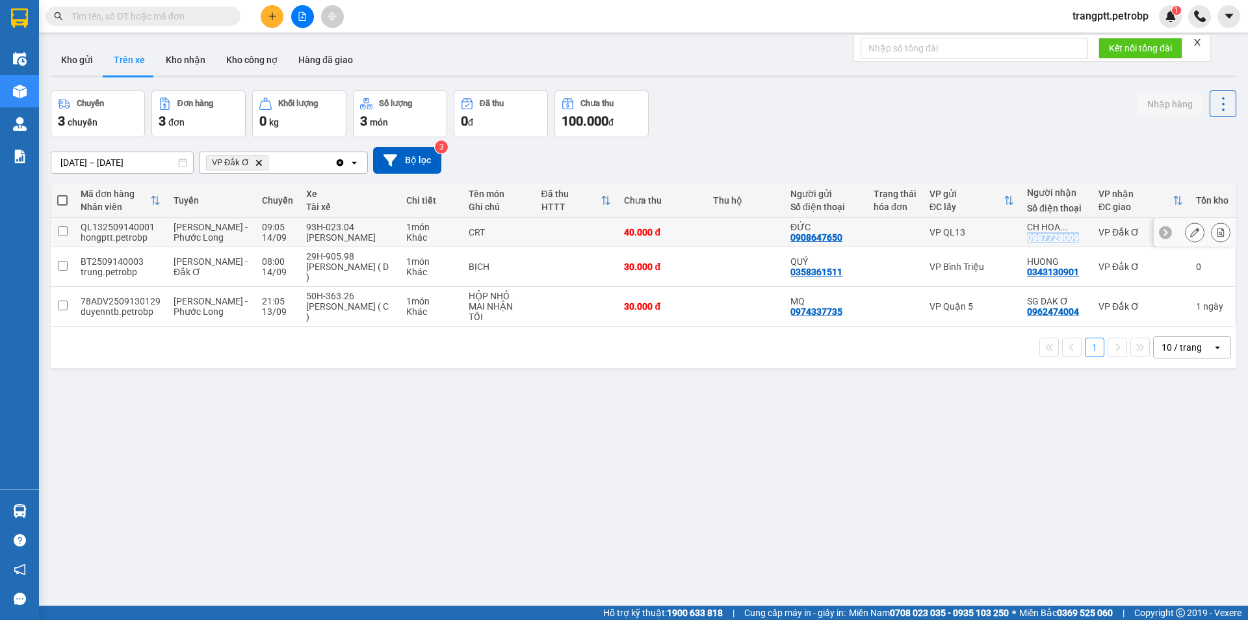
drag, startPoint x: 1015, startPoint y: 234, endPoint x: 1076, endPoint y: 238, distance: 61.2
click at [1076, 238] on td "CH HOA ... 0987728009" at bounding box center [1057, 232] width 72 height 29
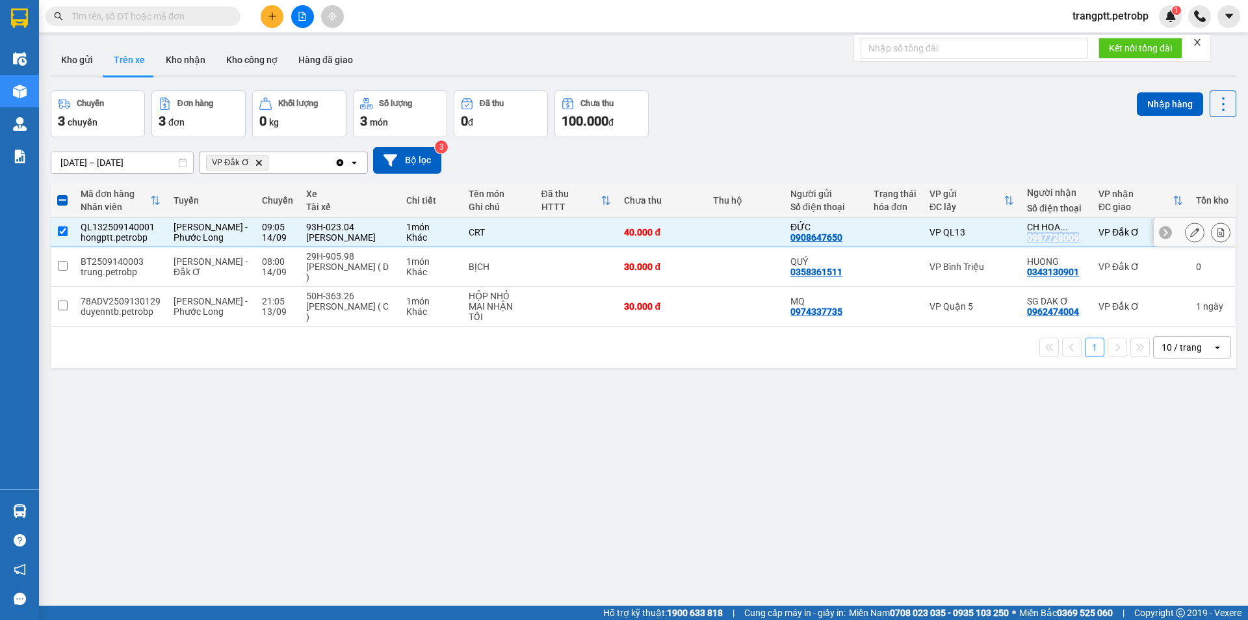
copy div "0987728009"
click at [63, 231] on input "checkbox" at bounding box center [63, 231] width 10 height 10
checkbox input "false"
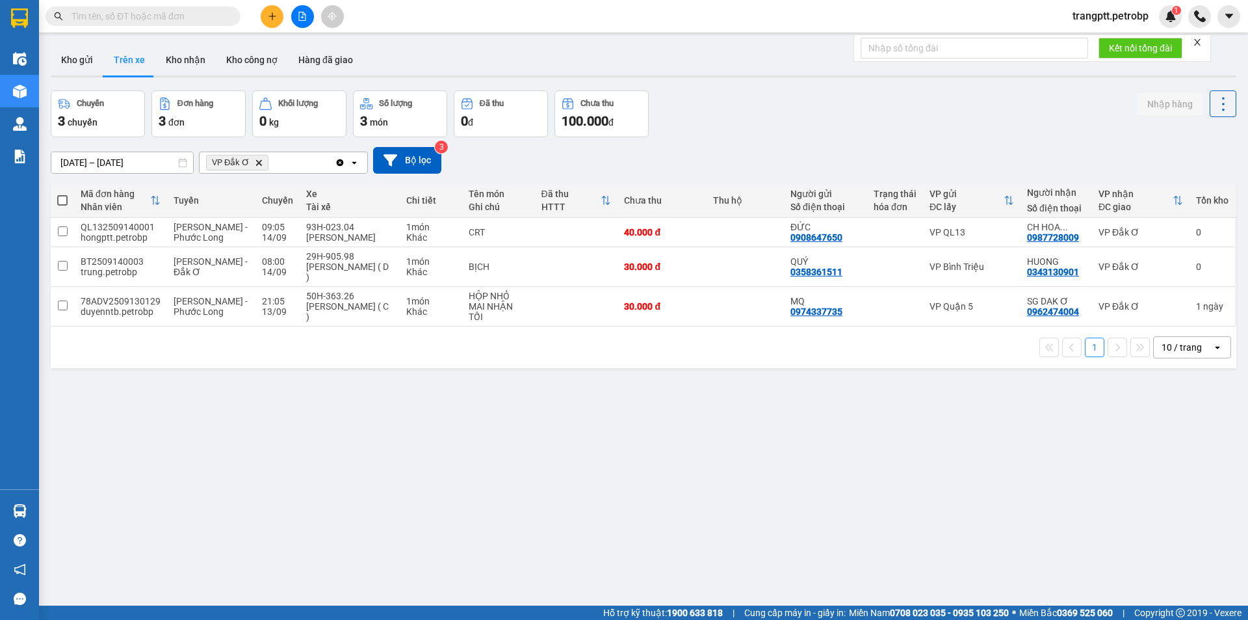
click at [142, 12] on input "text" at bounding box center [148, 16] width 153 height 14
paste input "0987728009"
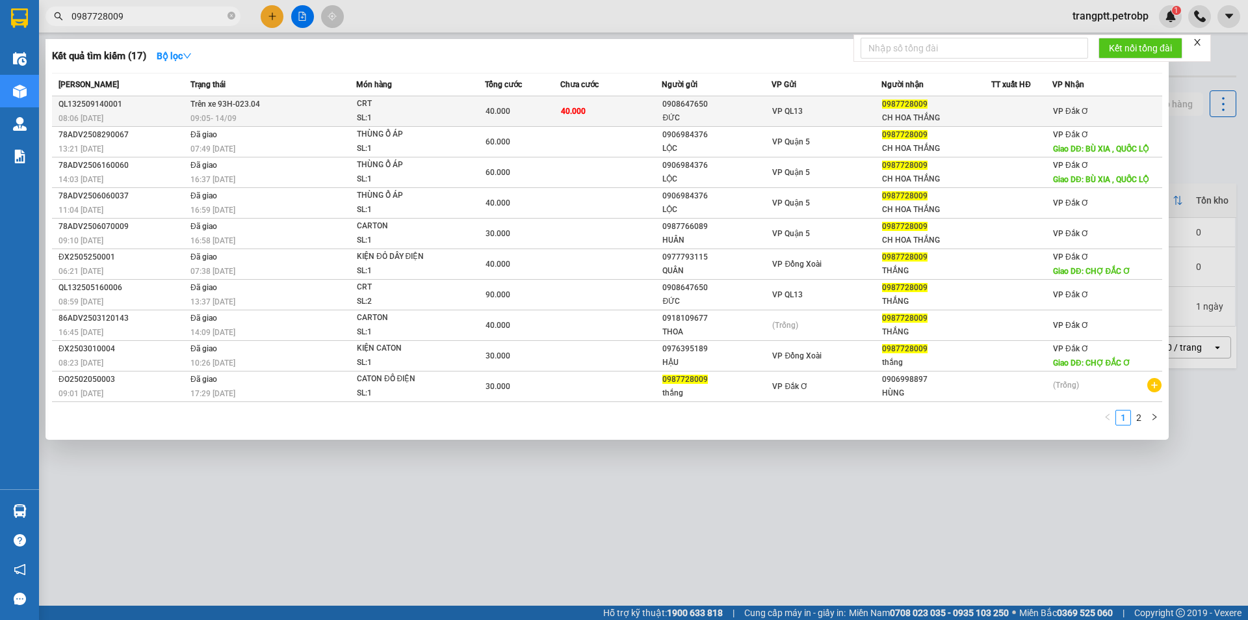
type input "0987728009"
click at [537, 113] on div "40.000" at bounding box center [523, 111] width 75 height 14
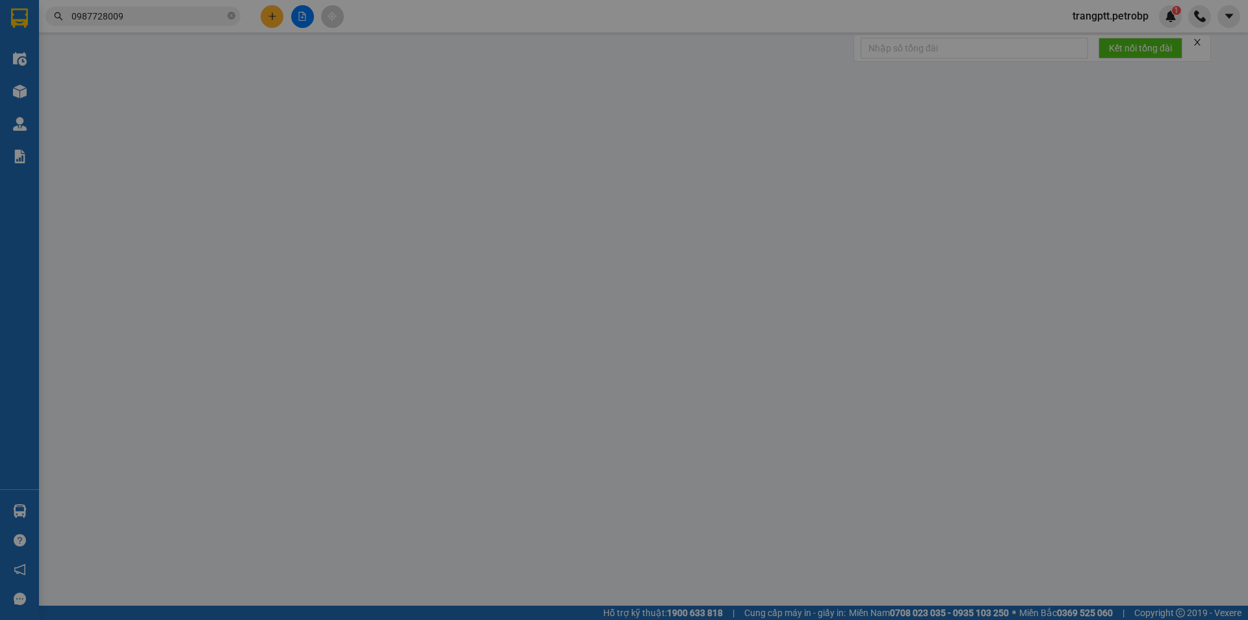
type input "0908647650"
type input "ĐỨC"
type input "0987728009"
type input "CH HOA THẮNG"
type input "40.000"
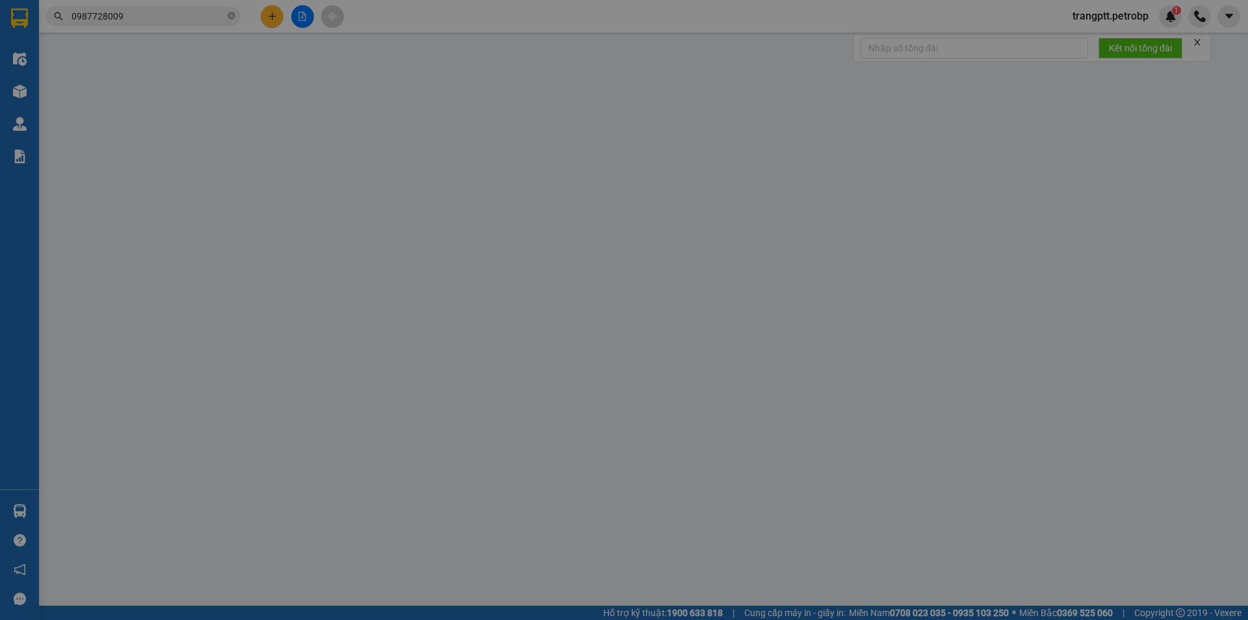
type input "40.000"
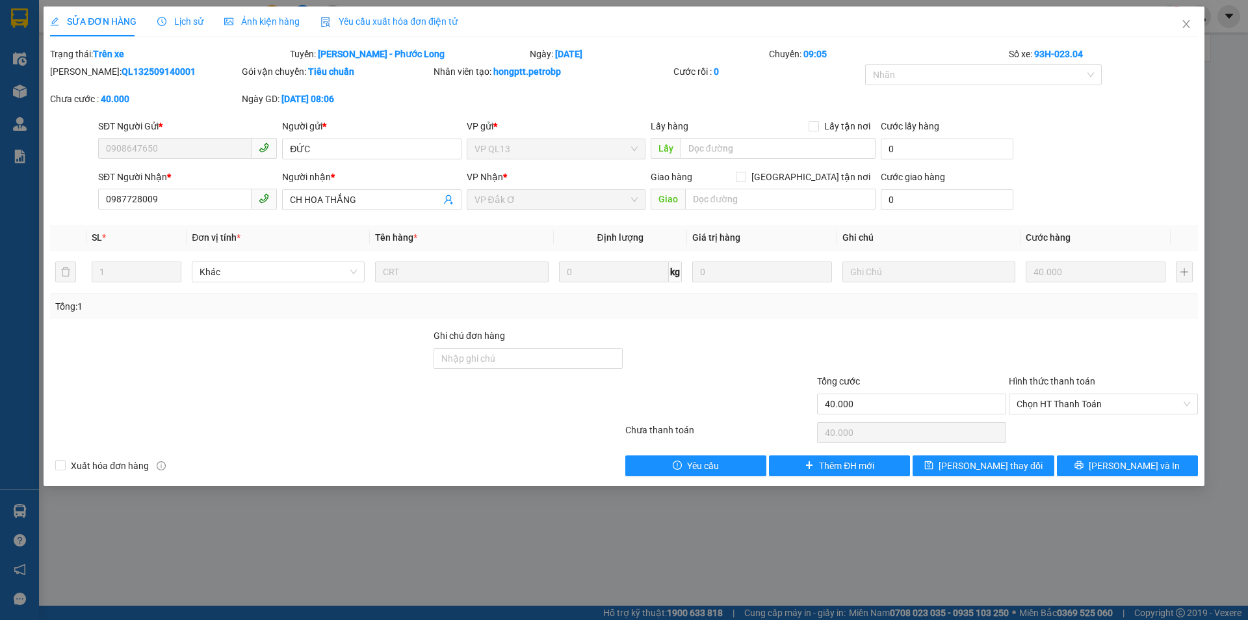
click at [435, 531] on div "SỬA ĐƠN HÀNG Lịch sử Ảnh kiện hàng Yêu cầu xuất hóa đơn điện tử Total Paid Fee …" at bounding box center [624, 310] width 1248 height 620
click at [1185, 19] on span "Close" at bounding box center [1187, 25] width 36 height 36
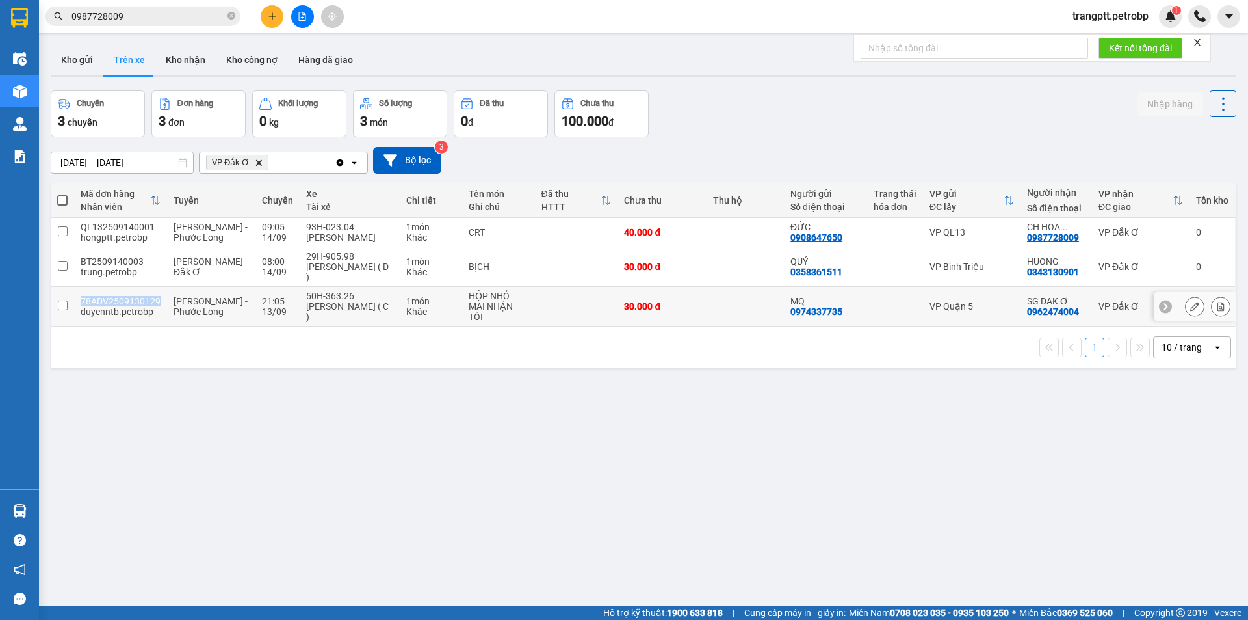
drag, startPoint x: 81, startPoint y: 299, endPoint x: 159, endPoint y: 304, distance: 78.2
click at [159, 304] on td "78ADV2509130129 duyenntb.petrobp" at bounding box center [120, 307] width 93 height 40
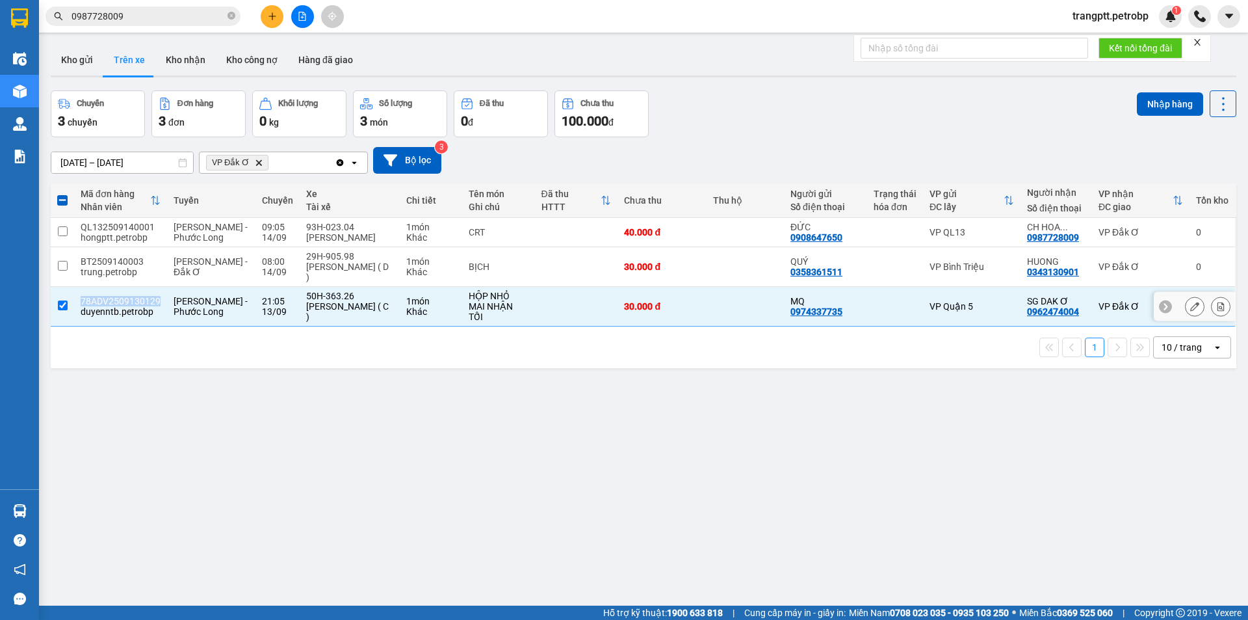
copy div "78ADV2509130129"
click at [61, 304] on input "checkbox" at bounding box center [63, 305] width 10 height 10
checkbox input "false"
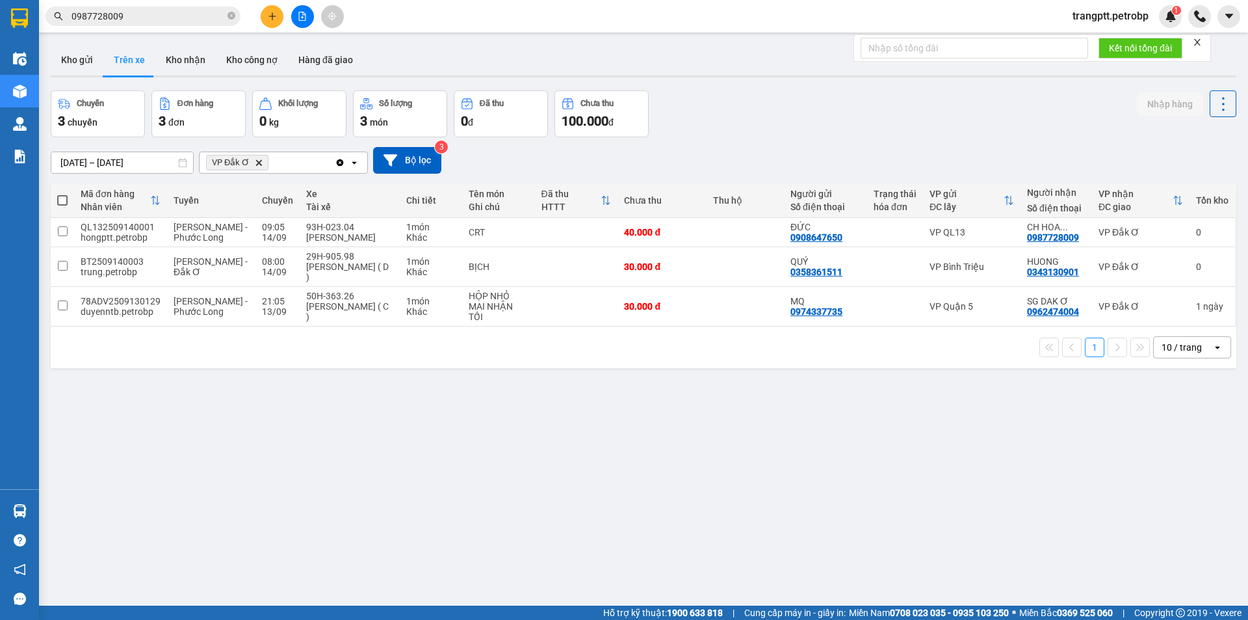
click at [209, 408] on div "ver 1.8.143 Kho gửi Trên xe Kho nhận Kho công nợ Hàng đã giao Chuyến 3 chuyến Đ…" at bounding box center [644, 349] width 1196 height 620
click at [178, 50] on button "Kho nhận" at bounding box center [185, 59] width 60 height 31
type input "[DATE] – [DATE]"
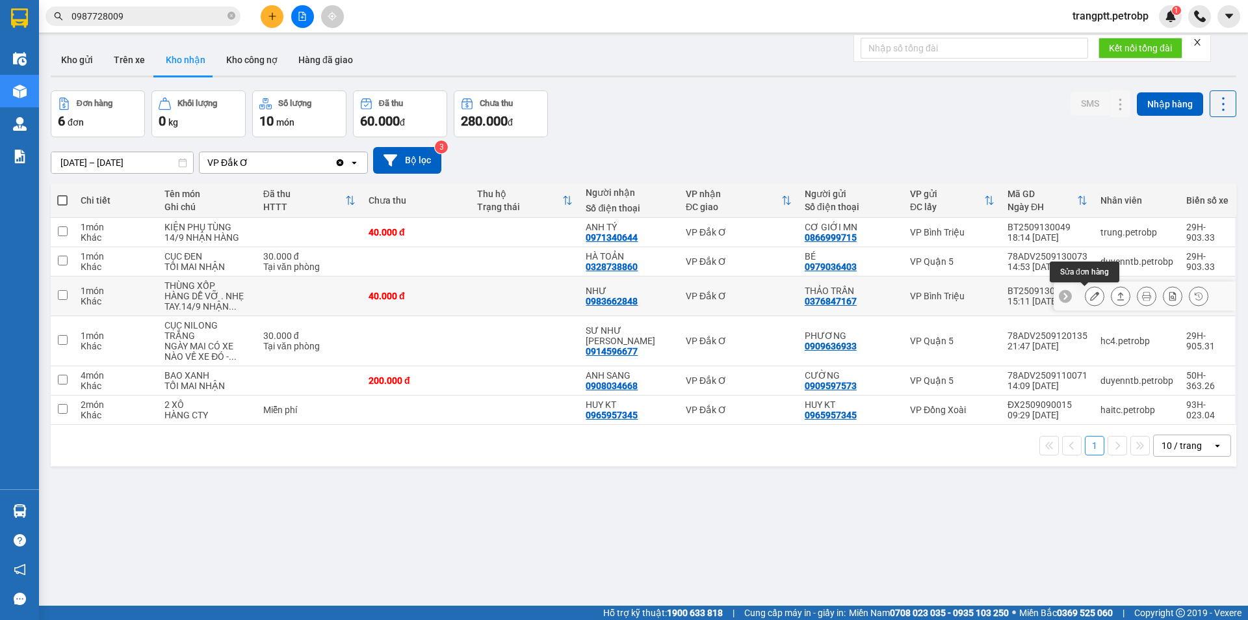
click at [1087, 291] on button at bounding box center [1095, 296] width 18 height 23
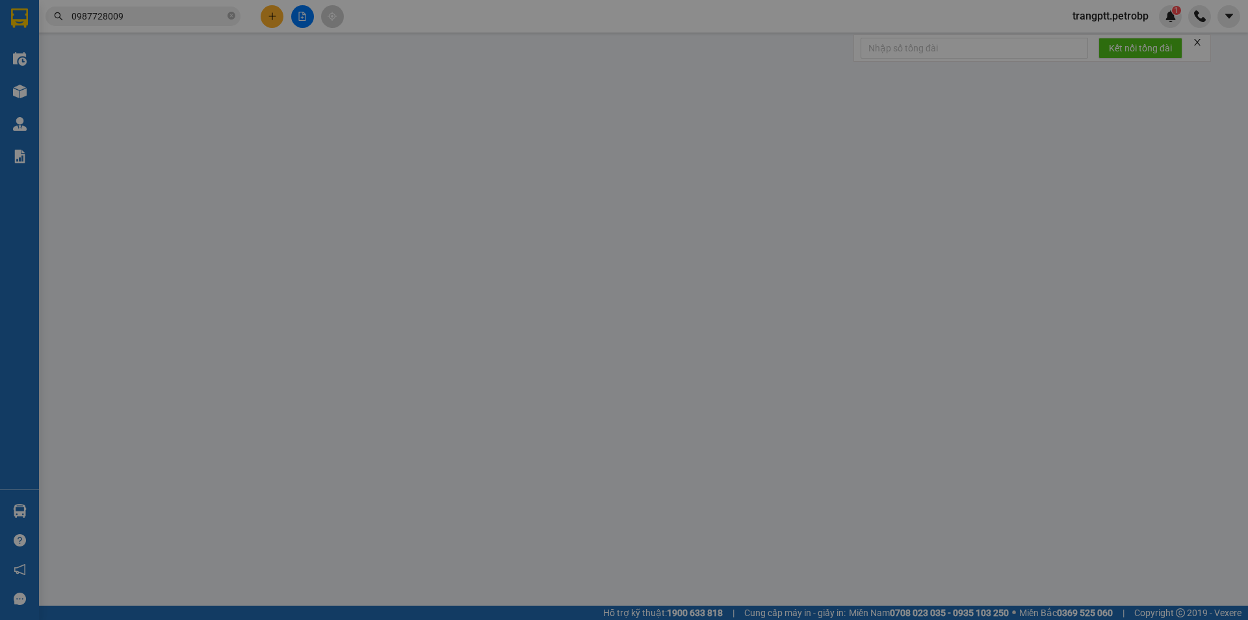
type input "0376847167"
type input "THẢO TRẦN"
type input "0983662848"
type input "NHƯ"
type input "40.000"
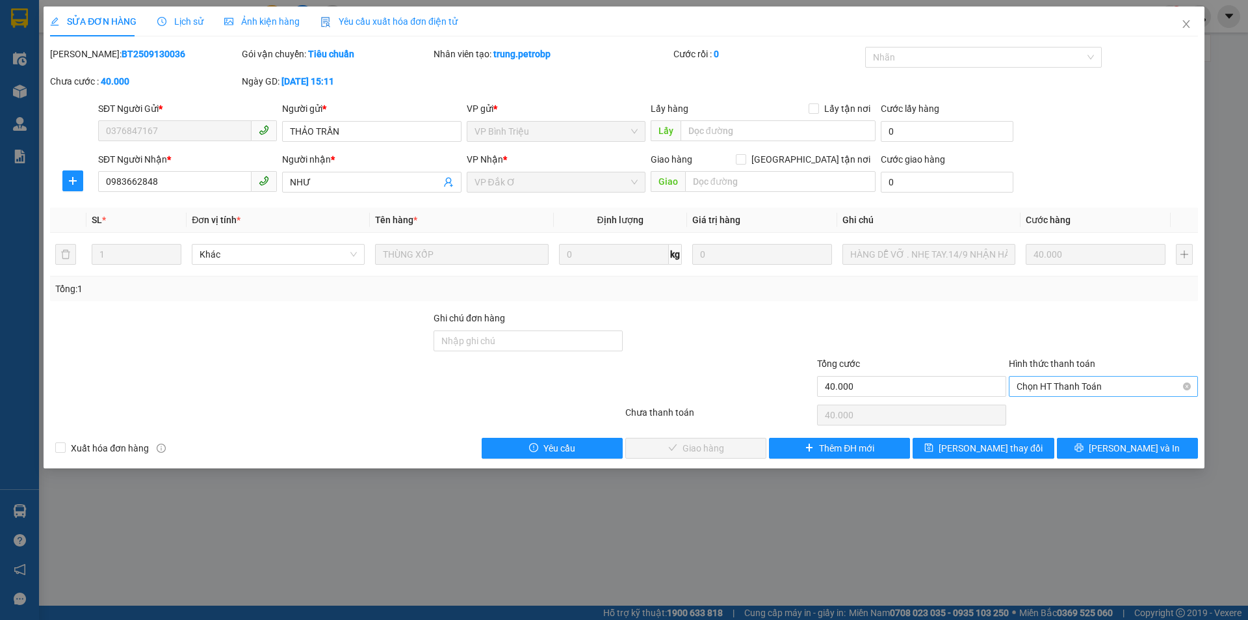
drag, startPoint x: 1066, startPoint y: 382, endPoint x: 1064, endPoint y: 399, distance: 16.3
click at [1064, 384] on span "Chọn HT Thanh Toán" at bounding box center [1104, 387] width 174 height 20
drag, startPoint x: 1068, startPoint y: 406, endPoint x: 1058, endPoint y: 409, distance: 10.9
click at [1068, 409] on div "Tại văn phòng" at bounding box center [1104, 412] width 174 height 14
type input "0"
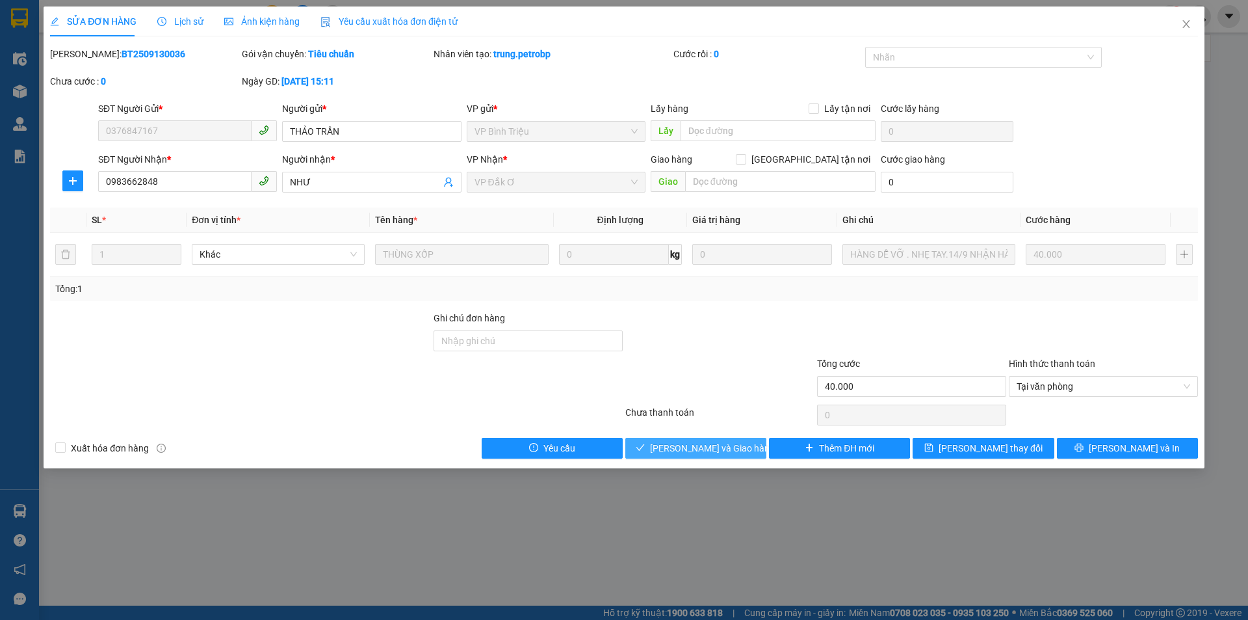
click at [709, 445] on span "[PERSON_NAME] và Giao hàng" at bounding box center [712, 448] width 125 height 14
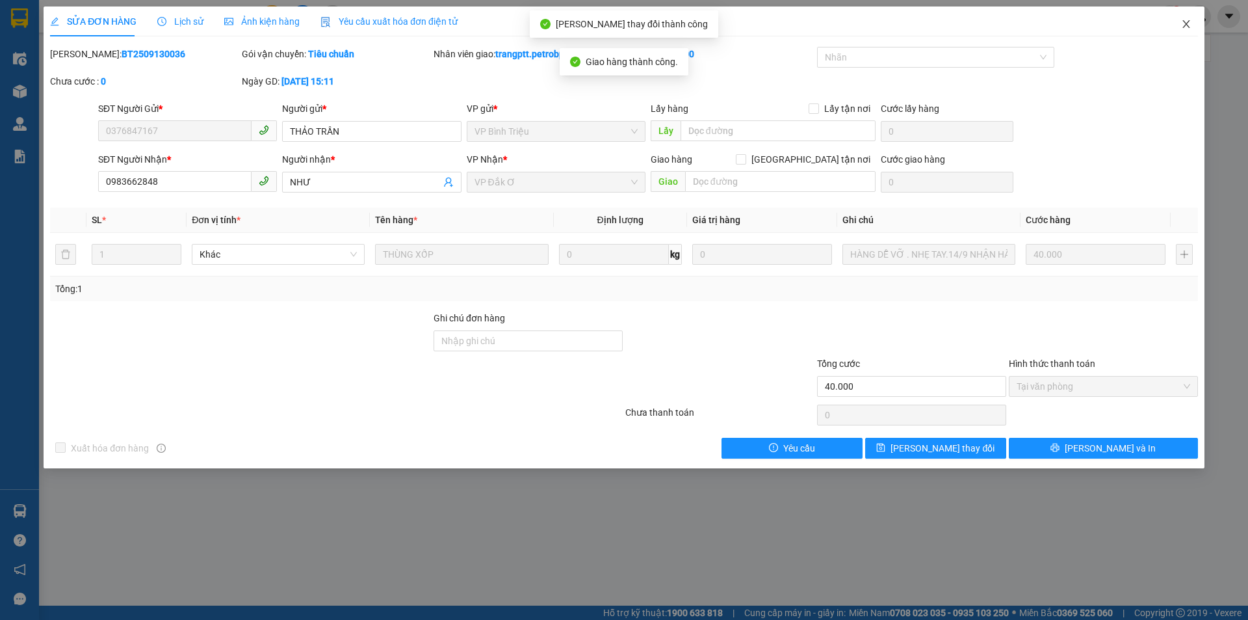
click at [1189, 23] on icon "close" at bounding box center [1186, 24] width 7 height 8
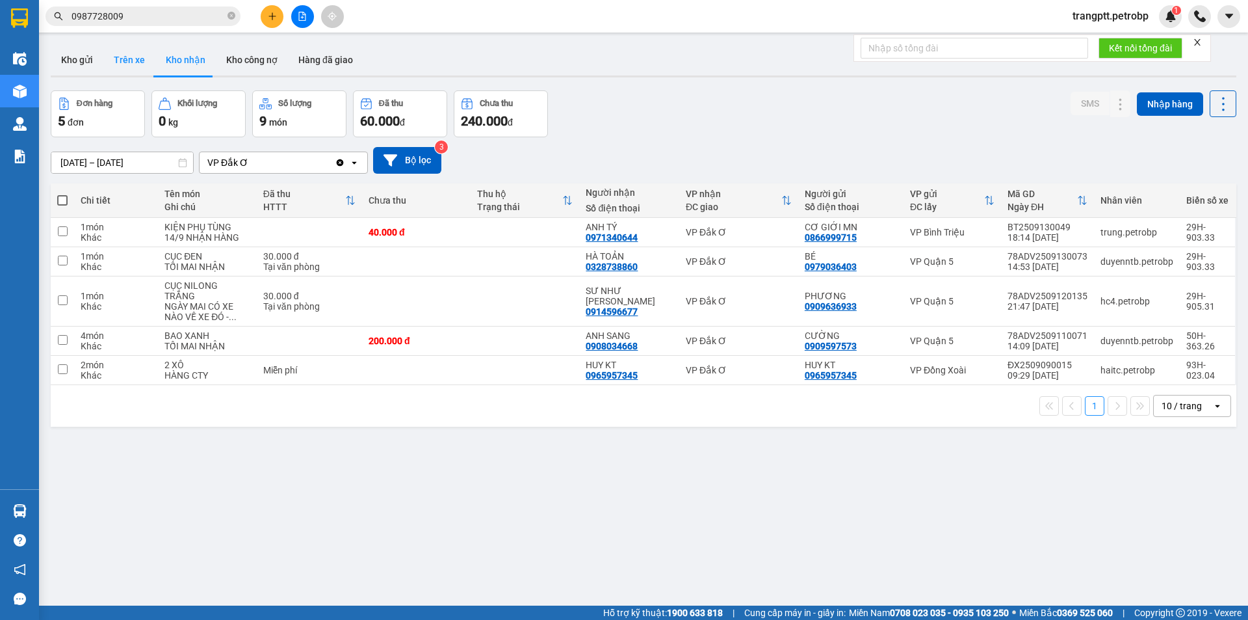
click at [127, 55] on button "Trên xe" at bounding box center [129, 59] width 52 height 31
type input "[DATE] – [DATE]"
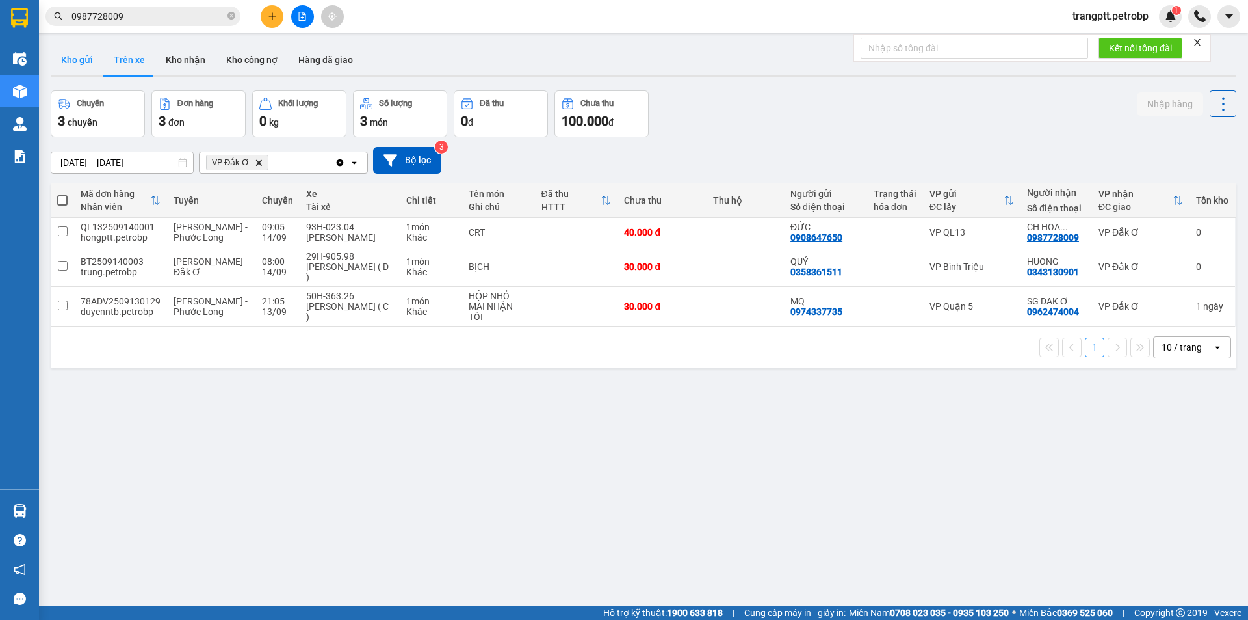
drag, startPoint x: 72, startPoint y: 58, endPoint x: 73, endPoint y: 71, distance: 13.2
click at [72, 59] on button "Kho gửi" at bounding box center [77, 59] width 53 height 31
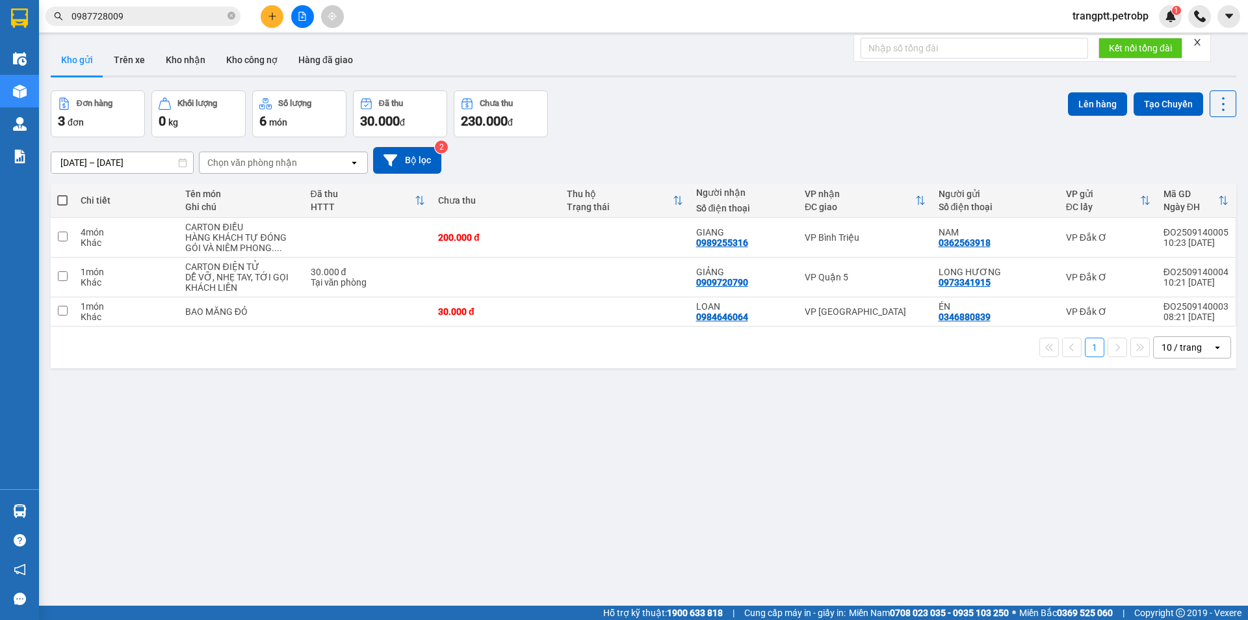
click at [62, 197] on span at bounding box center [62, 200] width 10 height 10
click at [62, 194] on input "checkbox" at bounding box center [62, 194] width 0 height 0
checkbox input "true"
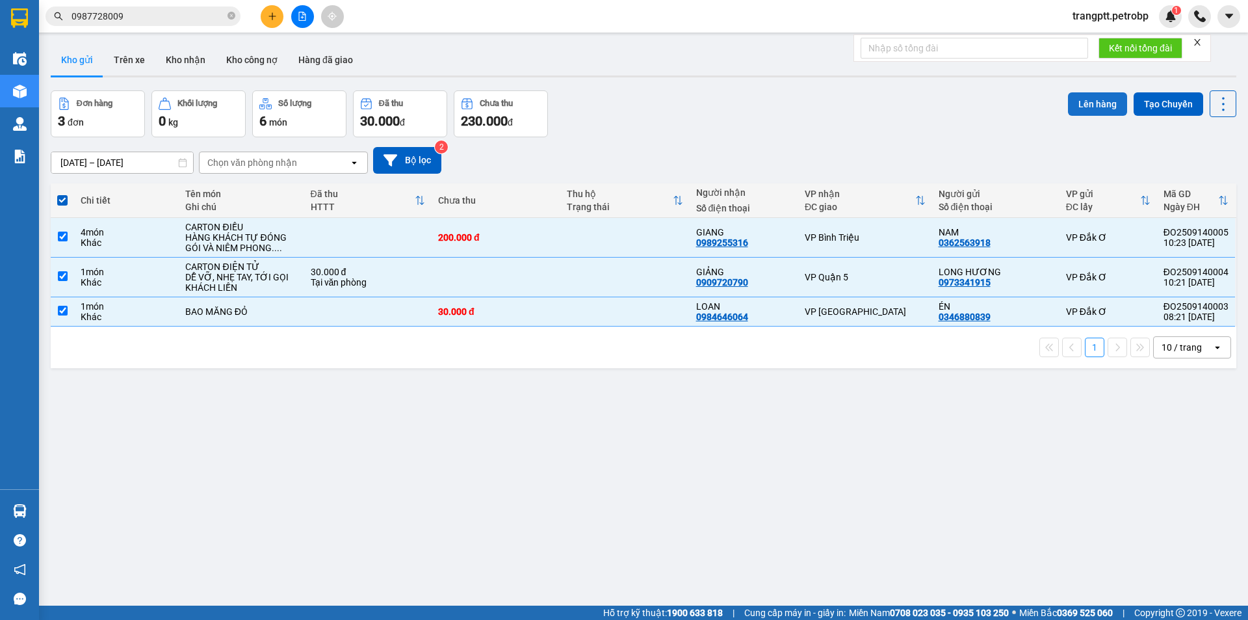
click at [1079, 105] on button "Lên hàng" at bounding box center [1097, 103] width 59 height 23
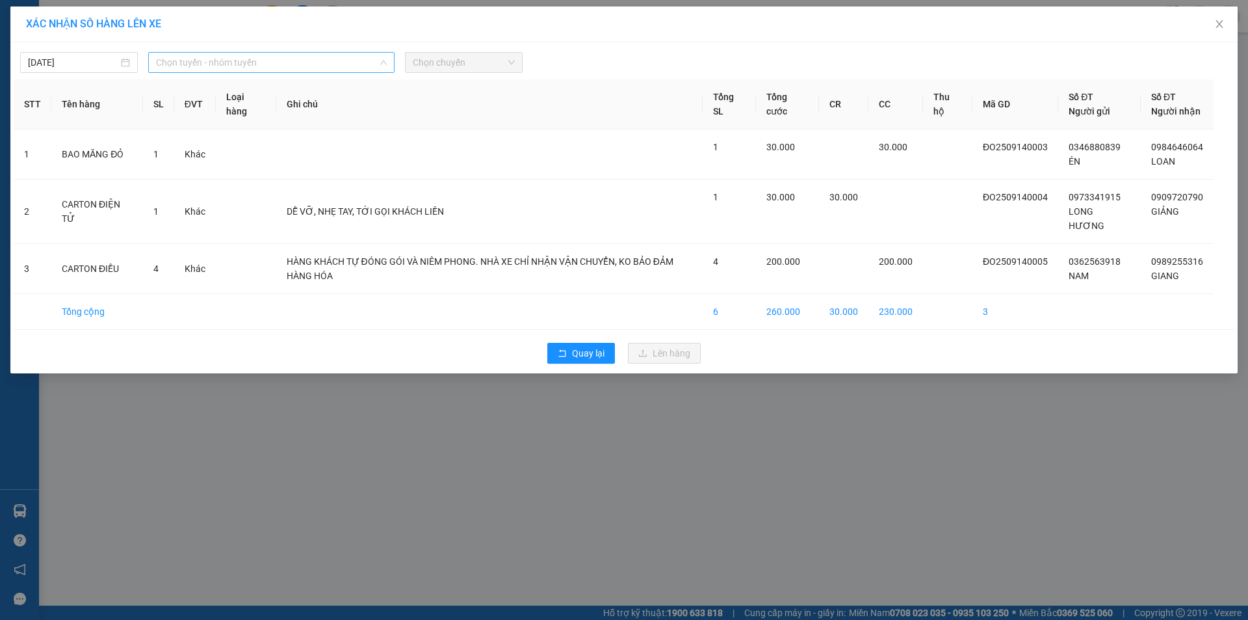
click at [219, 63] on span "Chọn tuyến - nhóm tuyến" at bounding box center [271, 63] width 231 height 20
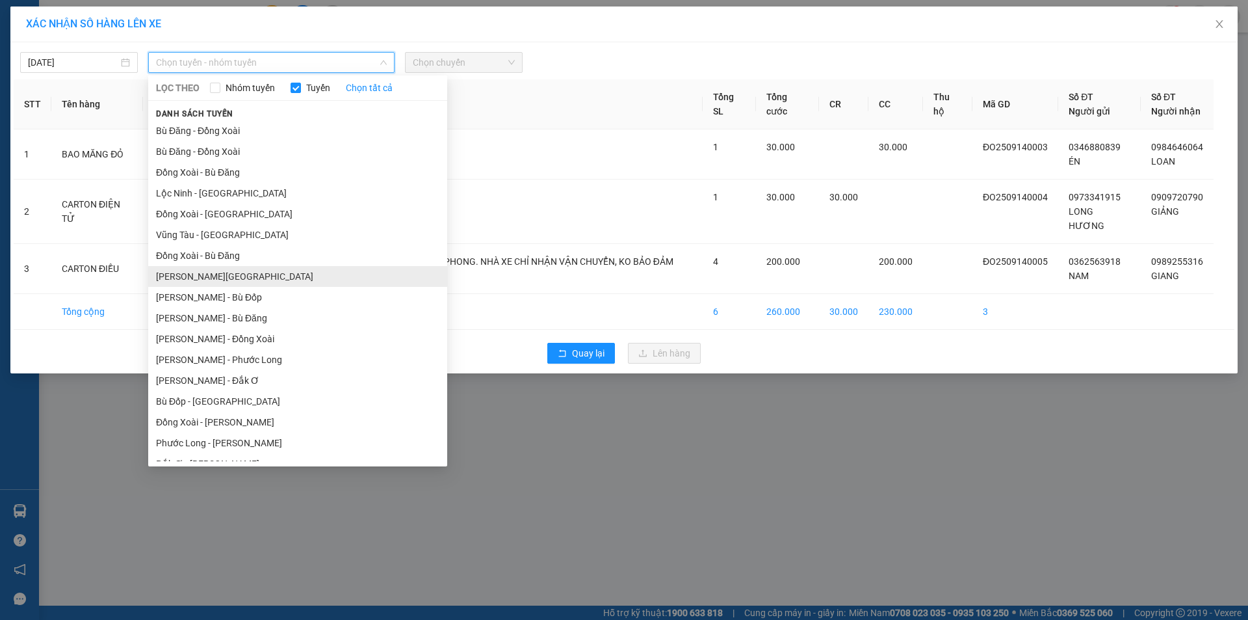
scroll to position [75, 0]
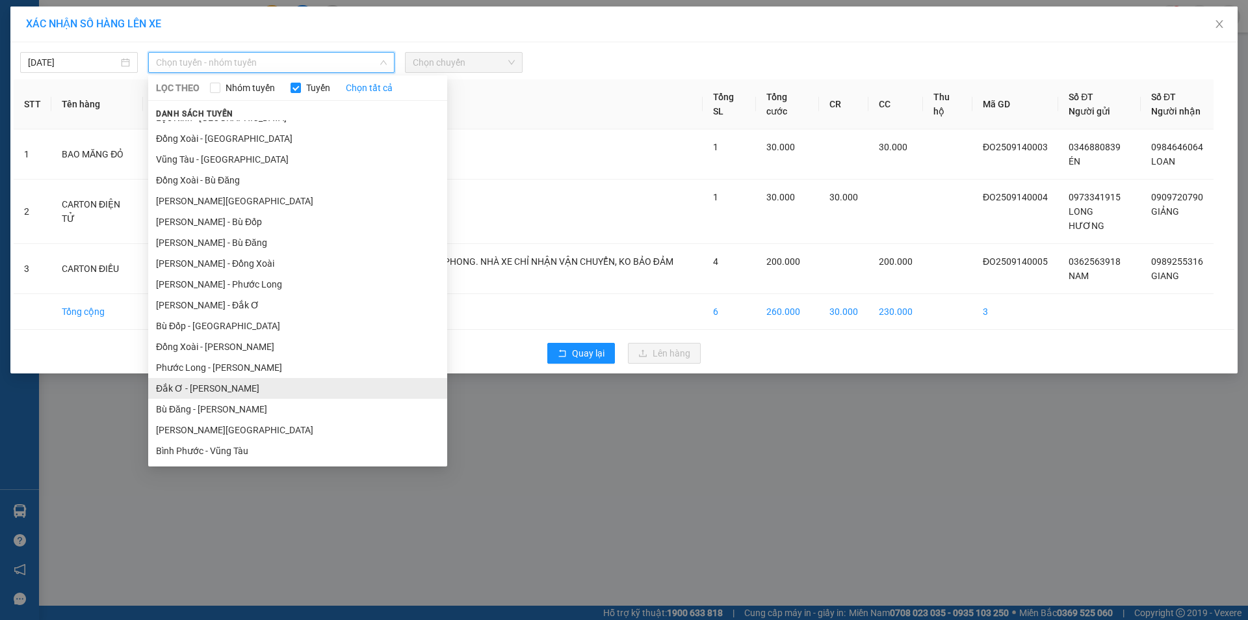
click at [202, 388] on li "Đắk Ơ - [PERSON_NAME]" at bounding box center [297, 388] width 299 height 21
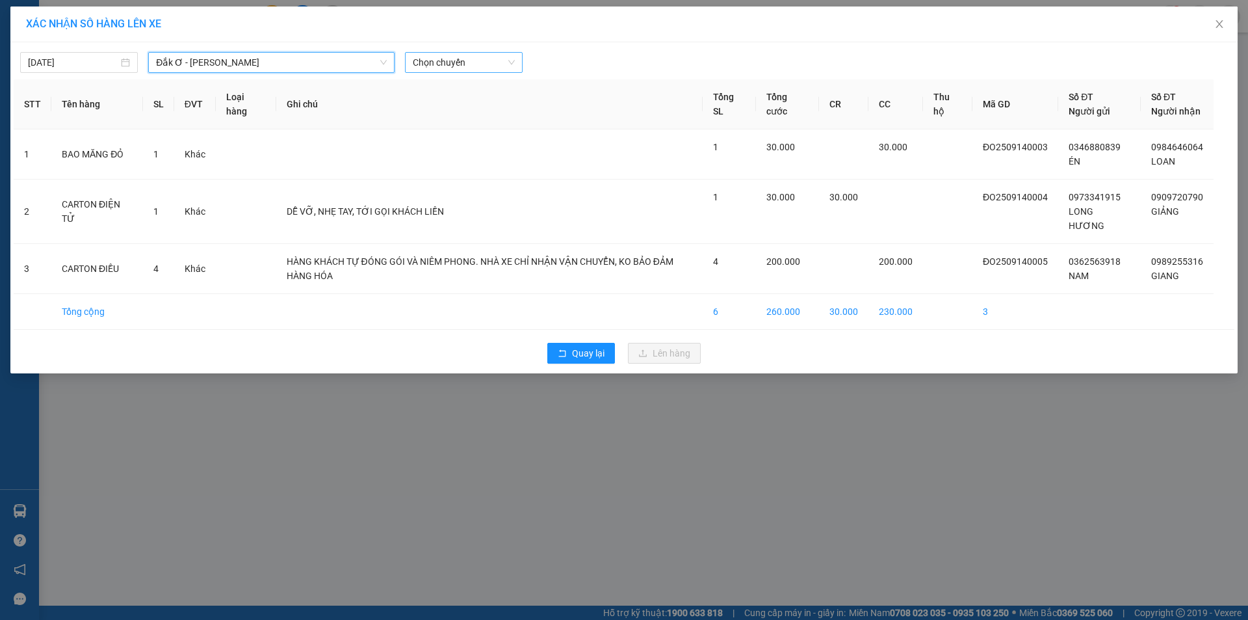
drag, startPoint x: 449, startPoint y: 60, endPoint x: 466, endPoint y: 73, distance: 21.3
click at [451, 60] on span "Chọn chuyến" at bounding box center [464, 63] width 102 height 20
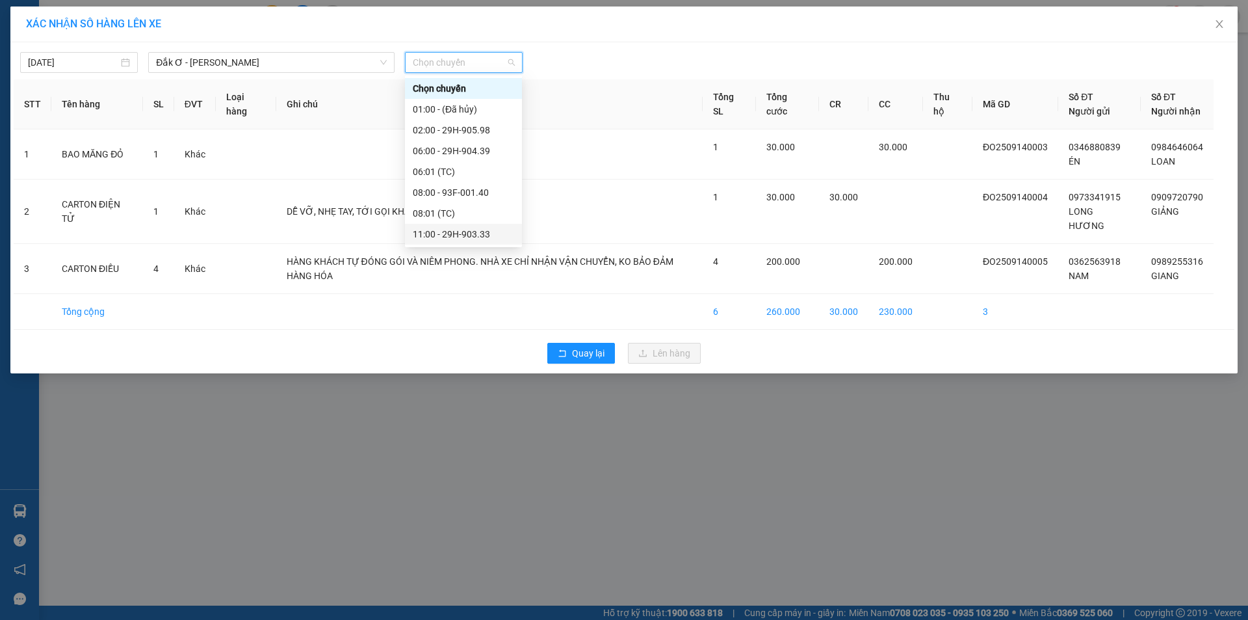
click at [465, 235] on div "11:00 - 29H-903.33" at bounding box center [463, 234] width 101 height 14
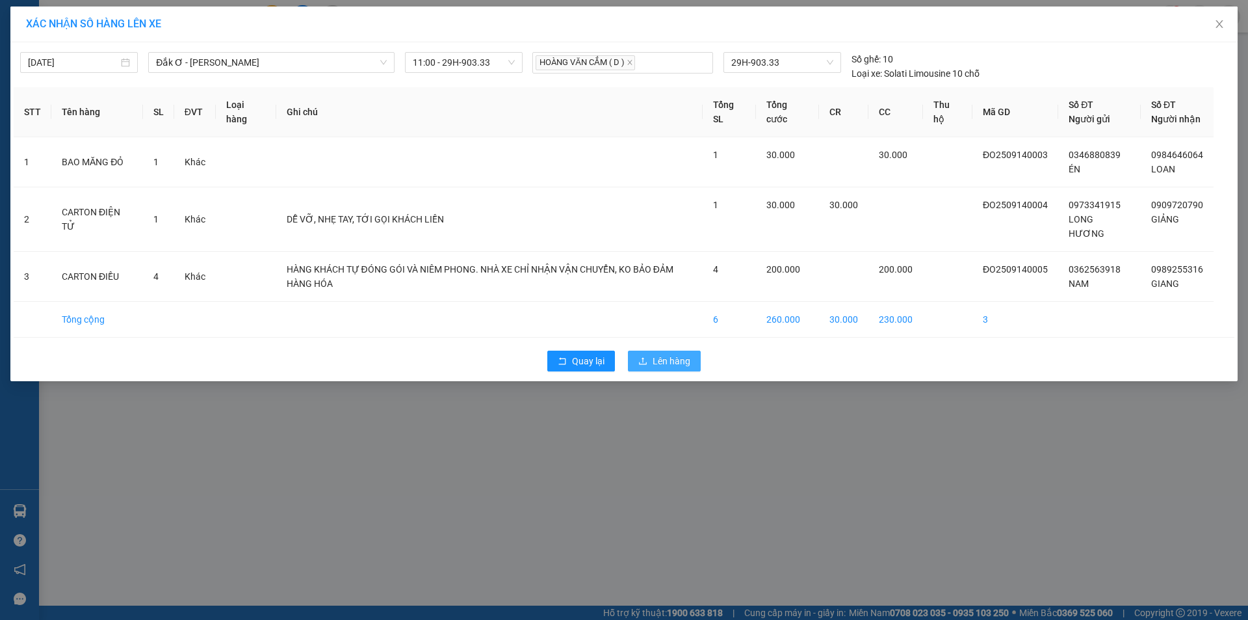
click at [660, 365] on span "Lên hàng" at bounding box center [672, 361] width 38 height 14
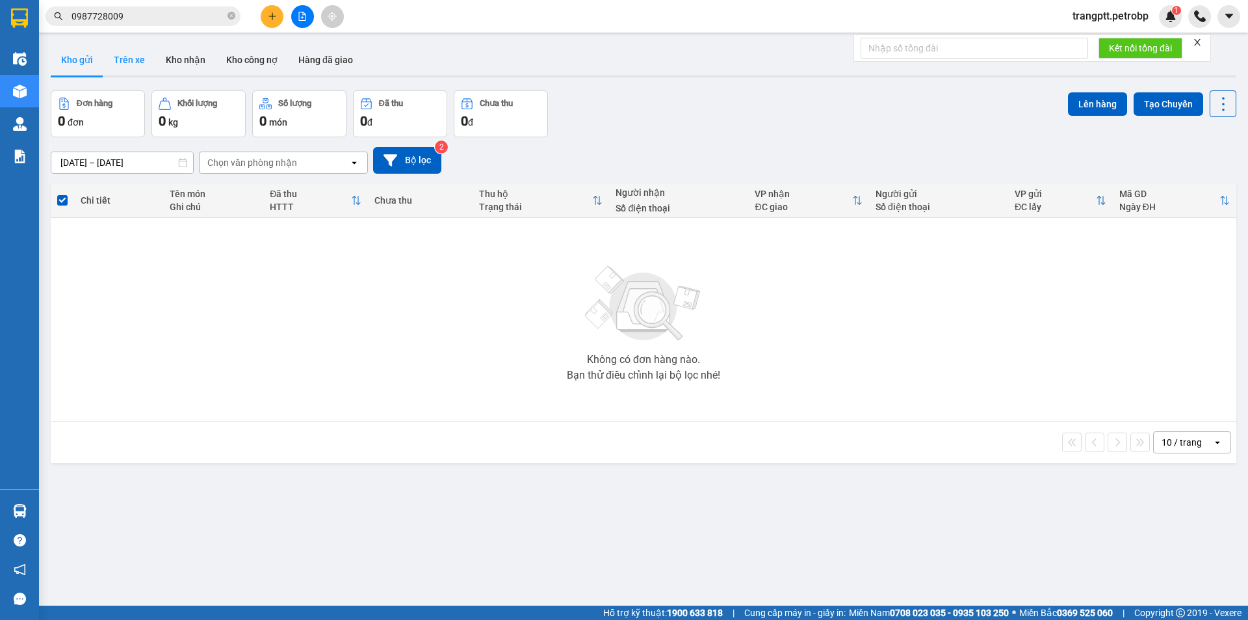
click at [127, 55] on button "Trên xe" at bounding box center [129, 59] width 52 height 31
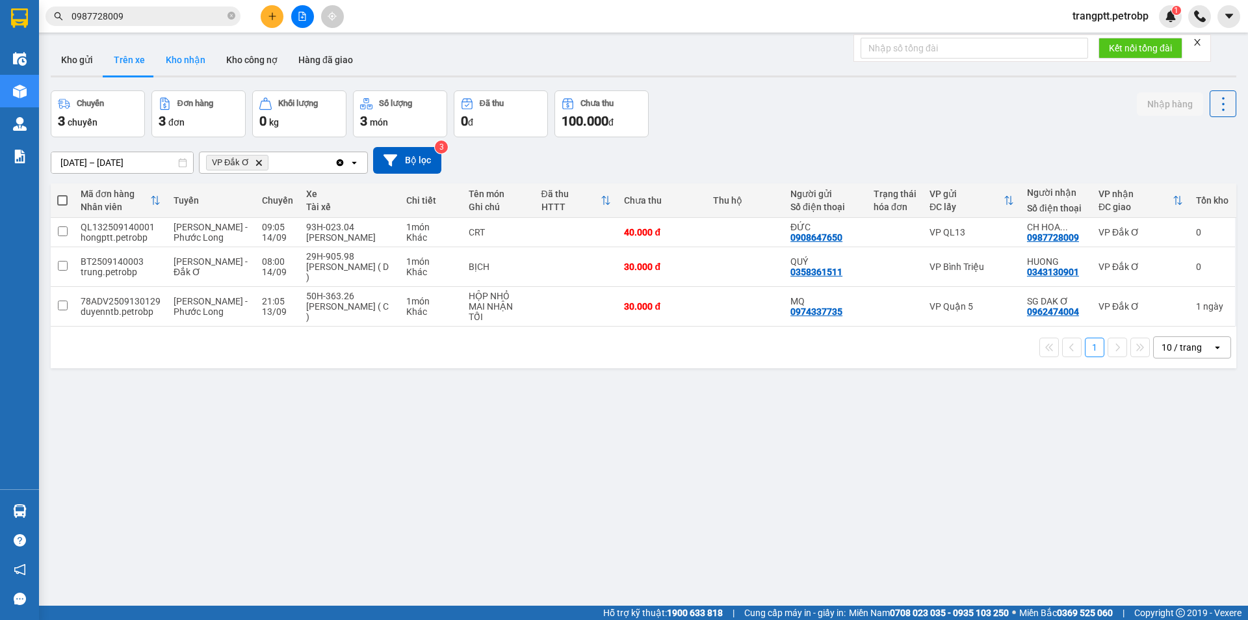
drag, startPoint x: 187, startPoint y: 59, endPoint x: 232, endPoint y: 142, distance: 95.4
click at [186, 59] on button "Kho nhận" at bounding box center [185, 59] width 60 height 31
type input "[DATE] – [DATE]"
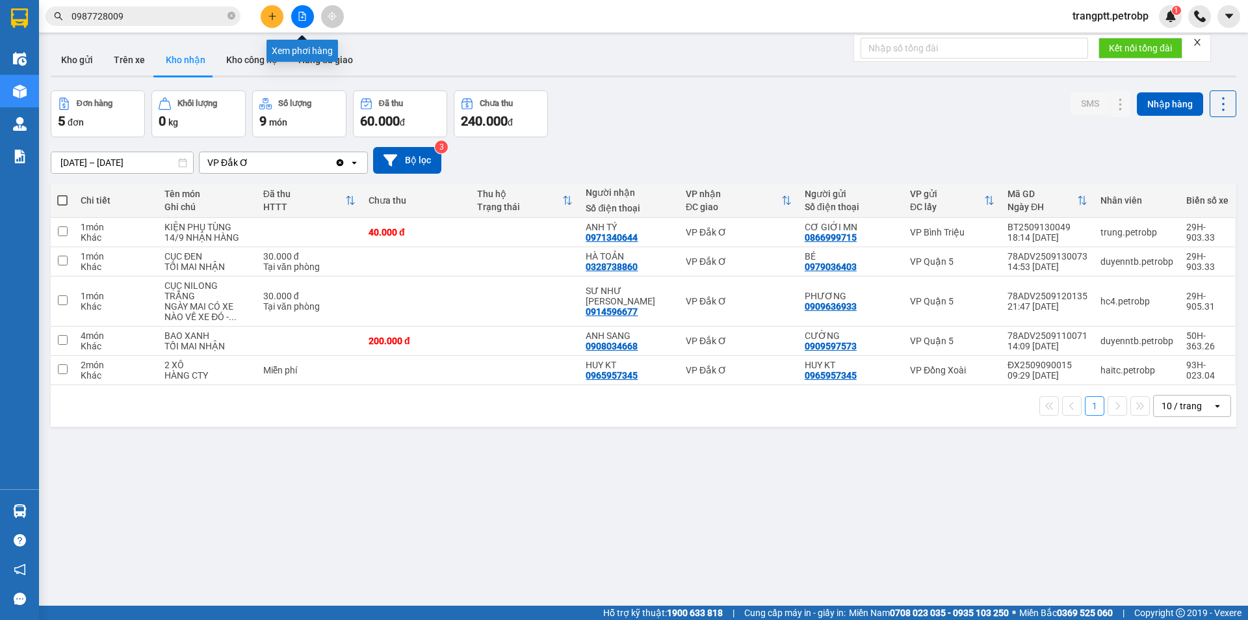
click at [298, 13] on icon "file-add" at bounding box center [302, 16] width 9 height 9
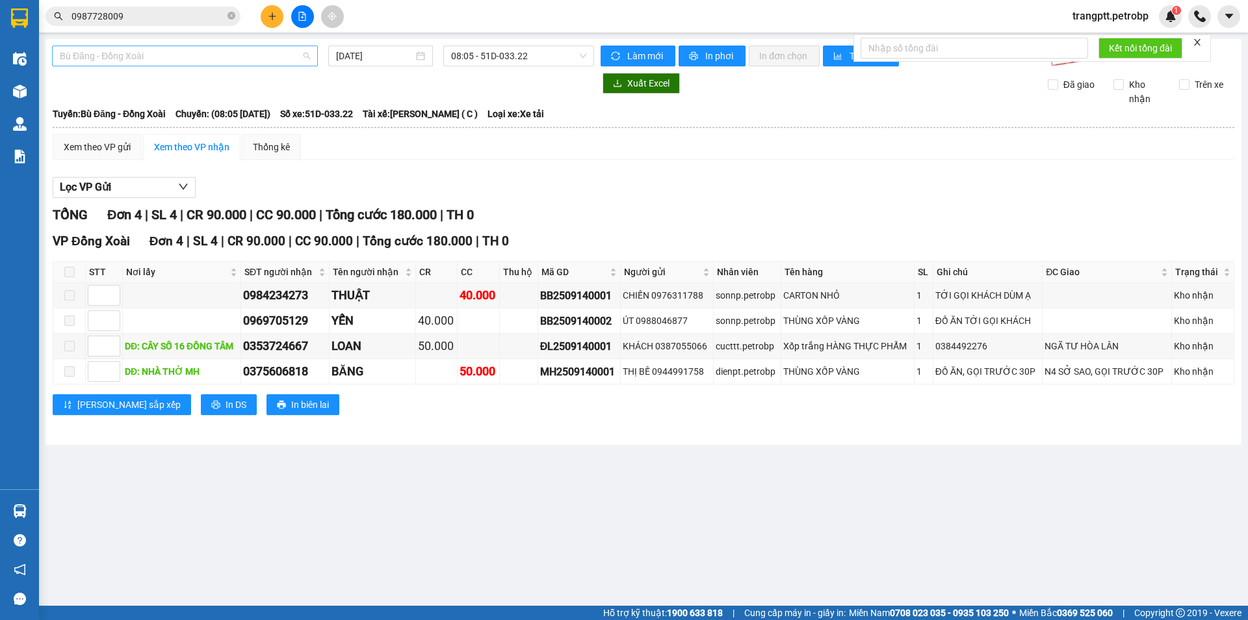
click at [198, 53] on span "Bù Đăng - Đồng Xoài" at bounding box center [185, 56] width 250 height 20
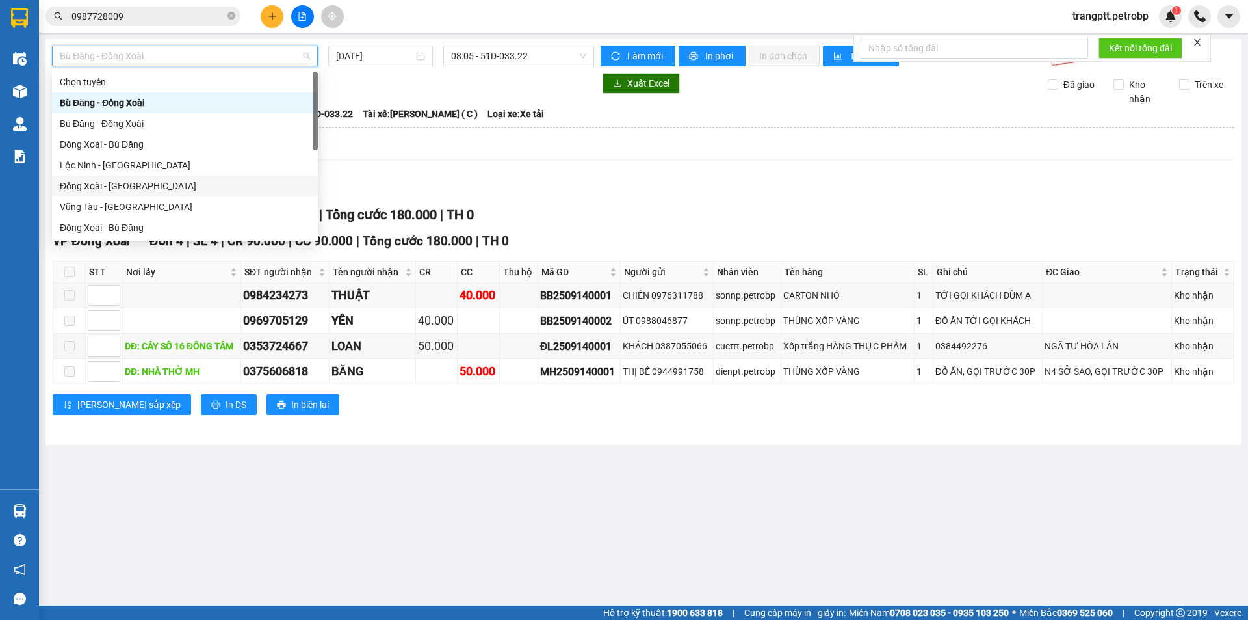
scroll to position [271, 0]
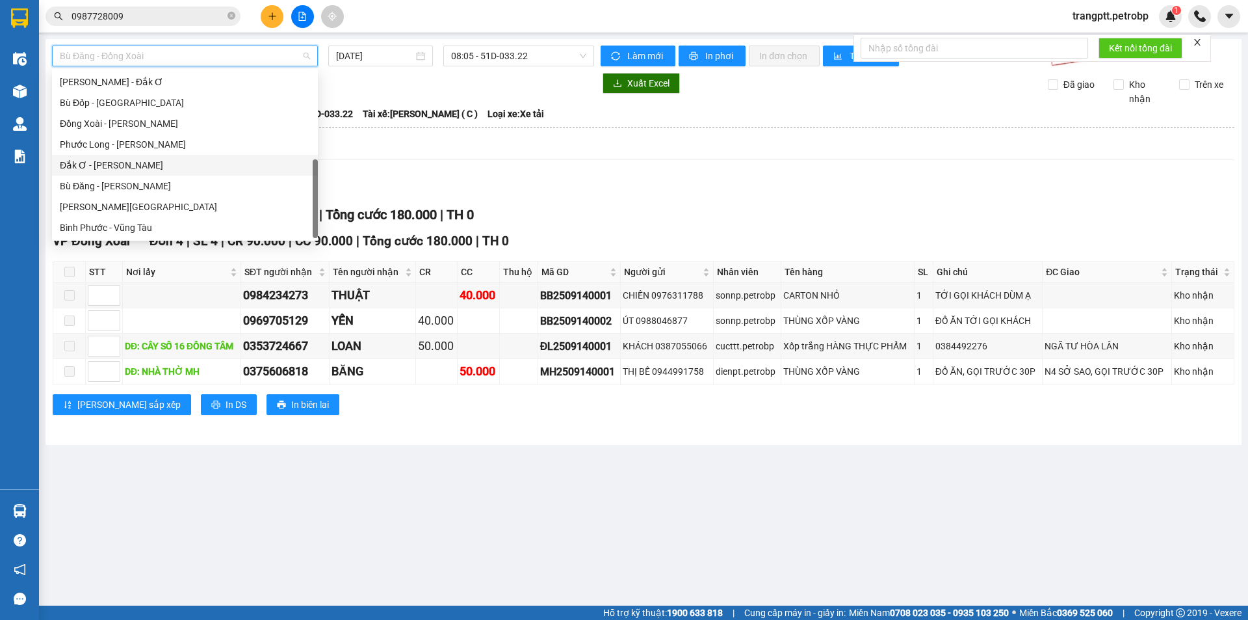
click at [130, 166] on div "Đắk Ơ - [PERSON_NAME]" at bounding box center [185, 165] width 250 height 14
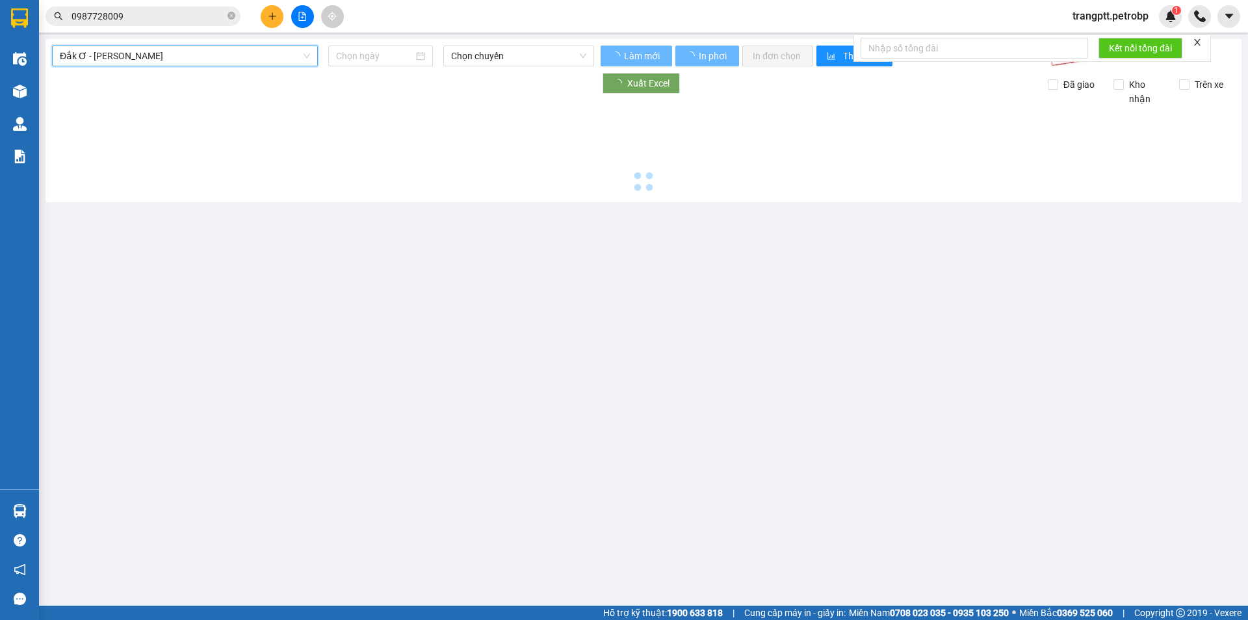
type input "[DATE]"
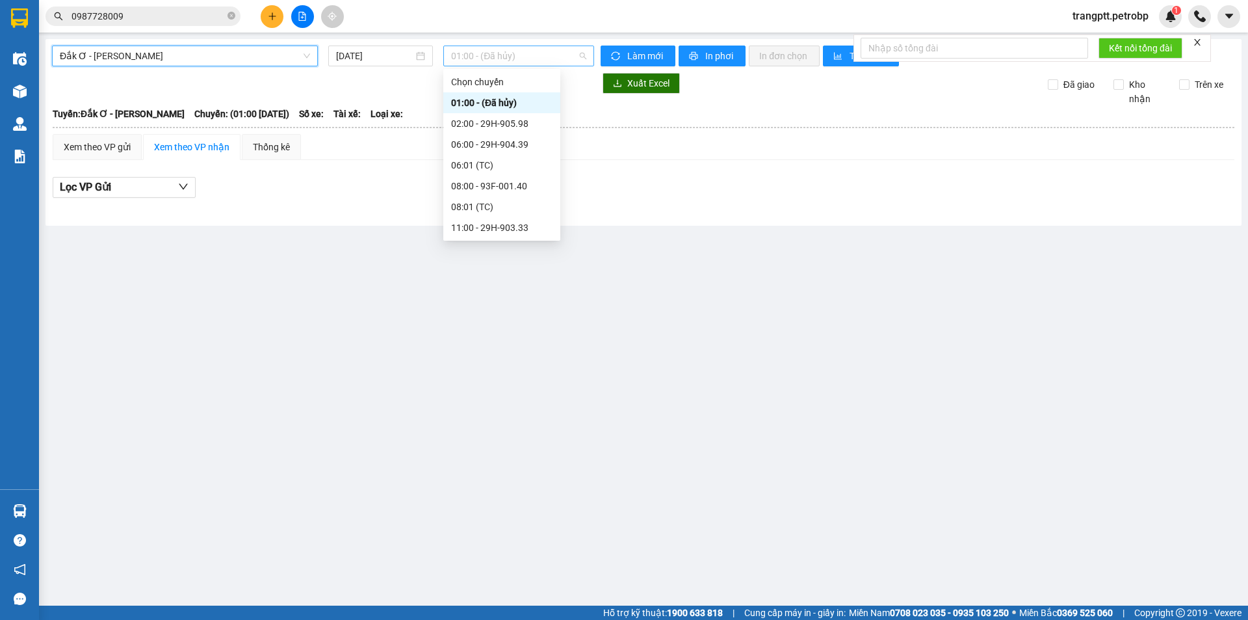
click at [494, 51] on span "01:00 - (Đã hủy)" at bounding box center [518, 56] width 135 height 20
click at [497, 185] on div "08:00 - 93F-001.40" at bounding box center [501, 186] width 101 height 14
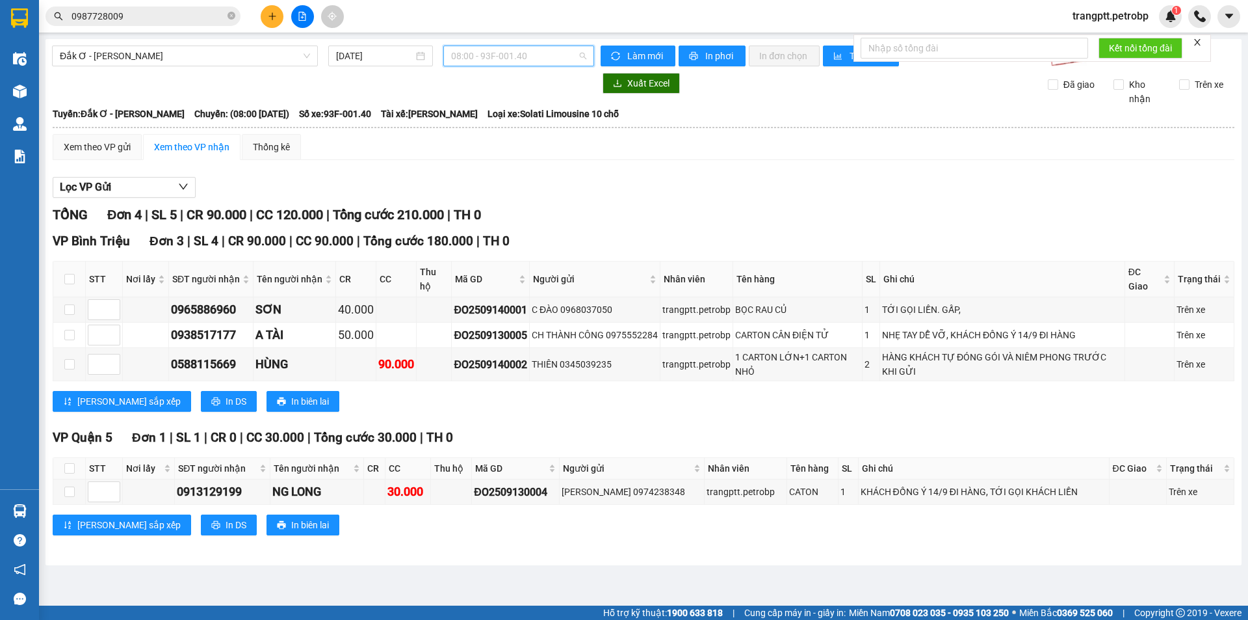
click at [488, 56] on span "08:00 - 93F-001.40" at bounding box center [518, 56] width 135 height 20
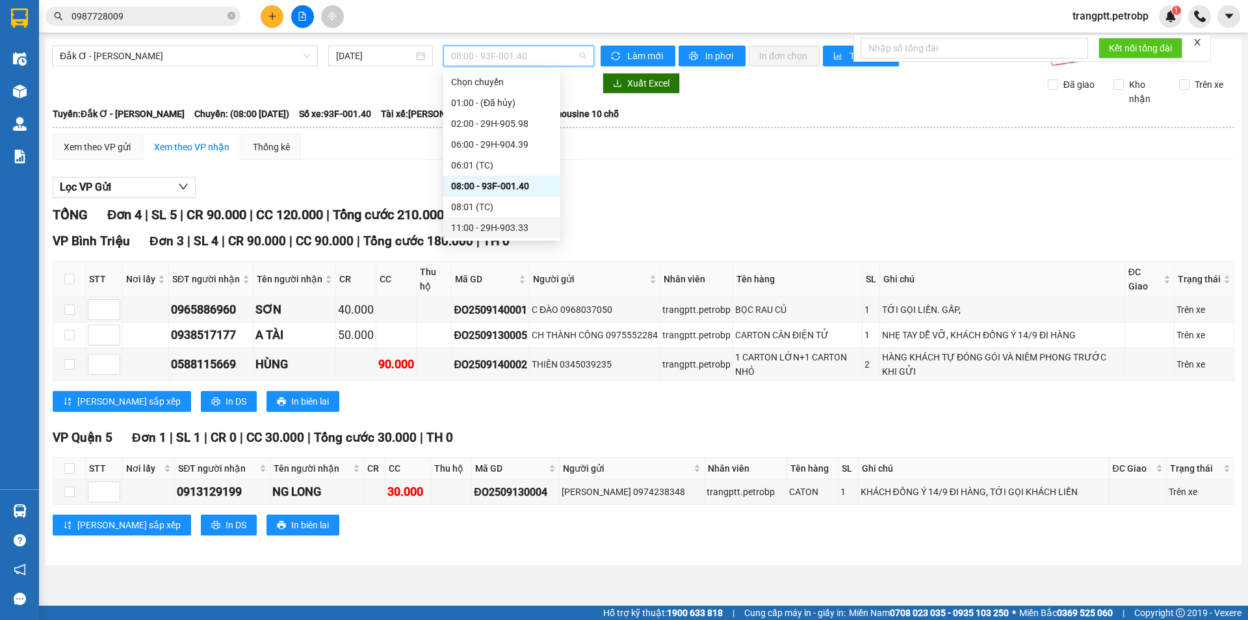
click at [486, 223] on div "11:00 - 29H-903.33" at bounding box center [501, 227] width 101 height 14
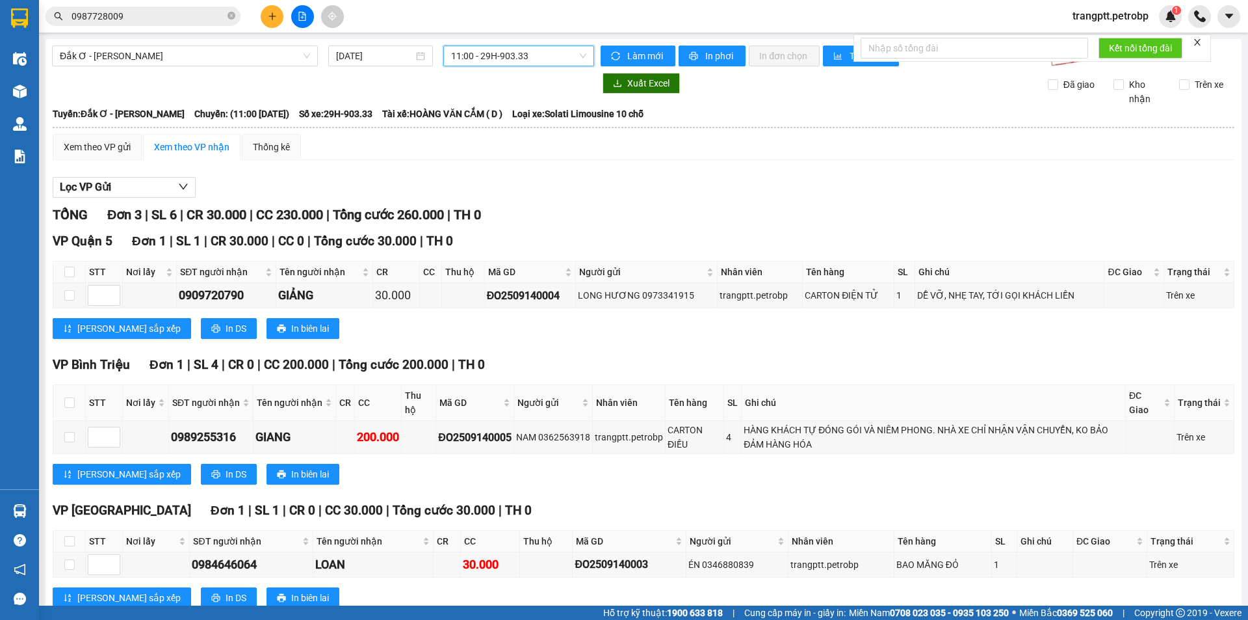
scroll to position [39, 0]
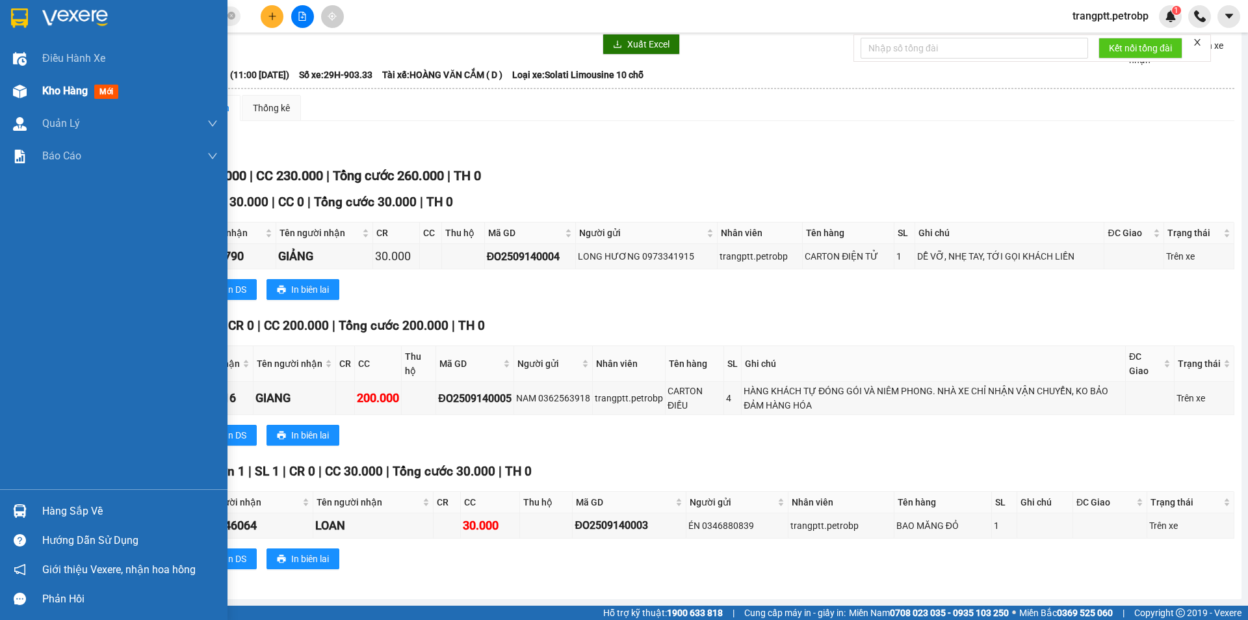
click at [52, 89] on span "Kho hàng" at bounding box center [65, 91] width 46 height 12
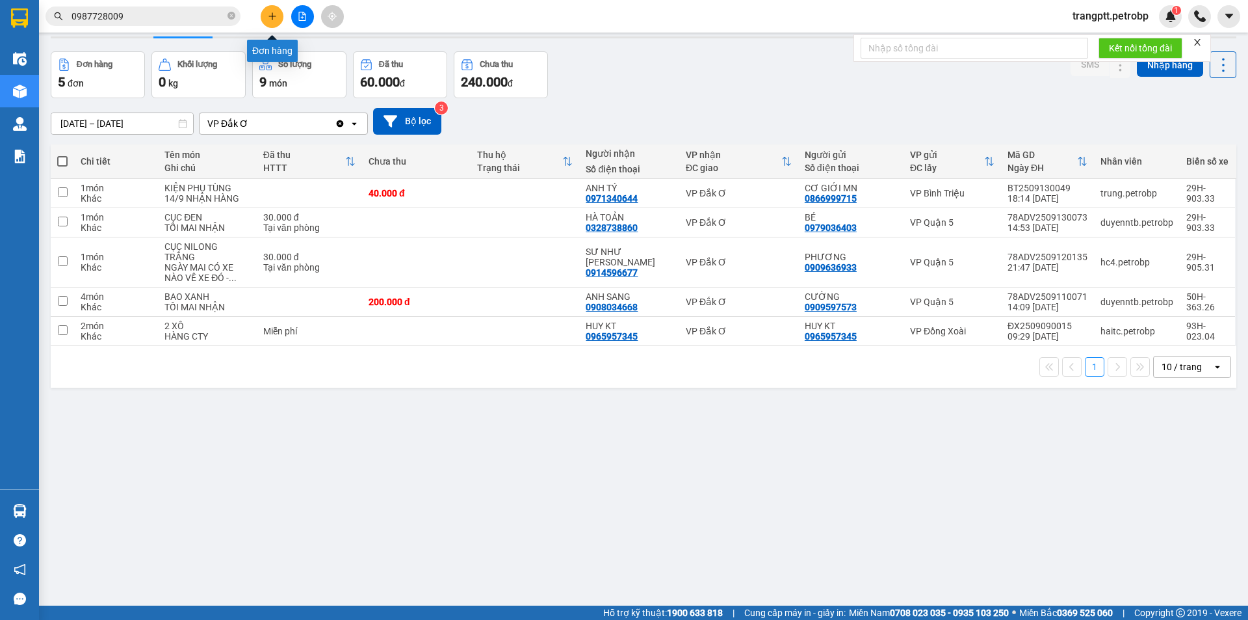
click at [272, 8] on button at bounding box center [272, 16] width 23 height 23
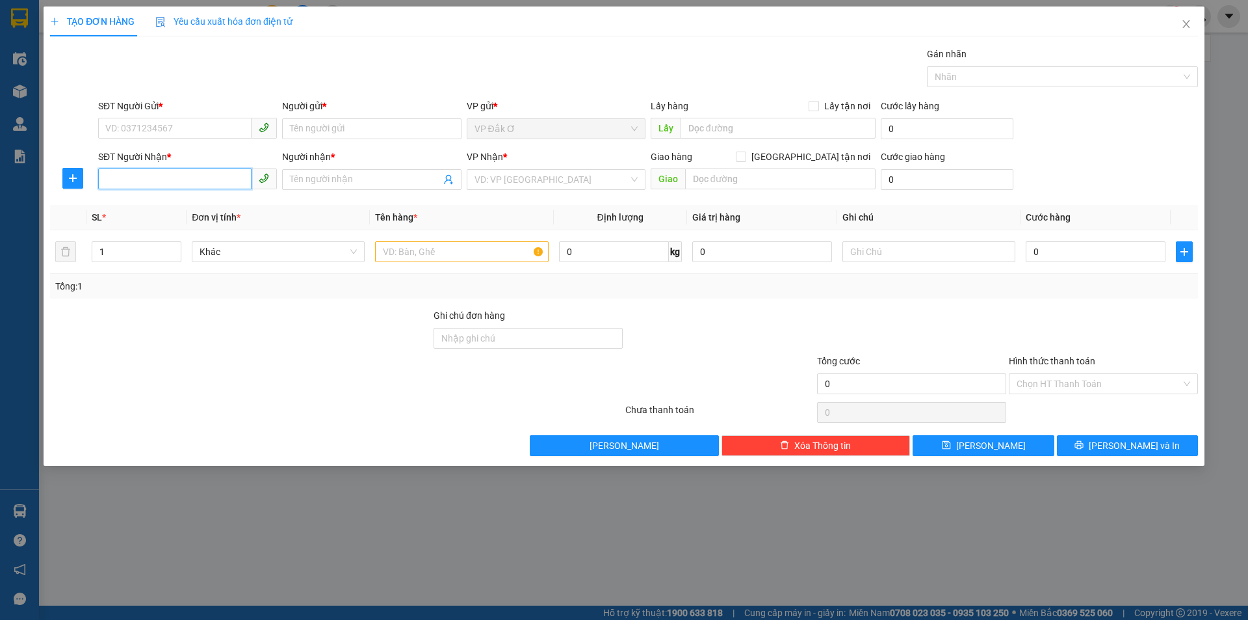
drag, startPoint x: 168, startPoint y: 178, endPoint x: 15, endPoint y: 326, distance: 212.9
click at [168, 178] on input "SĐT Người Nhận *" at bounding box center [174, 178] width 153 height 21
click at [168, 198] on div "0367834154 - IKA LAB" at bounding box center [187, 205] width 163 height 14
type input "0367834154"
type input "IKA LAB"
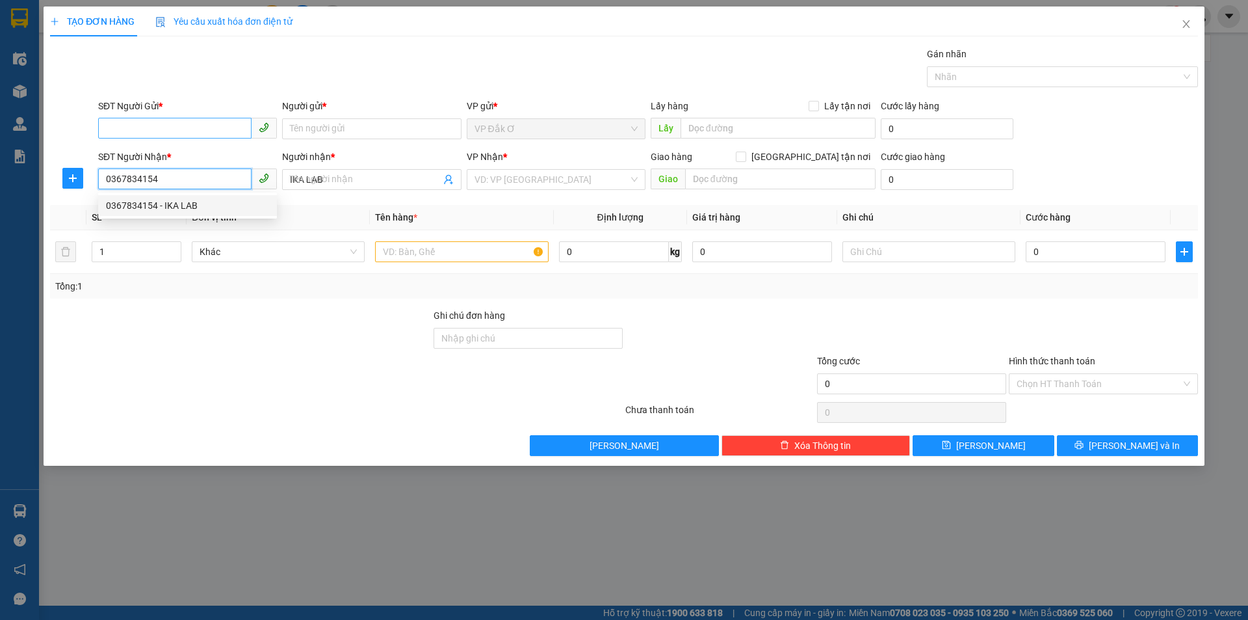
type input "30.000"
type input "0367834154"
click at [153, 123] on input "SĐT Người Gửi *" at bounding box center [174, 128] width 153 height 21
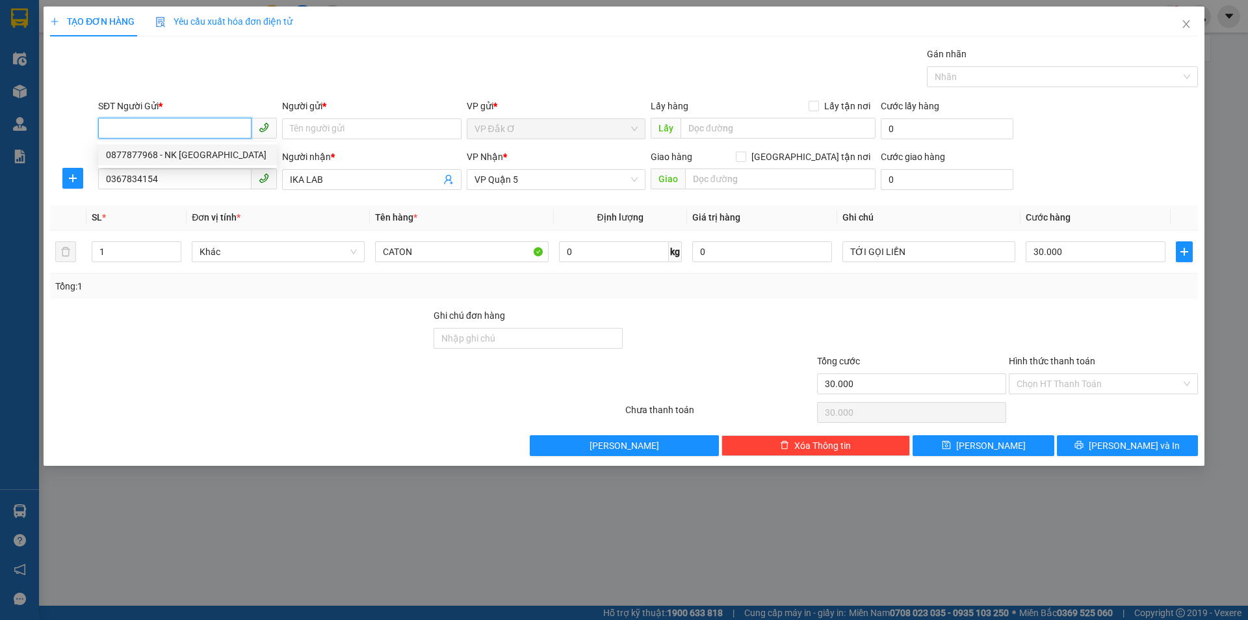
click at [207, 152] on div "0877877968 - NK [GEOGRAPHIC_DATA]" at bounding box center [187, 155] width 163 height 14
type input "0877877968"
type input "NK VIỆT MỸ"
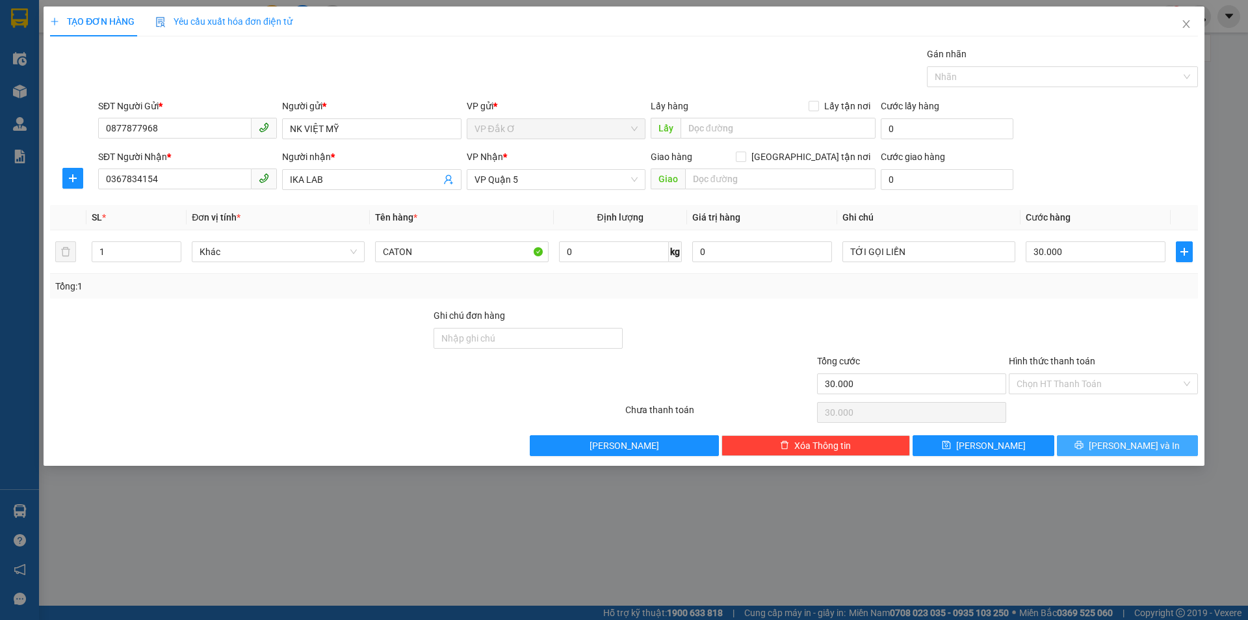
click at [1099, 443] on button "[PERSON_NAME] và In" at bounding box center [1127, 445] width 141 height 21
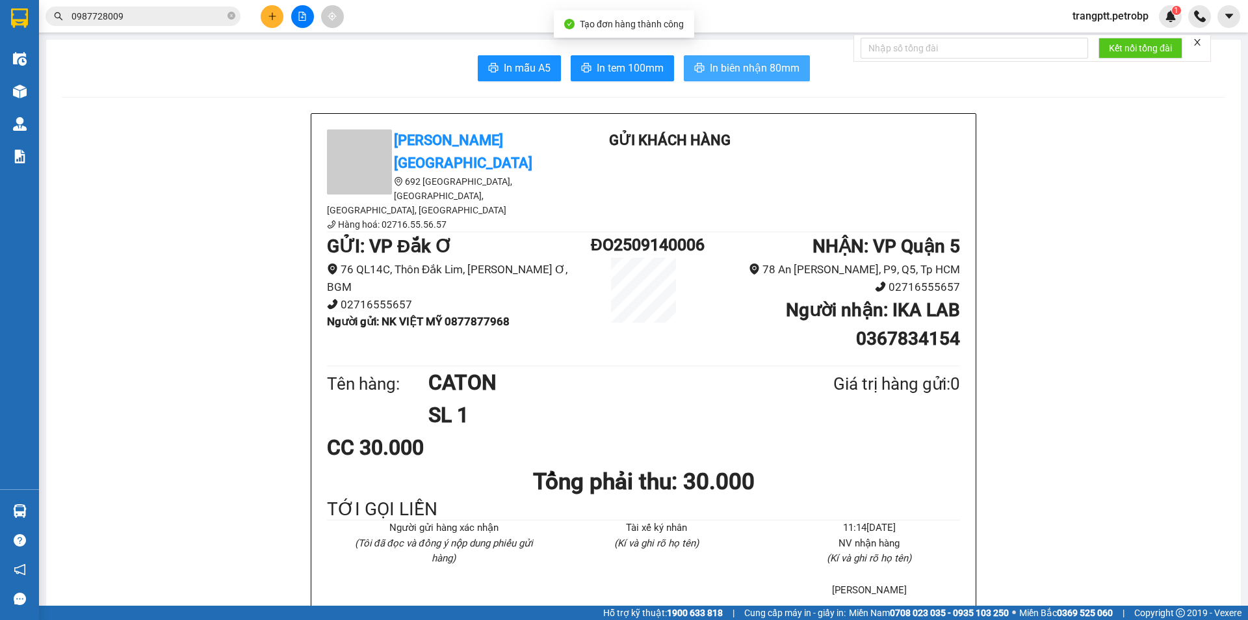
click at [729, 71] on span "In biên nhận 80mm" at bounding box center [755, 68] width 90 height 16
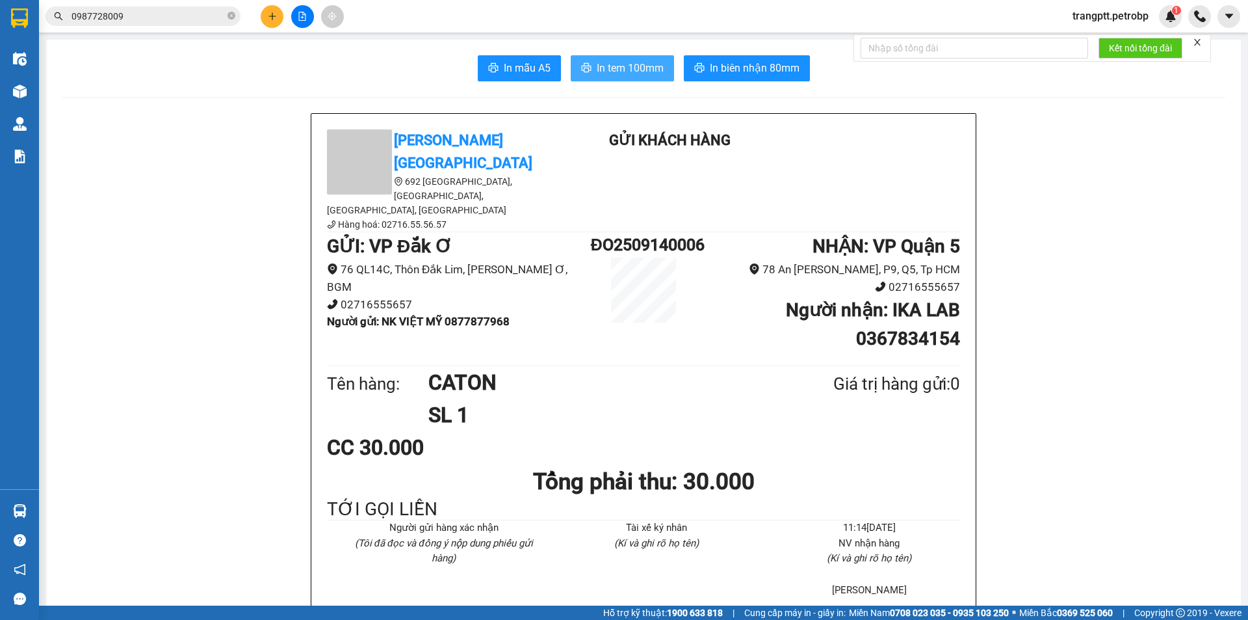
click at [612, 66] on span "In tem 100mm" at bounding box center [630, 68] width 67 height 16
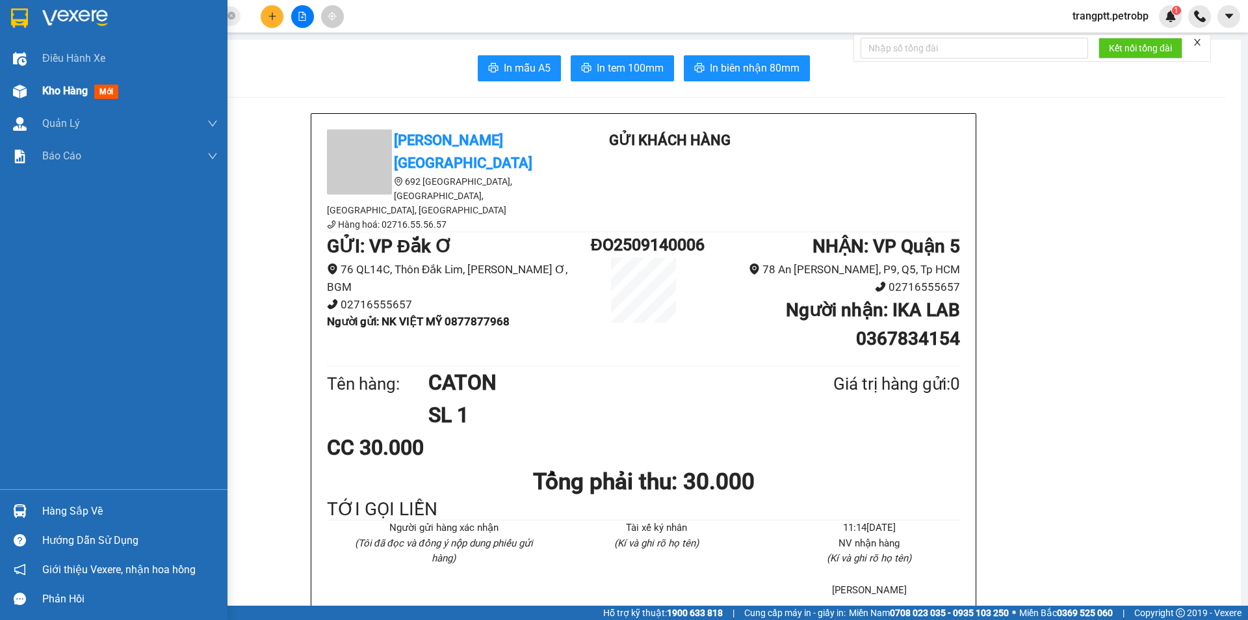
click at [34, 88] on div "Kho hàng mới" at bounding box center [114, 91] width 228 height 33
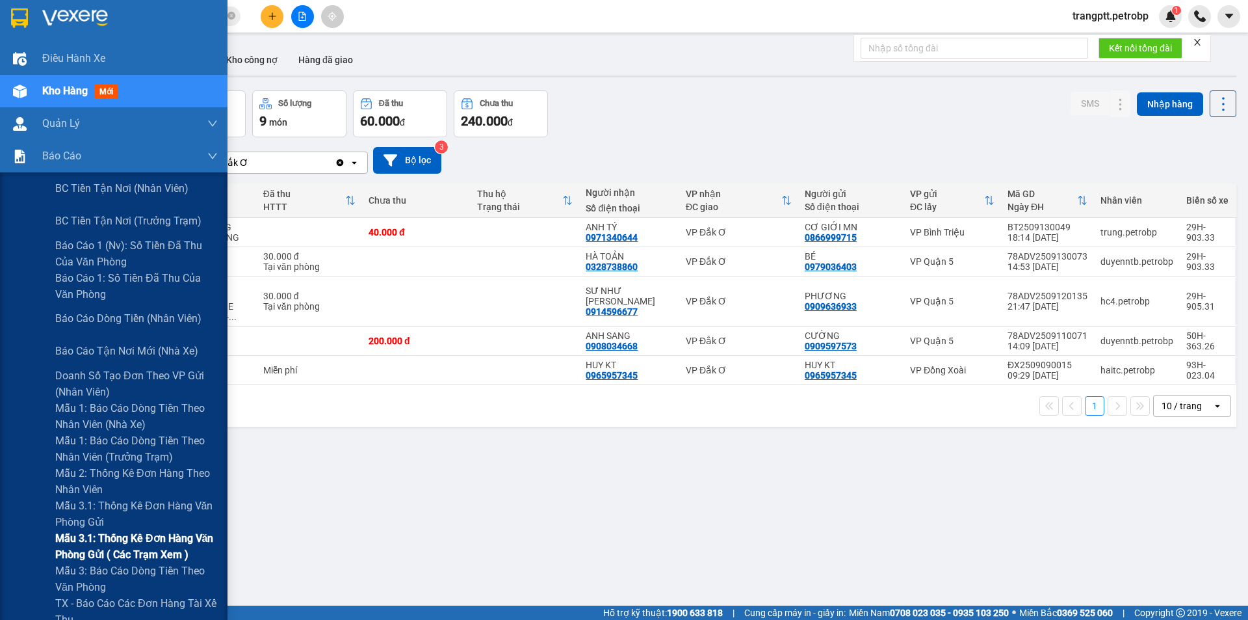
click at [123, 535] on span "Mẫu 3.1: Thống kê đơn hàng văn phòng gửi ( các trạm xem )" at bounding box center [136, 546] width 163 height 33
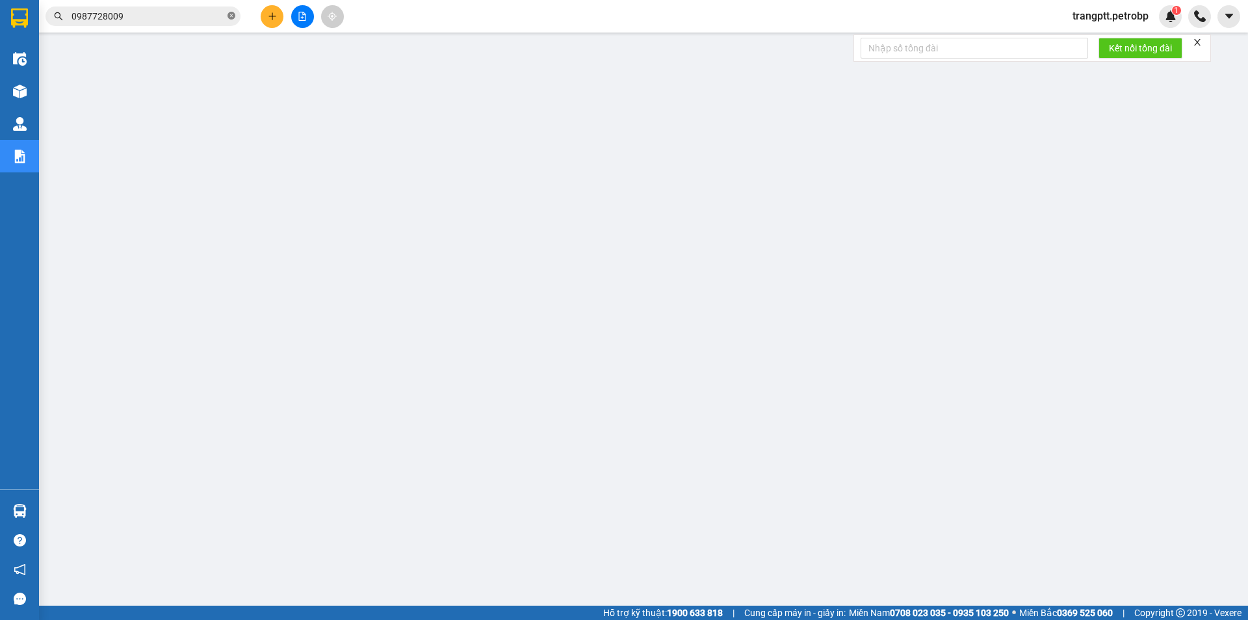
click at [231, 14] on icon "close-circle" at bounding box center [232, 16] width 8 height 8
click at [163, 13] on input "text" at bounding box center [148, 16] width 153 height 14
paste input "ĐX2509140009"
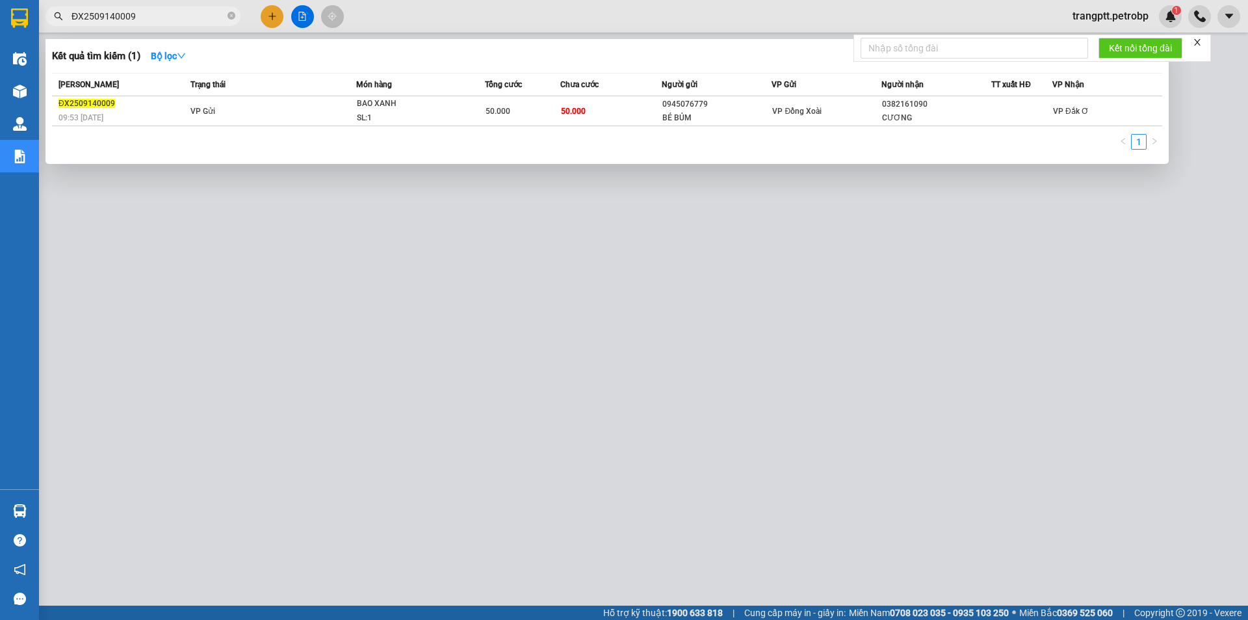
type input "ĐX2509140009"
click at [344, 388] on div at bounding box center [624, 310] width 1248 height 620
click at [231, 16] on icon "close-circle" at bounding box center [232, 16] width 8 height 8
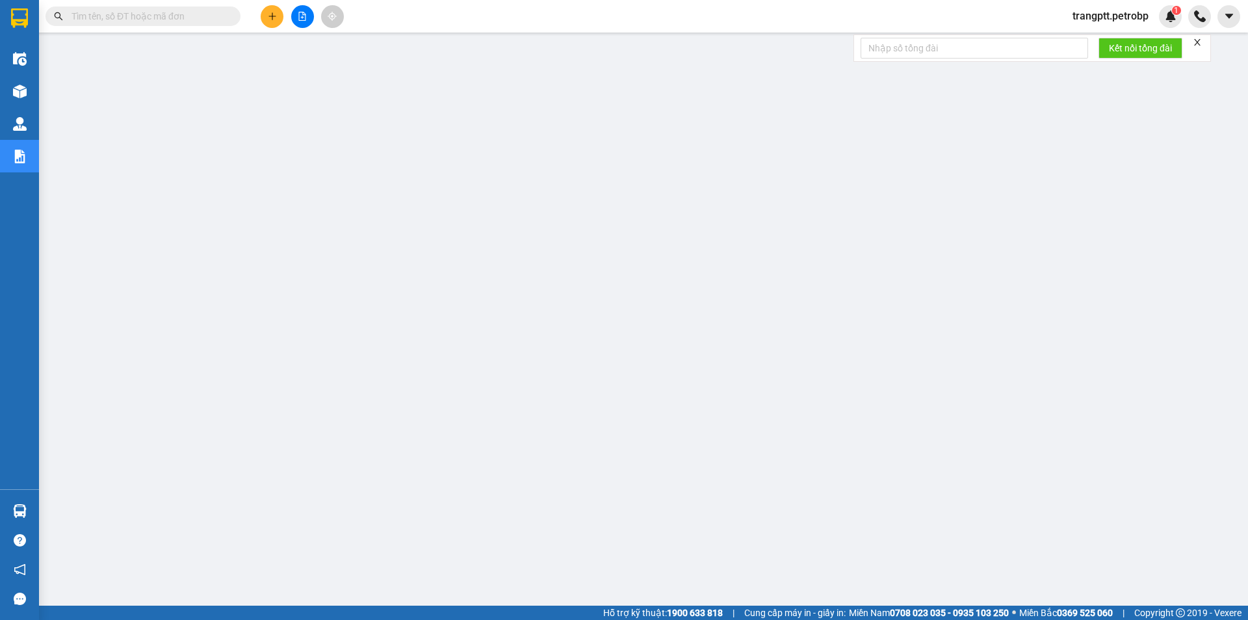
click at [194, 16] on input "text" at bounding box center [148, 16] width 153 height 14
paste input "ĐX2509140006"
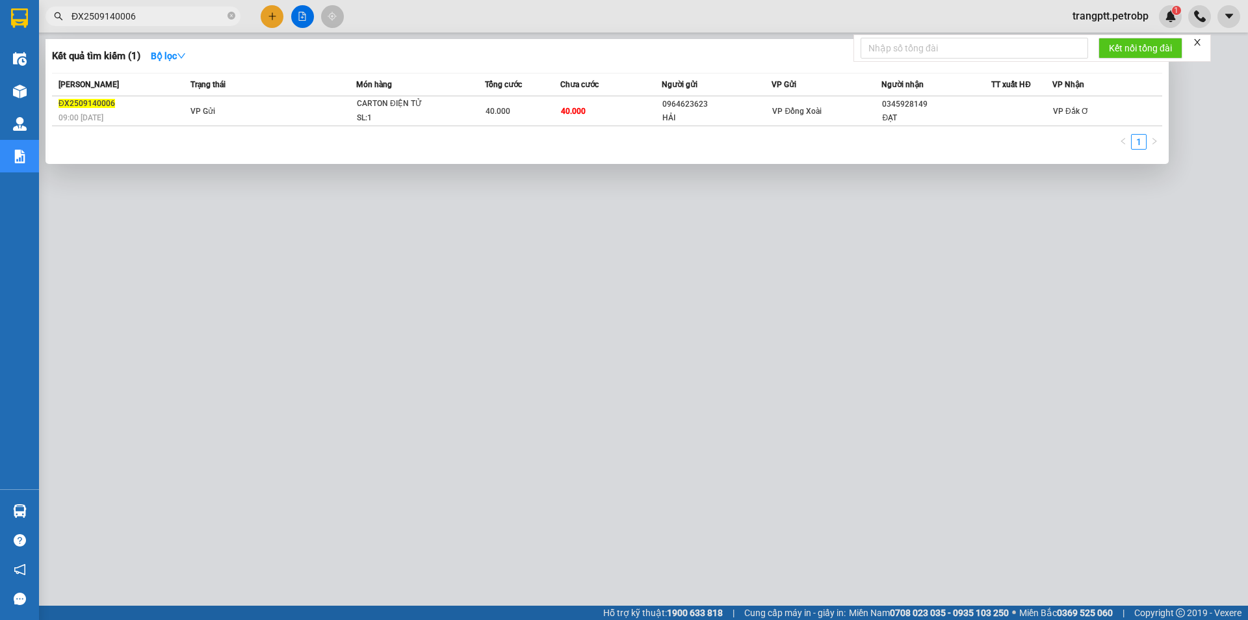
type input "ĐX2509140006"
click at [289, 375] on div at bounding box center [624, 310] width 1248 height 620
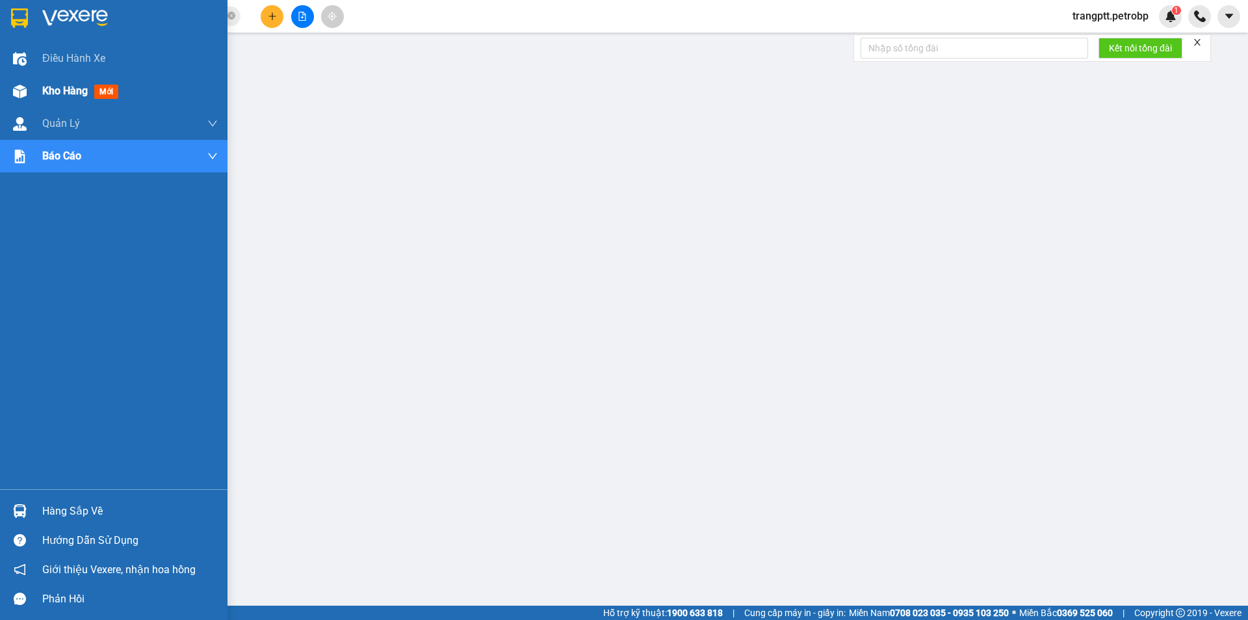
click at [23, 90] on img at bounding box center [20, 92] width 14 height 14
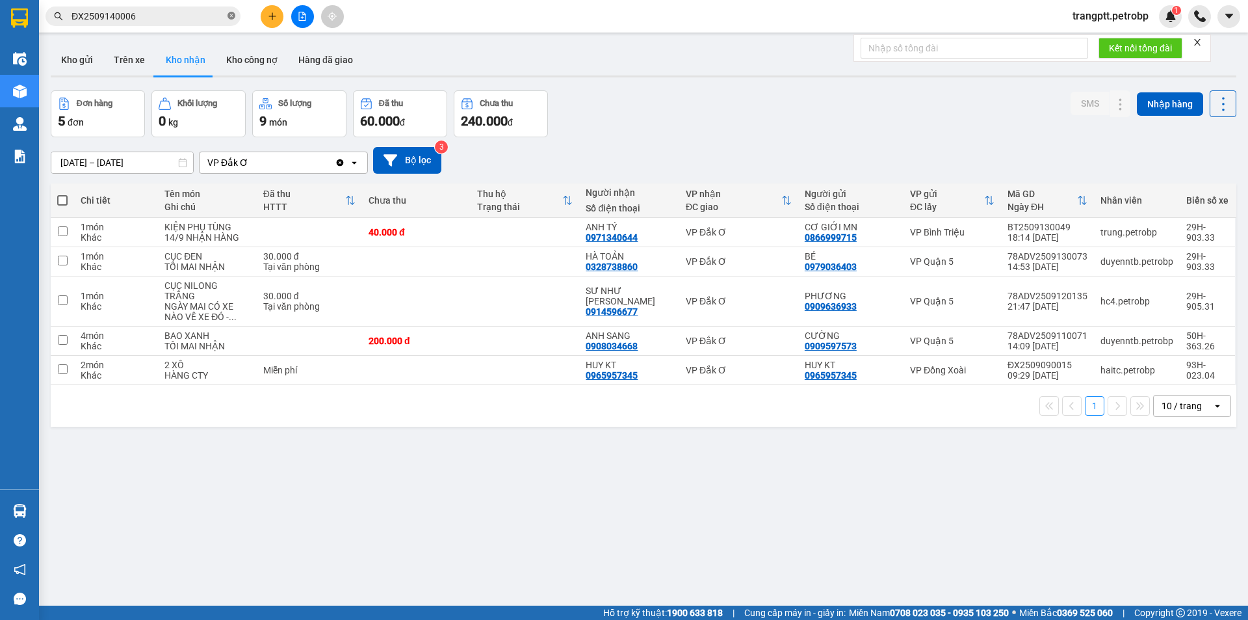
click at [231, 14] on icon "close-circle" at bounding box center [232, 16] width 8 height 8
click at [1090, 229] on icon at bounding box center [1094, 232] width 9 height 9
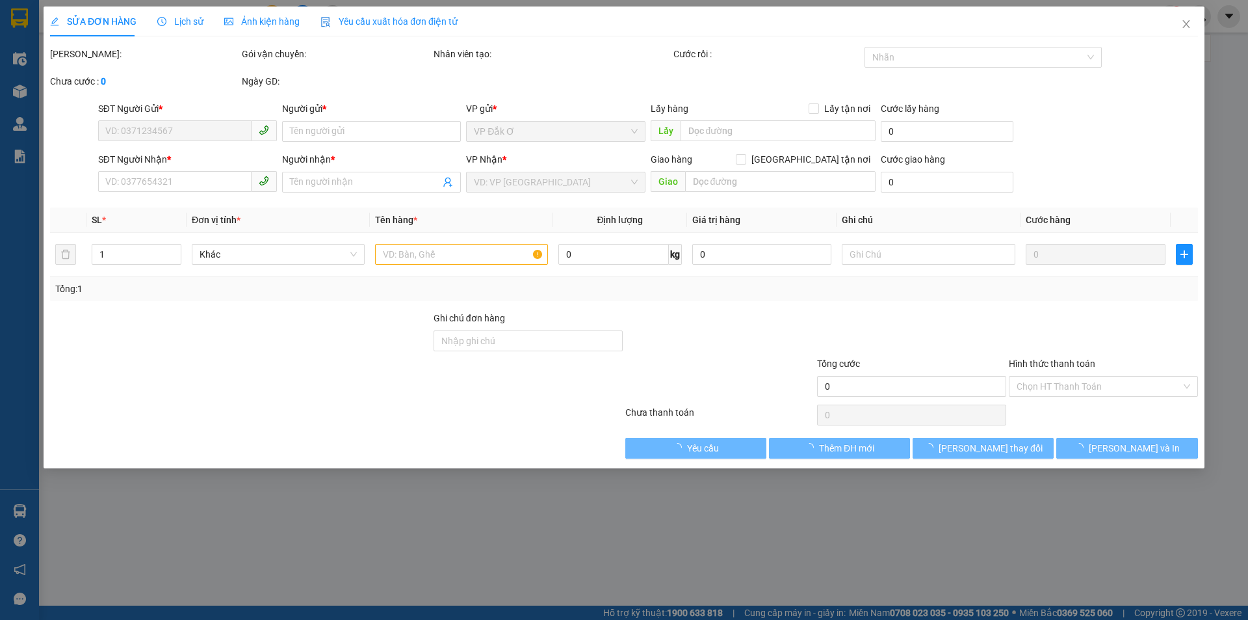
type input "0866999715"
type input "CƠ GIỚI MN"
type input "0971340644"
type input "ANH TÝ"
type input "40.000"
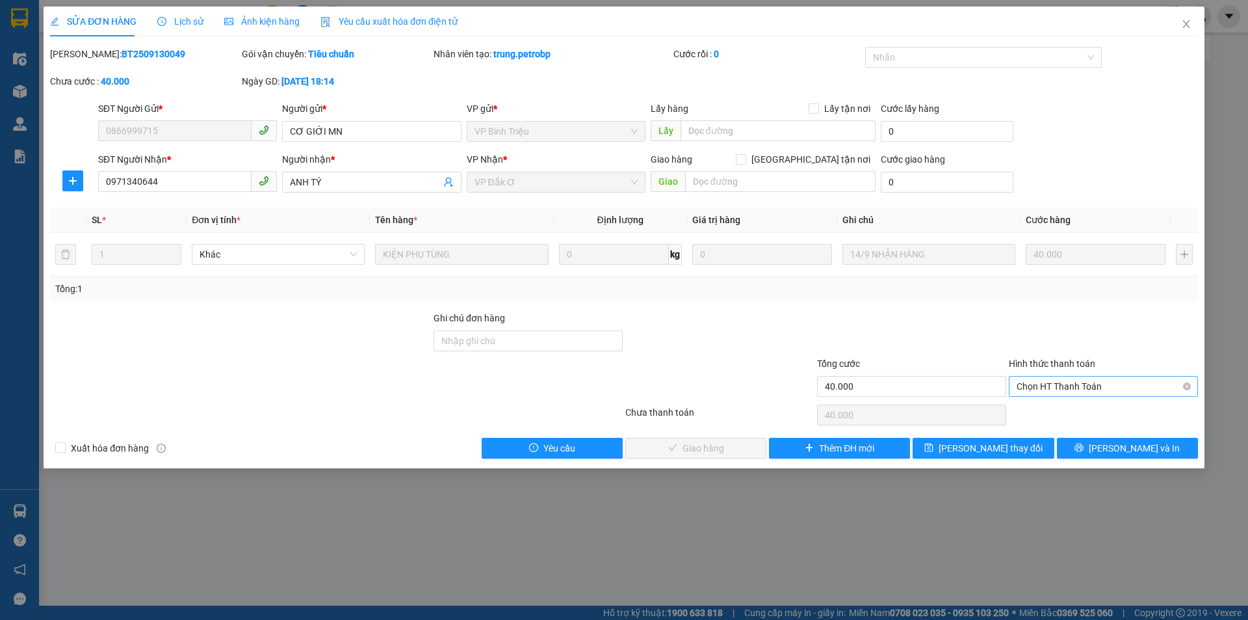
click at [1071, 386] on span "Chọn HT Thanh Toán" at bounding box center [1104, 387] width 174 height 20
drag, startPoint x: 1070, startPoint y: 408, endPoint x: 973, endPoint y: 412, distance: 96.3
click at [1068, 410] on div "Tại văn phòng" at bounding box center [1104, 412] width 174 height 14
type input "0"
click at [718, 451] on span "[PERSON_NAME] và Giao hàng" at bounding box center [712, 448] width 125 height 14
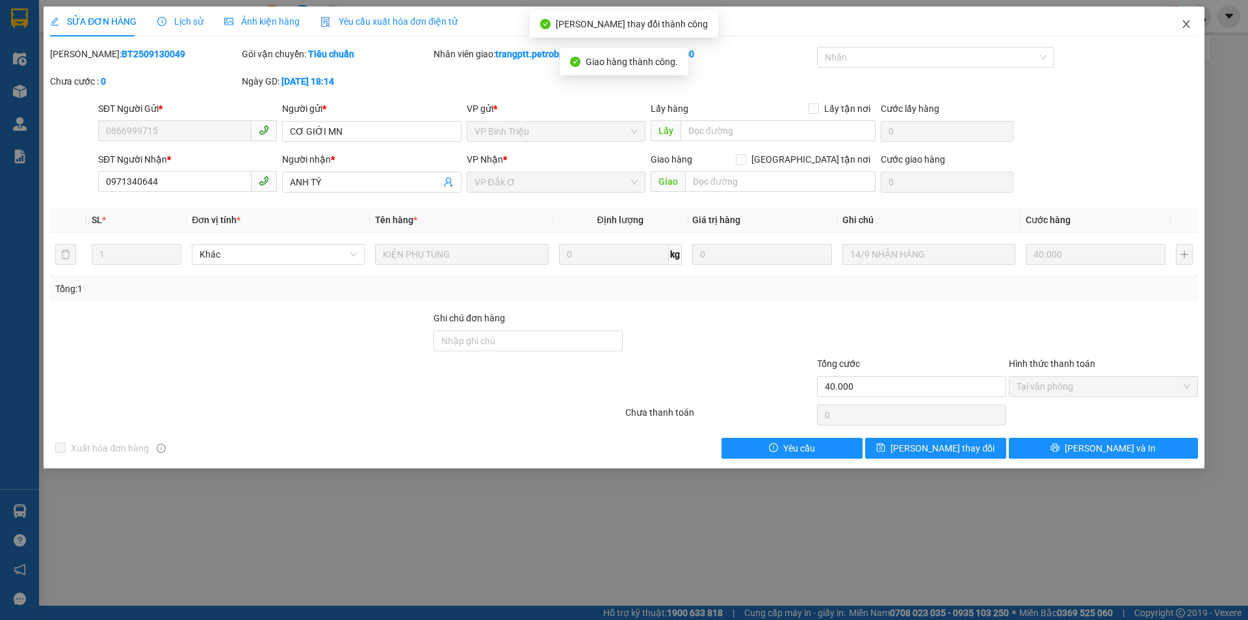
click at [1187, 21] on icon "close" at bounding box center [1187, 24] width 10 height 10
